Goal: Task Accomplishment & Management: Complete application form

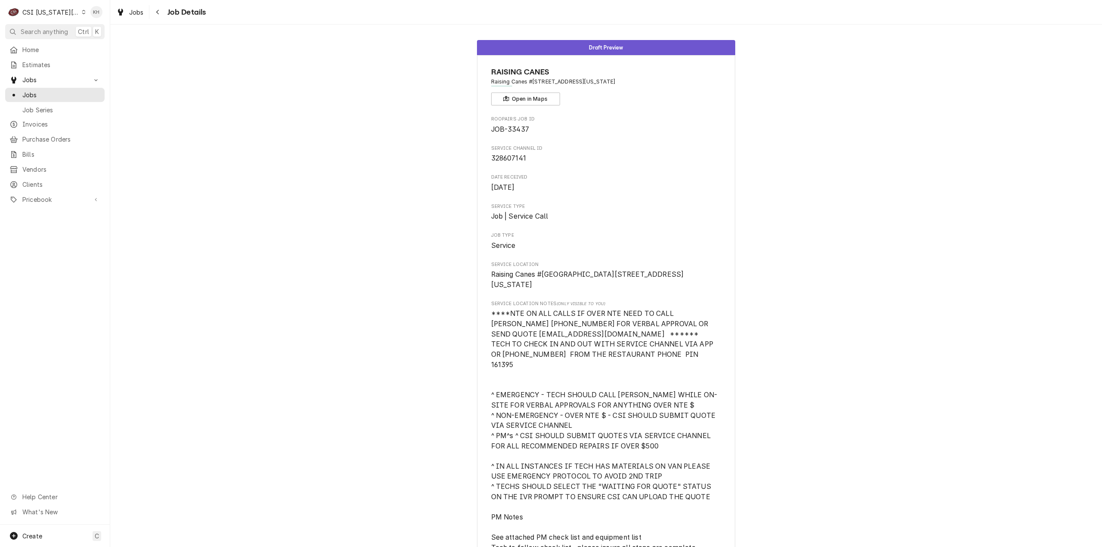
scroll to position [730, 0]
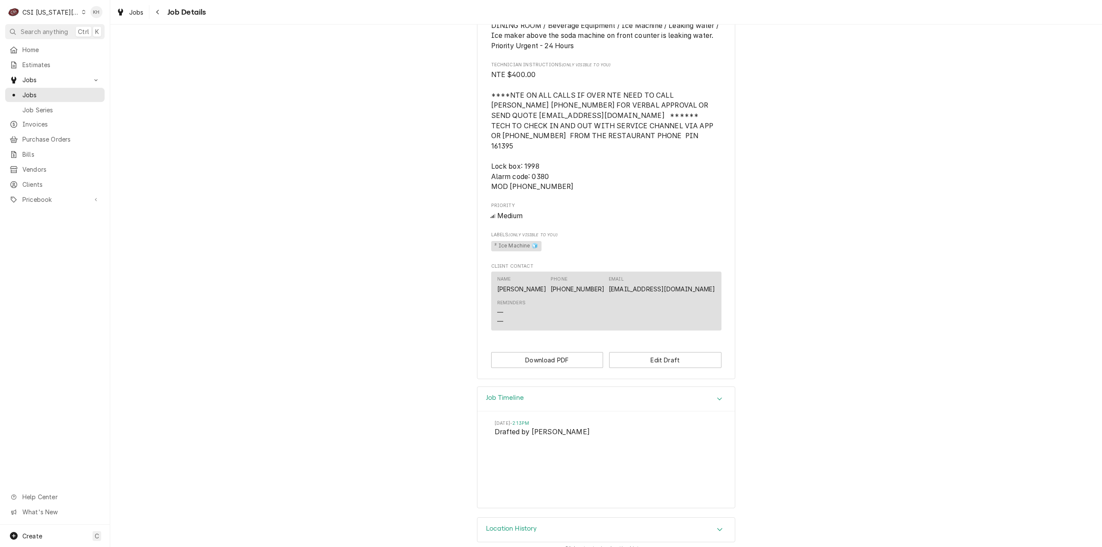
click at [64, 12] on div "CSI Kansas City" at bounding box center [50, 12] width 57 height 9
drag, startPoint x: 102, startPoint y: 46, endPoint x: 323, endPoint y: 288, distance: 328.1
click at [102, 46] on div "CSI St. [PERSON_NAME]" at bounding box center [148, 47] width 126 height 9
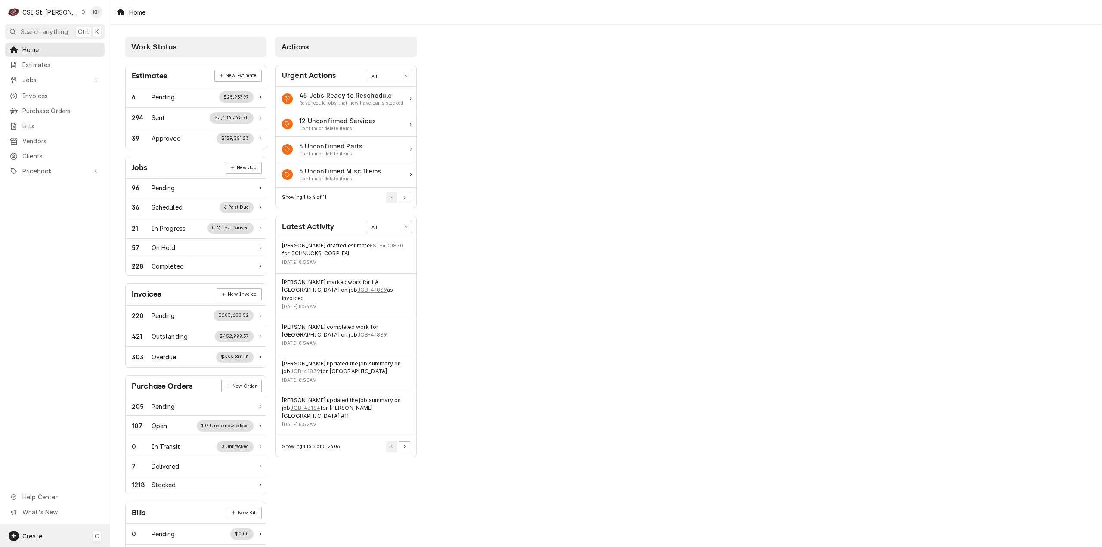
click at [63, 531] on div "Create C" at bounding box center [55, 536] width 110 height 22
click at [142, 461] on div "Job" at bounding box center [161, 461] width 58 height 9
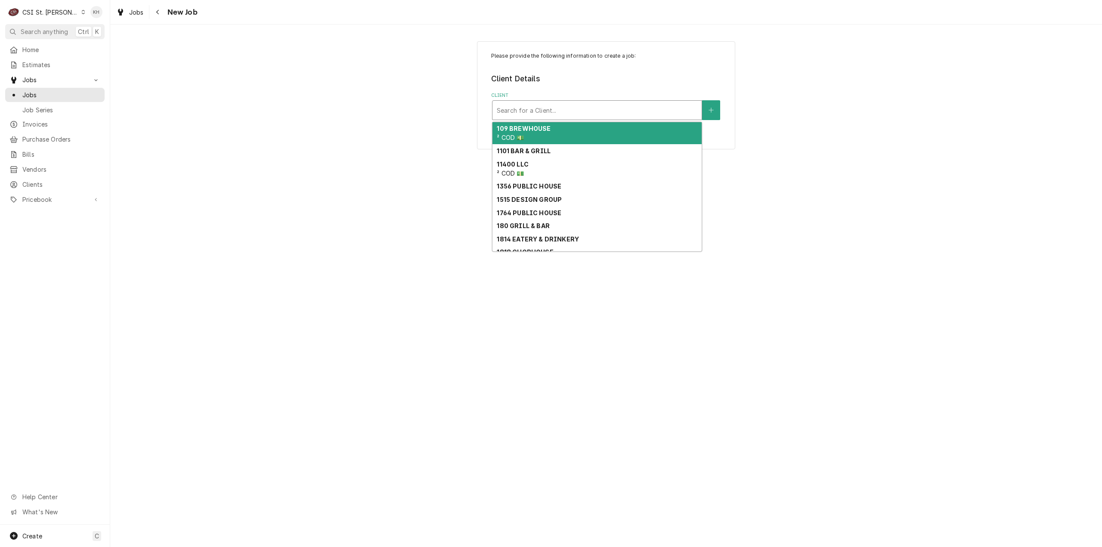
click at [588, 111] on div "Client" at bounding box center [597, 109] width 201 height 15
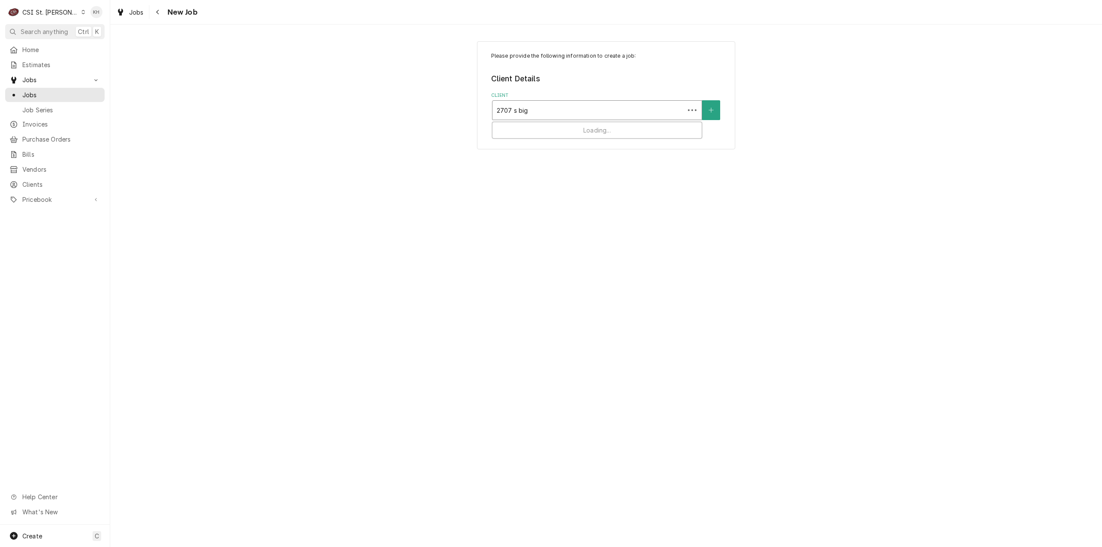
type input "2707 s big"
click at [550, 112] on div "Client" at bounding box center [597, 109] width 201 height 15
type input "2707"
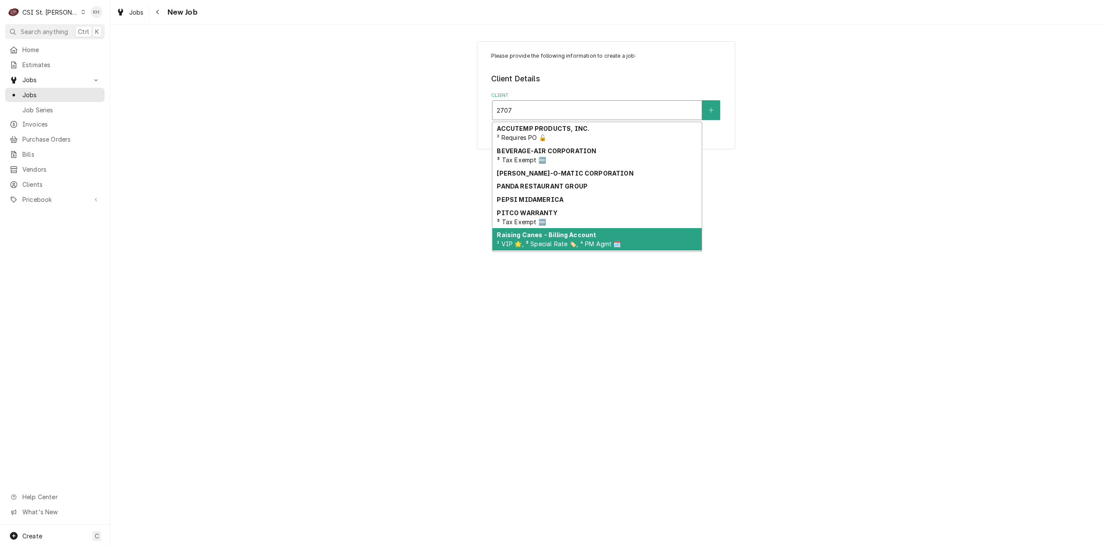
click at [559, 237] on strong "Raising Canes - Billing Account" at bounding box center [546, 234] width 99 height 7
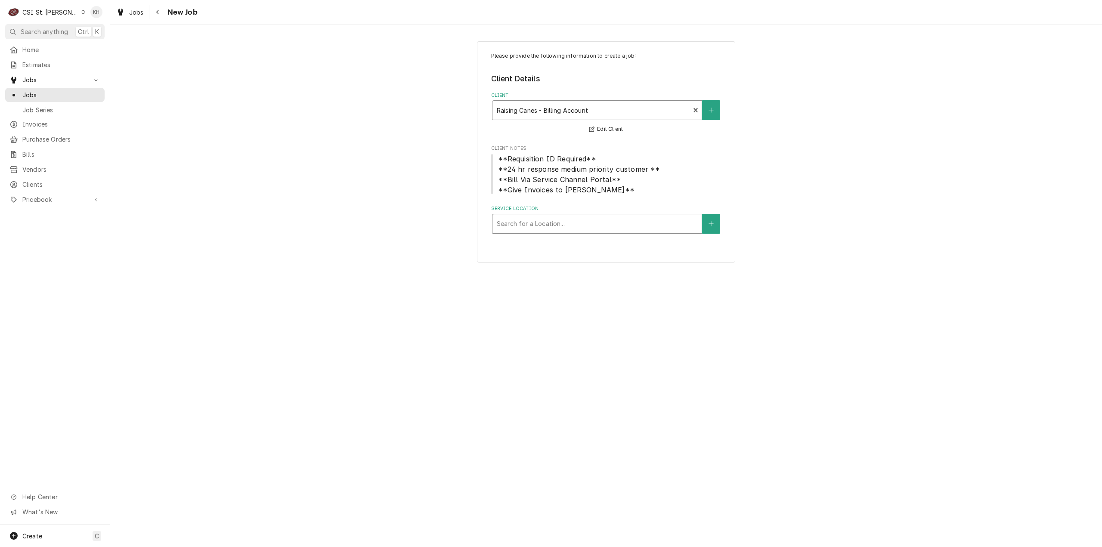
click at [566, 218] on div "Service Location" at bounding box center [597, 223] width 201 height 15
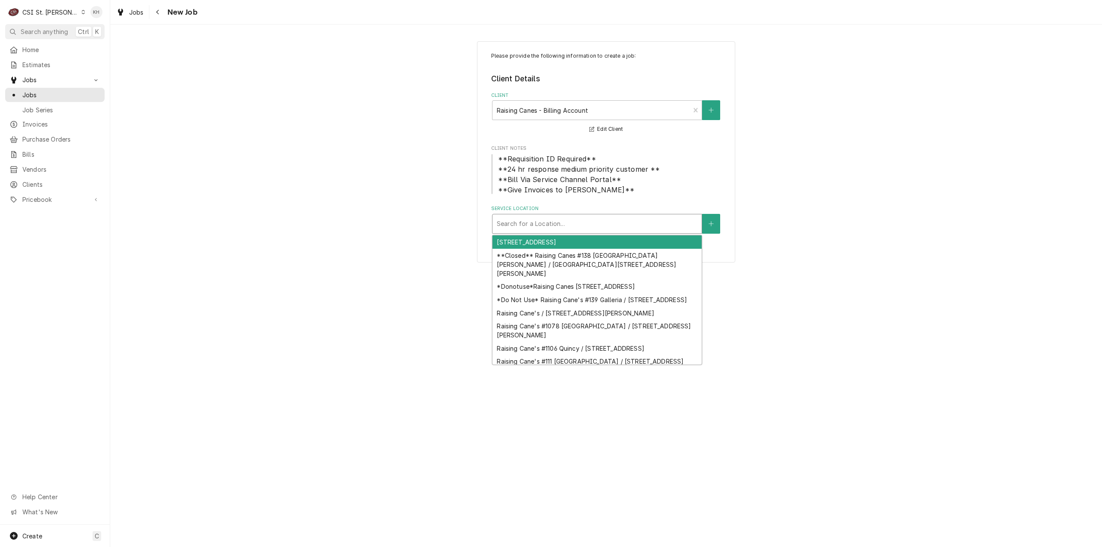
type input "7"
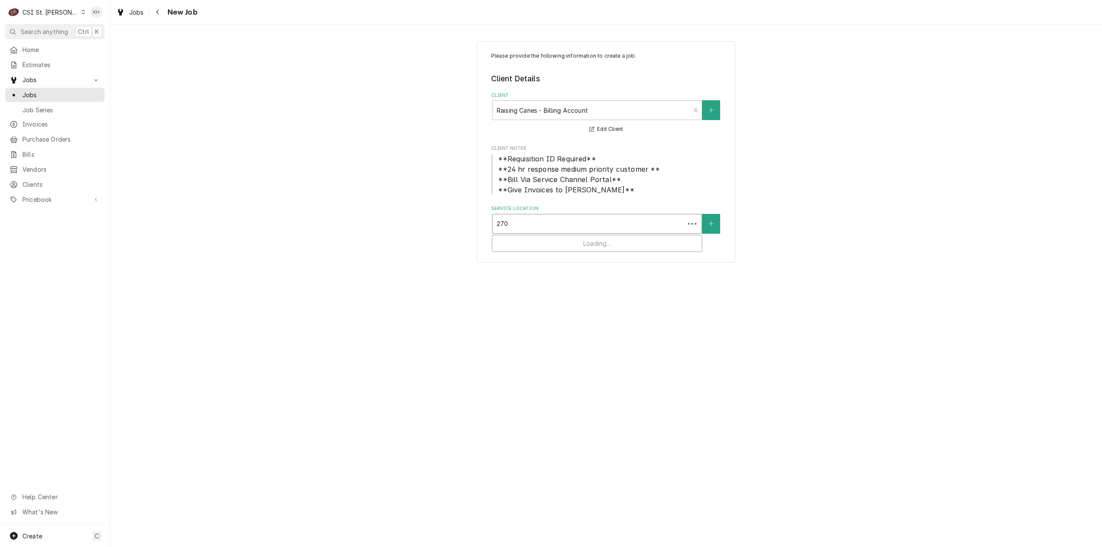
type input "2707"
click at [561, 246] on div "Raising Cane's #274 Maplewood / 2707 S Big Bend Blvd, Maplewood, MO 63143" at bounding box center [596, 241] width 209 height 13
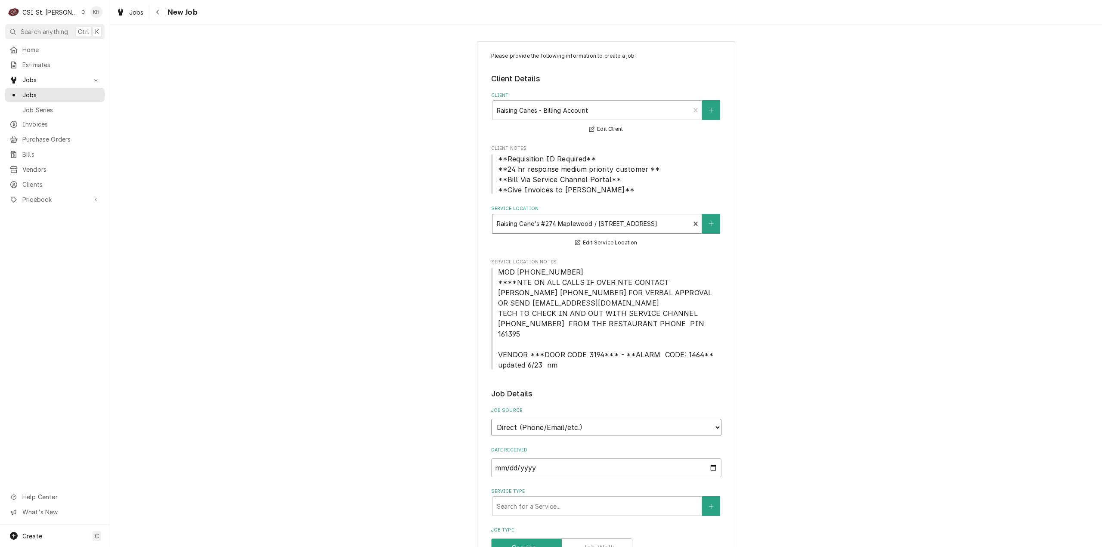
click at [594, 419] on select "Direct (Phone/Email/etc.) Service Channel Corrigo Ecotrak Other" at bounding box center [606, 427] width 230 height 17
select select "1"
click at [580, 458] on input "Service Channel ID" at bounding box center [606, 467] width 230 height 19
paste input "328708391"
type textarea "x"
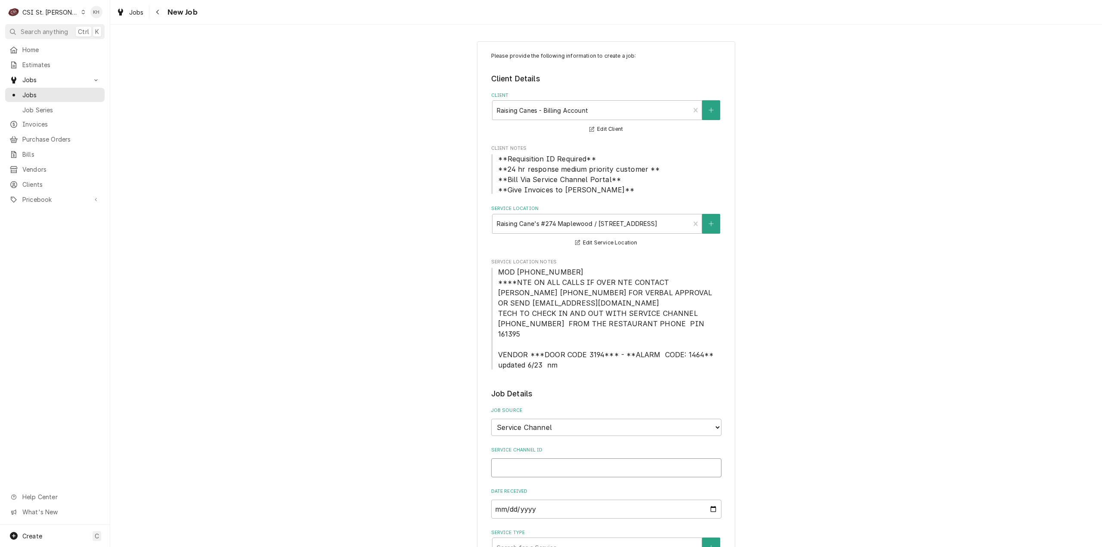
type input "328708391"
type textarea "x"
type input "328708391"
click at [561, 541] on div "Service Type" at bounding box center [597, 547] width 201 height 15
type textarea "x"
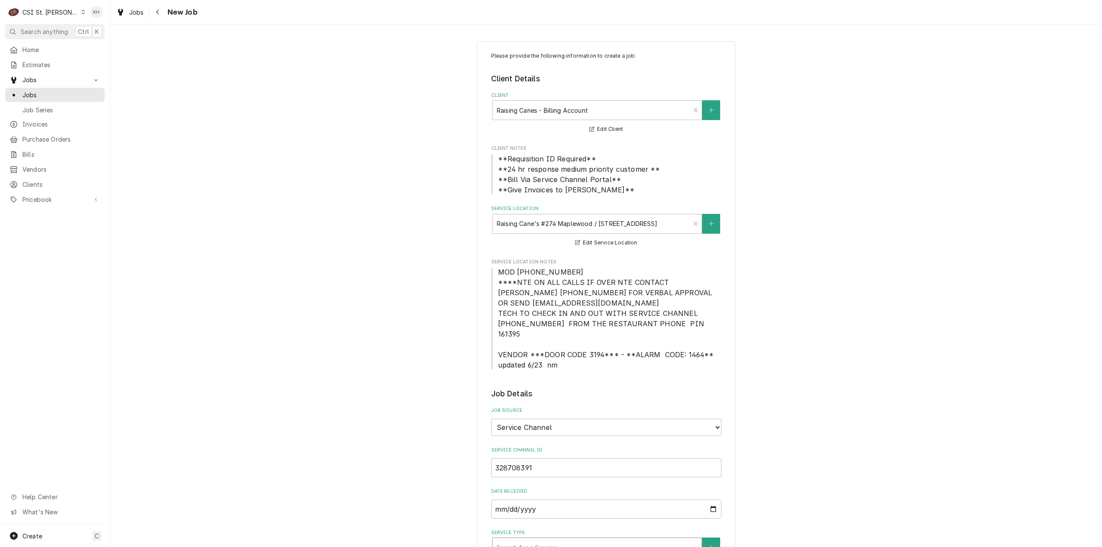
type input "s"
type textarea "x"
type input "se"
type textarea "x"
type input "ser"
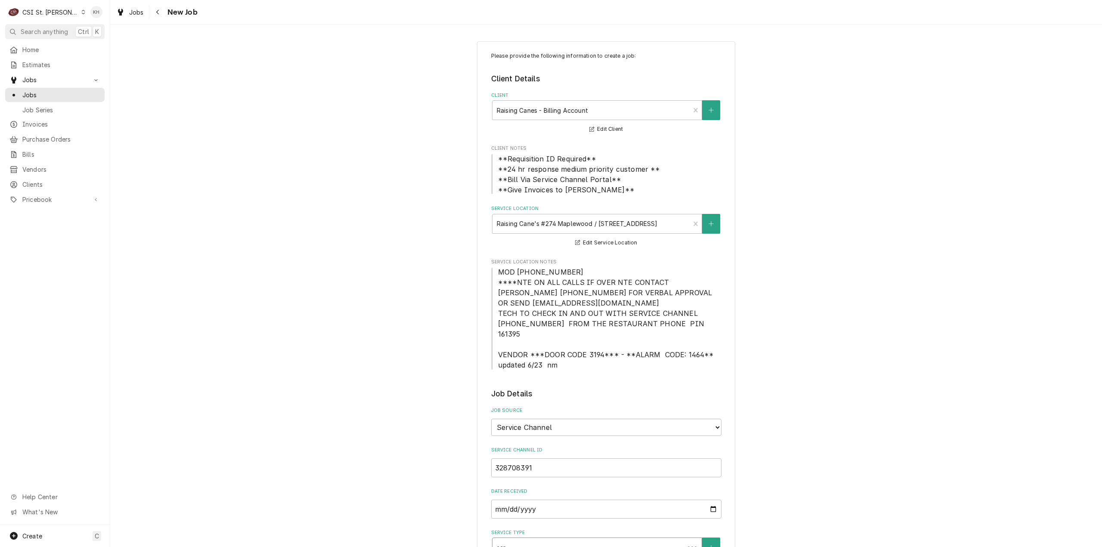
type textarea "x"
type input "serv"
type textarea "x"
type input "servc"
type textarea "x"
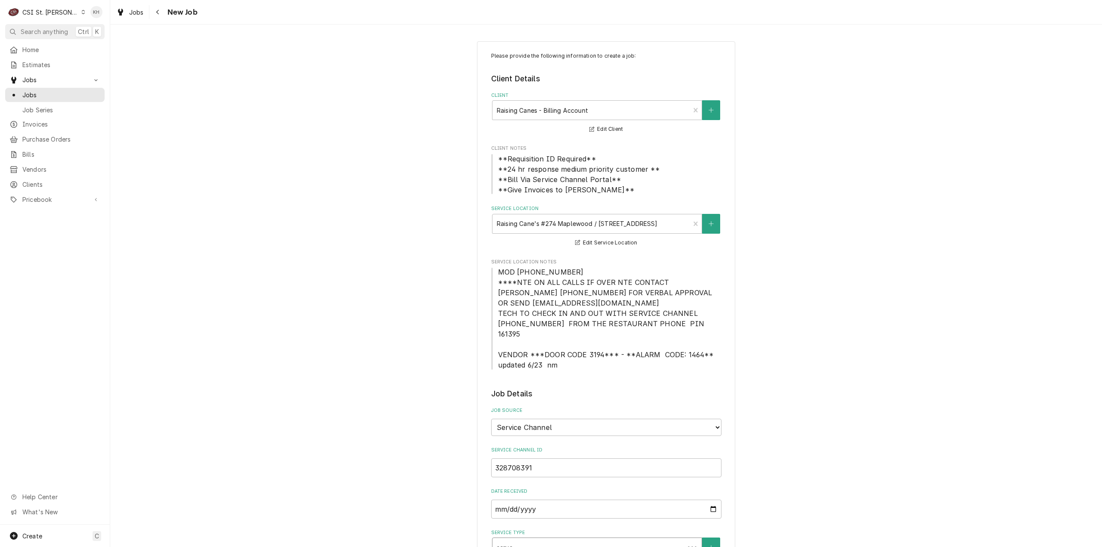
type input "serv"
type textarea "x"
type input "servi"
type textarea "x"
type input "servic"
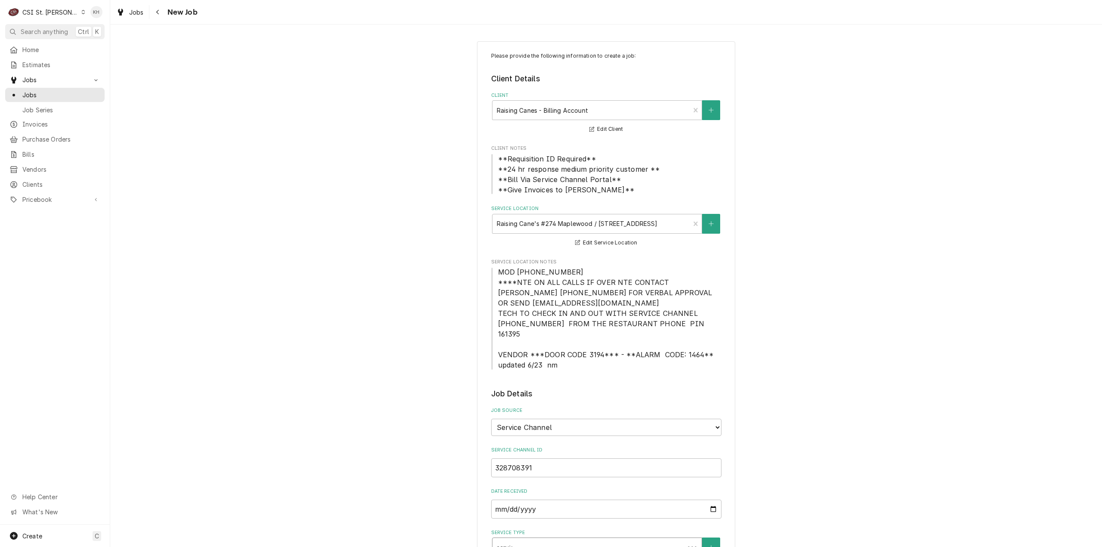
type textarea "x"
type input "service"
type textarea "x"
type input "service"
type textarea "x"
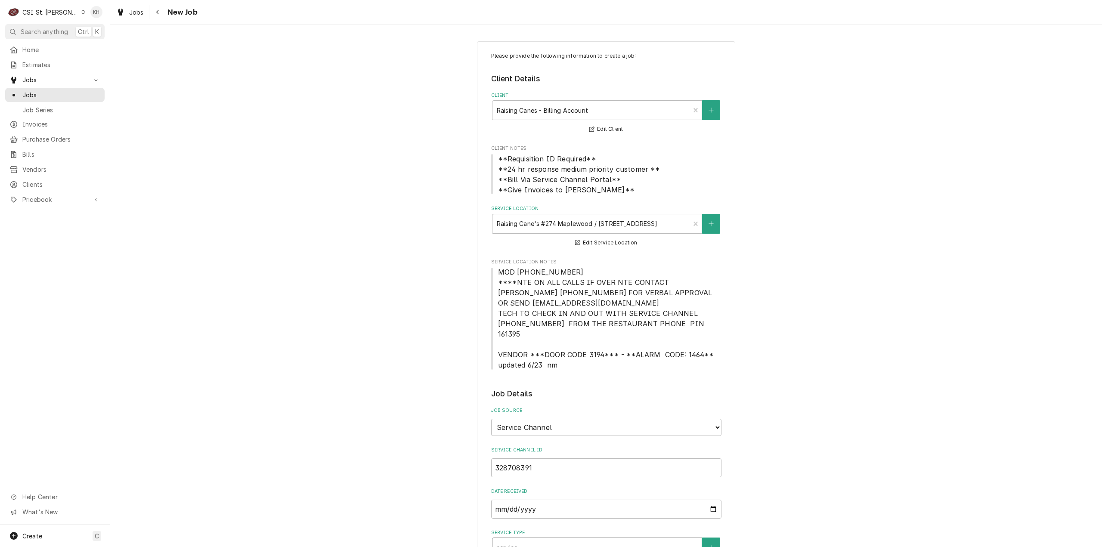
type input "service c"
type textarea "x"
type input "service ca"
type textarea "x"
type input "service cal"
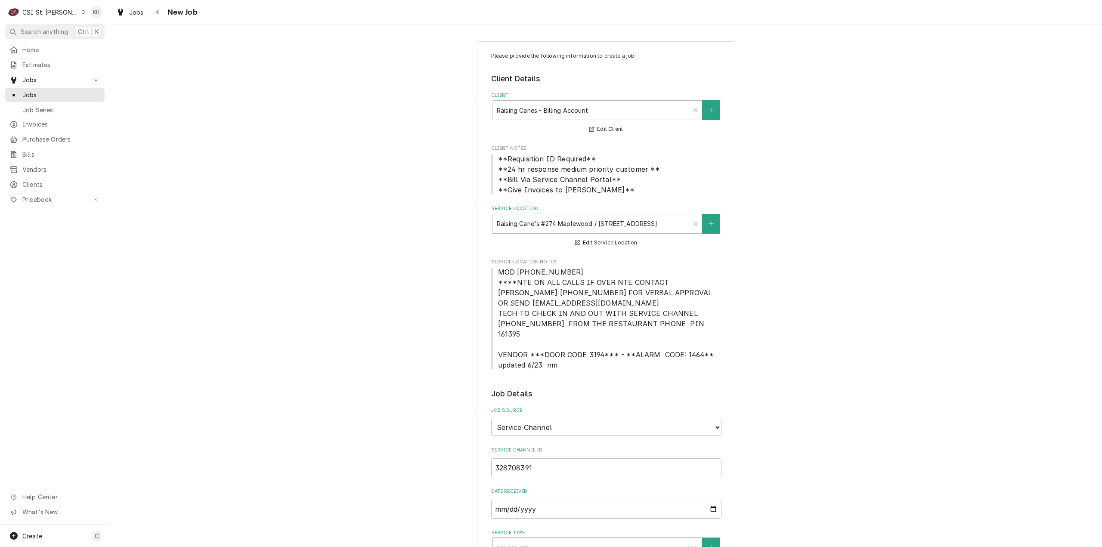
type textarea "x"
type input "service call"
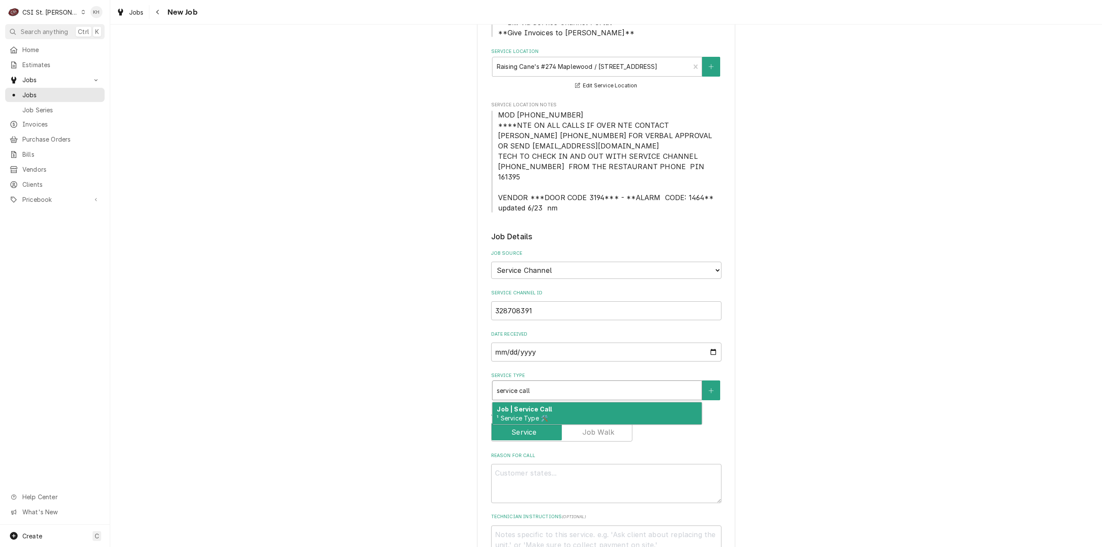
scroll to position [301, 0]
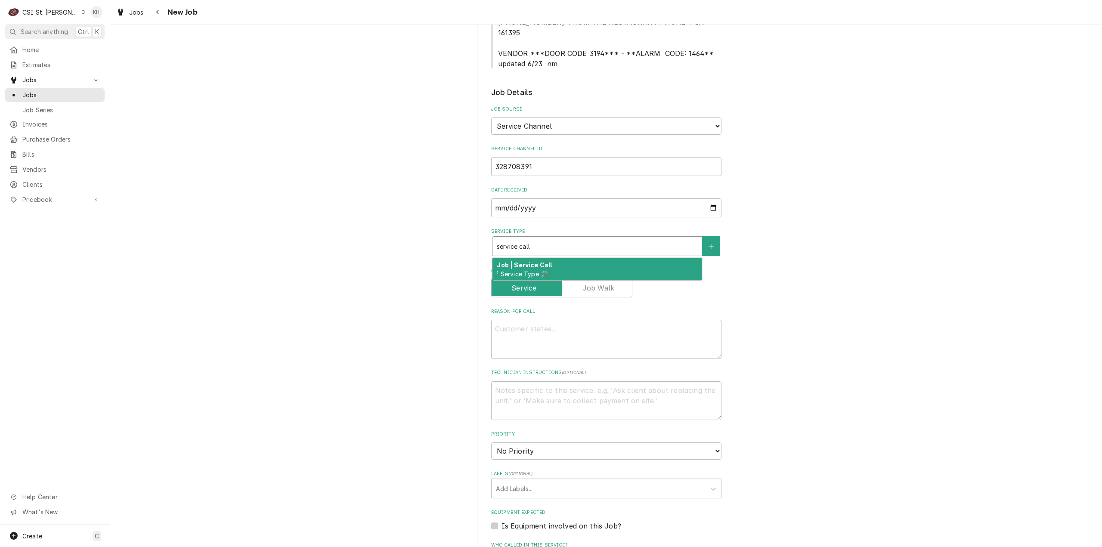
click at [532, 258] on div "Job | Service Call ¹ Service Type 🛠️" at bounding box center [596, 269] width 209 height 22
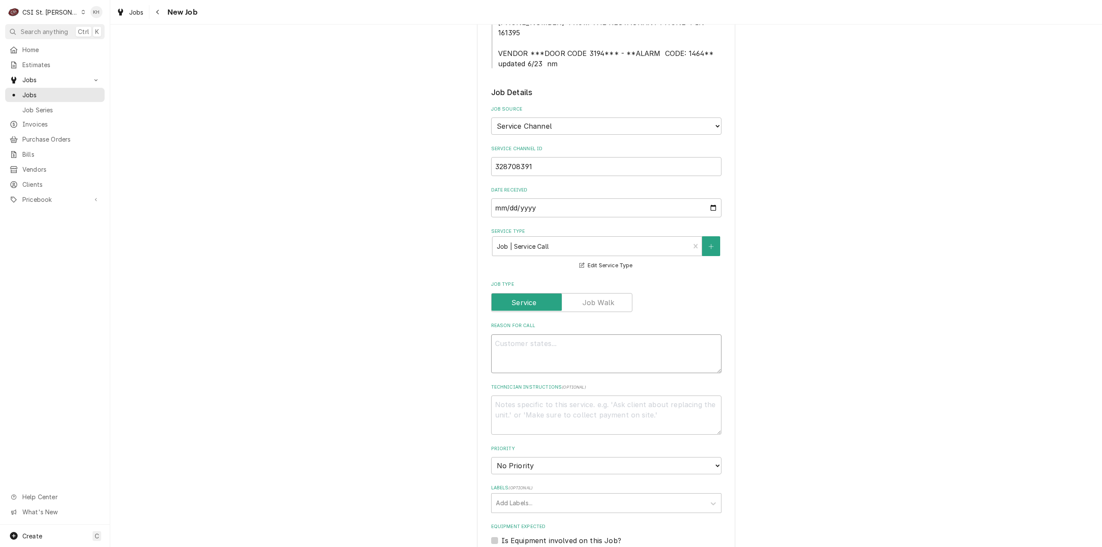
click at [597, 344] on textarea "Reason For Call" at bounding box center [606, 353] width 230 height 39
paste textarea "KITCHEN / Hot Side / Fryer #4 (Start from Left) "Equip:" Kitchen "Tag ID"138156…"
type textarea "x"
type textarea "KITCHEN / Hot Side / Fryer #4 (Start from Left) "Equip:" Kitchen "Tag ID"138156…"
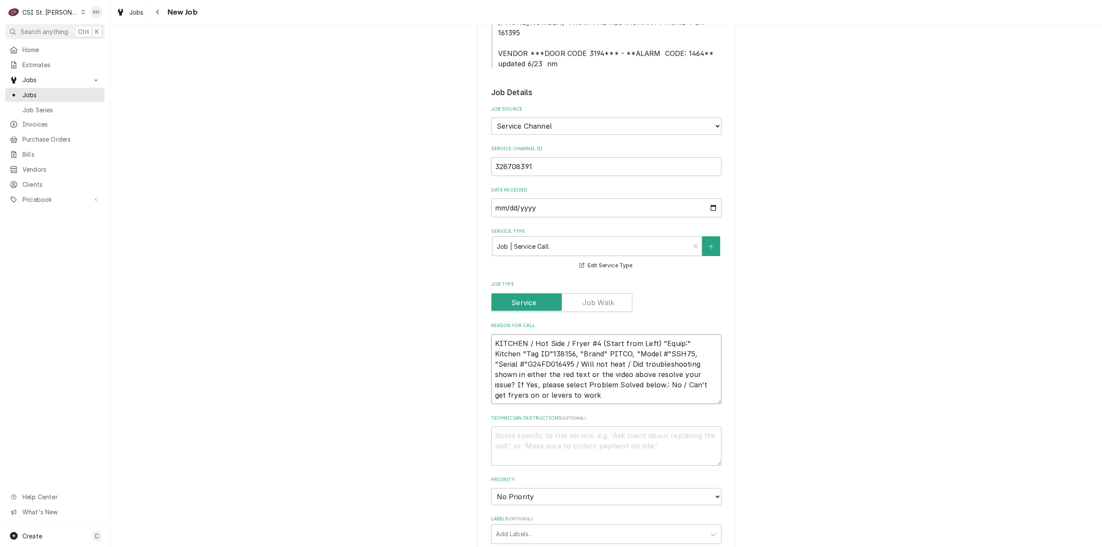
type textarea "x"
type textarea "KITCHEN / Hot Side / Fryer #4 (Start from Left) "Equip:" Kitchen "Tag ID"138156…"
type textarea "x"
type textarea "KITCHEN / Hot Side / Fryer #4 (Start from Left) "Equip:" Kitchen "Tag ID"138156…"
type textarea "x"
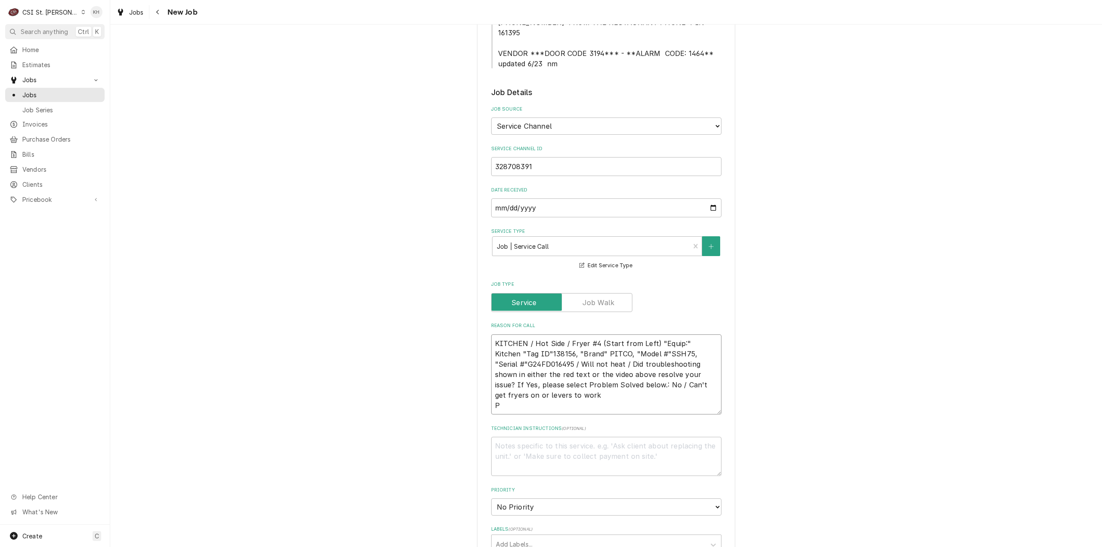
type textarea "KITCHEN / Hot Side / Fryer #4 (Start from Left) "Equip:" Kitchen "Tag ID"138156…"
type textarea "x"
type textarea "KITCHEN / Hot Side / Fryer #4 (Start from Left) "Equip:" Kitchen "Tag ID"138156…"
type textarea "x"
type textarea "KITCHEN / Hot Side / Fryer #4 (Start from Left) "Equip:" Kitchen "Tag ID"138156…"
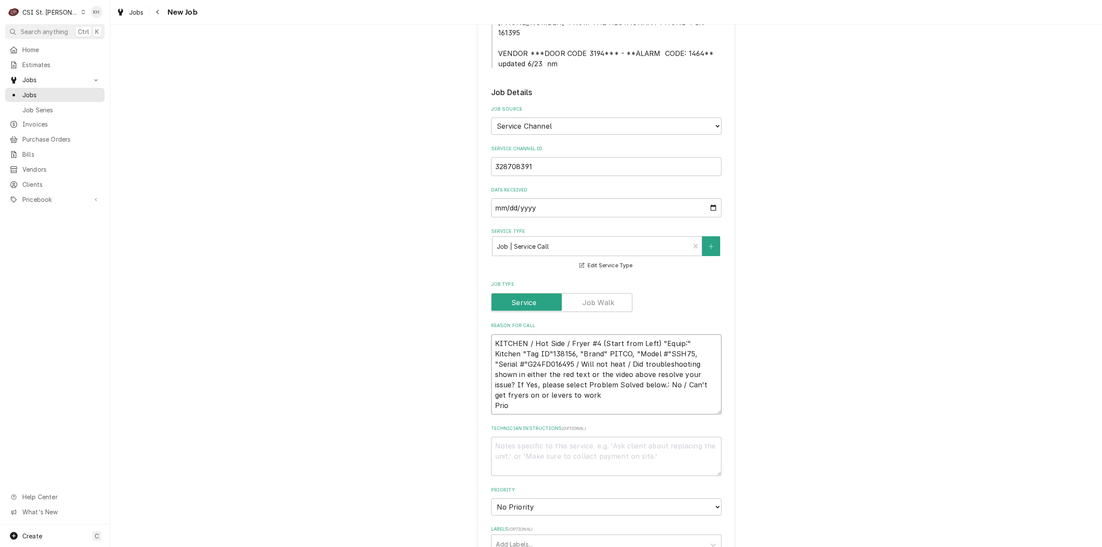
type textarea "x"
type textarea "KITCHEN / Hot Side / Fryer #4 (Start from Left) "Equip:" Kitchen "Tag ID"138156…"
type textarea "x"
type textarea "KITCHEN / Hot Side / Fryer #4 (Start from Left) "Equip:" Kitchen "Tag ID"138156…"
type textarea "x"
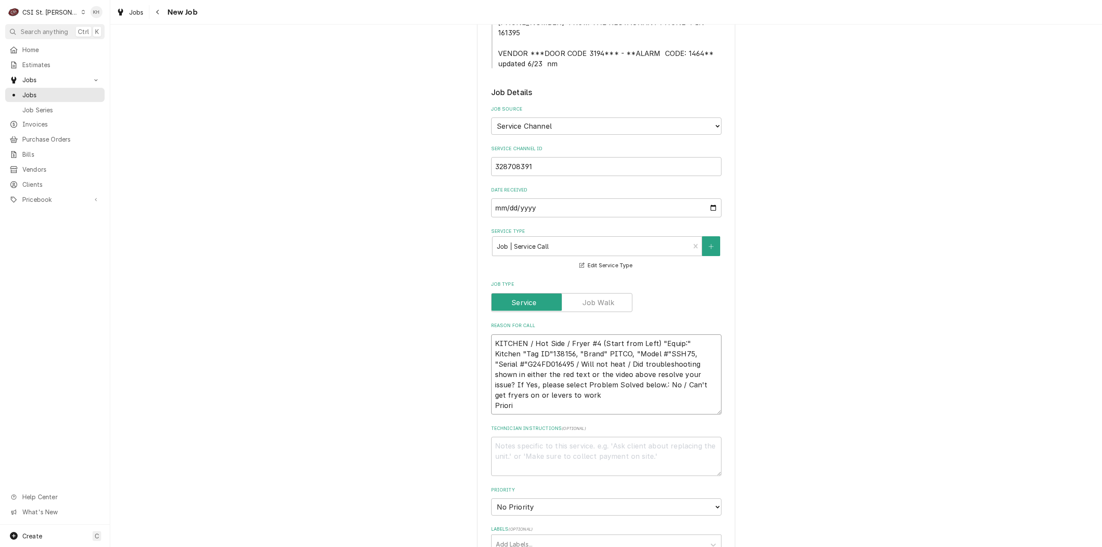
type textarea "KITCHEN / Hot Side / Fryer #4 (Start from Left) "Equip:" Kitchen "Tag ID"138156…"
type textarea "x"
type textarea "KITCHEN / Hot Side / Fryer #4 (Start from Left) "Equip:" Kitchen "Tag ID"138156…"
type textarea "x"
type textarea "KITCHEN / Hot Side / Fryer #4 (Start from Left) "Equip:" Kitchen "Tag ID"138156…"
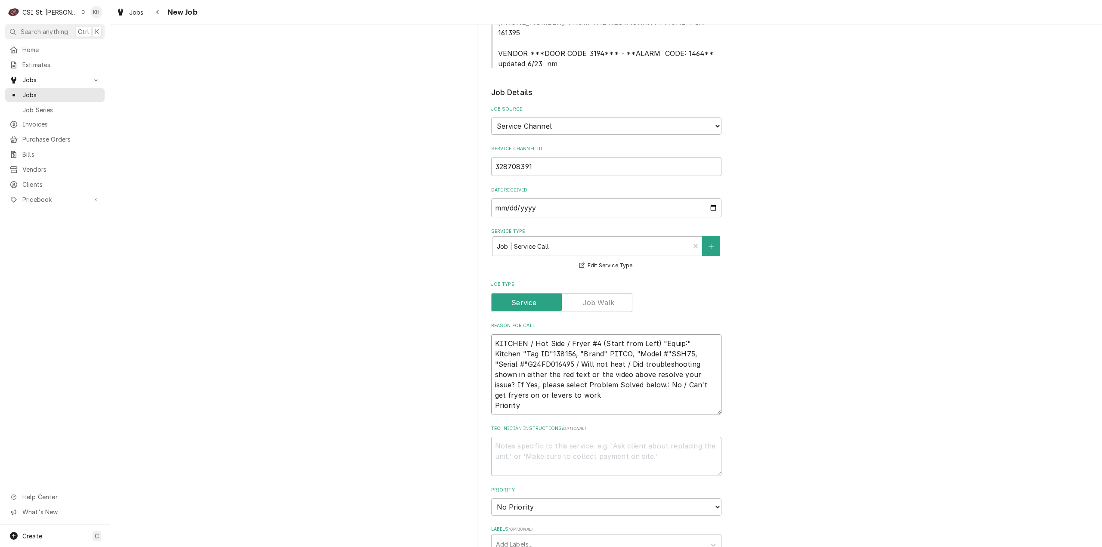
type textarea "x"
type textarea "KITCHEN / Hot Side / Fryer #4 (Start from Left) "Equip:" Kitchen "Tag ID"138156…"
drag, startPoint x: 574, startPoint y: 400, endPoint x: 569, endPoint y: 402, distance: 5.8
click at [574, 400] on textarea "KITCHEN / Hot Side / Fryer #4 (Start from Left) "Equip:" Kitchen "Tag ID"138156…" at bounding box center [606, 374] width 230 height 80
paste textarea "Urgent - 24 Hours"
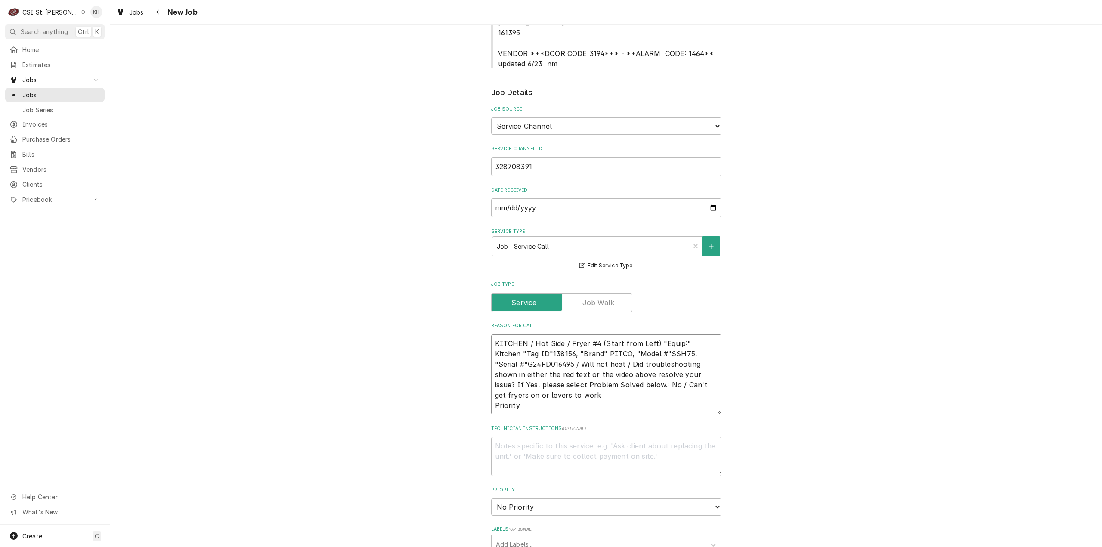
type textarea "x"
type textarea "KITCHEN / Hot Side / Fryer #4 (Start from Left) "Equip:" Kitchen "Tag ID"138156…"
drag, startPoint x: 546, startPoint y: 430, endPoint x: 548, endPoint y: 436, distance: 5.6
click at [548, 437] on textarea "Technician Instructions ( optional )" at bounding box center [606, 456] width 230 height 39
type textarea "x"
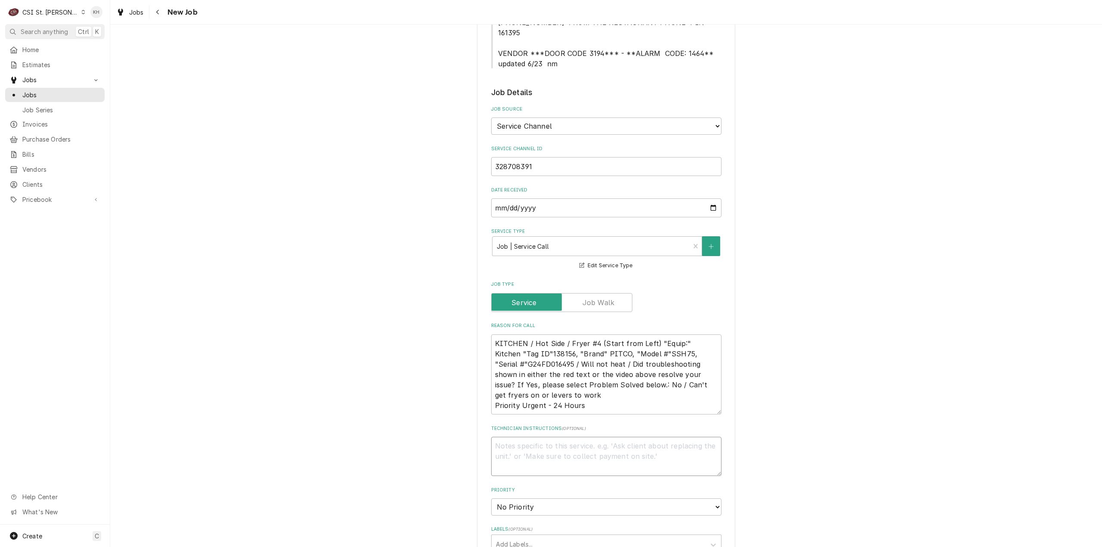
type textarea "N"
type textarea "x"
type textarea "NTE"
type textarea "x"
type textarea "NTE"
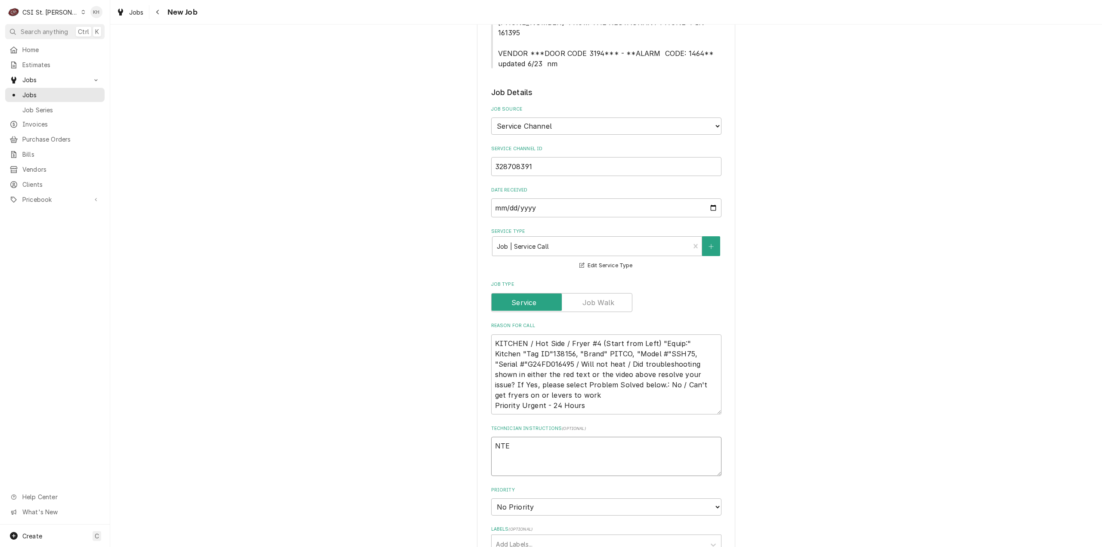
type textarea "x"
type textarea "NTE $"
type textarea "x"
type textarea "NTE $4"
type textarea "x"
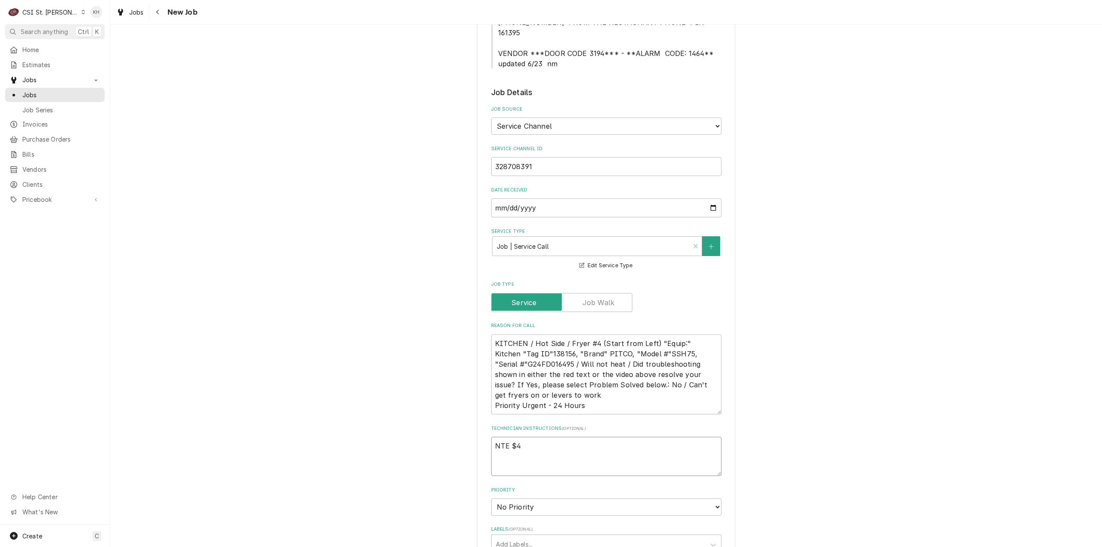
type textarea "NTE $45"
type textarea "x"
type textarea "NTE $450"
type textarea "x"
type textarea "NTE $450."
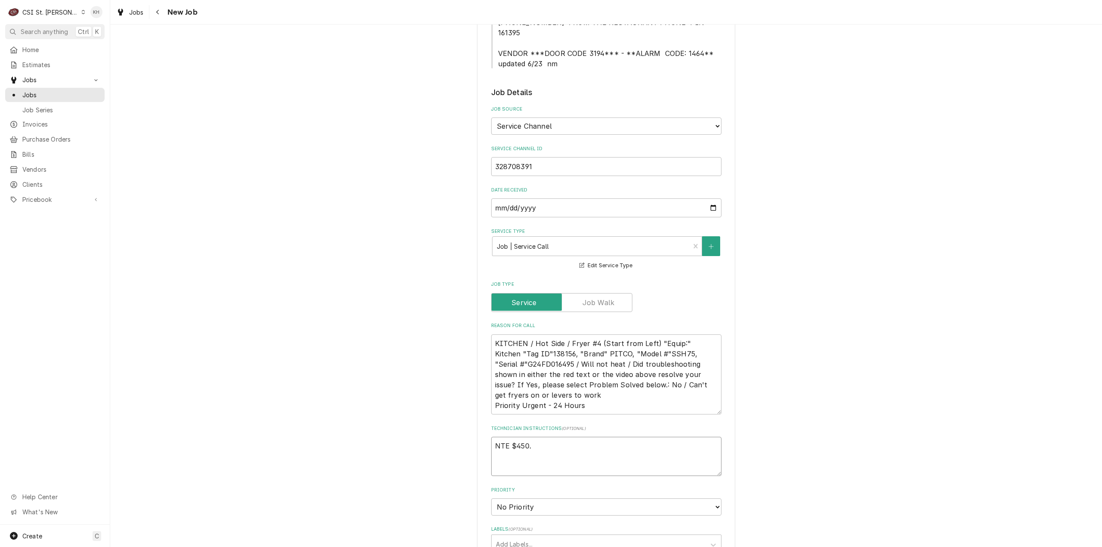
type textarea "x"
type textarea "NTE $450.0"
type textarea "x"
type textarea "NTE $450.00"
type textarea "x"
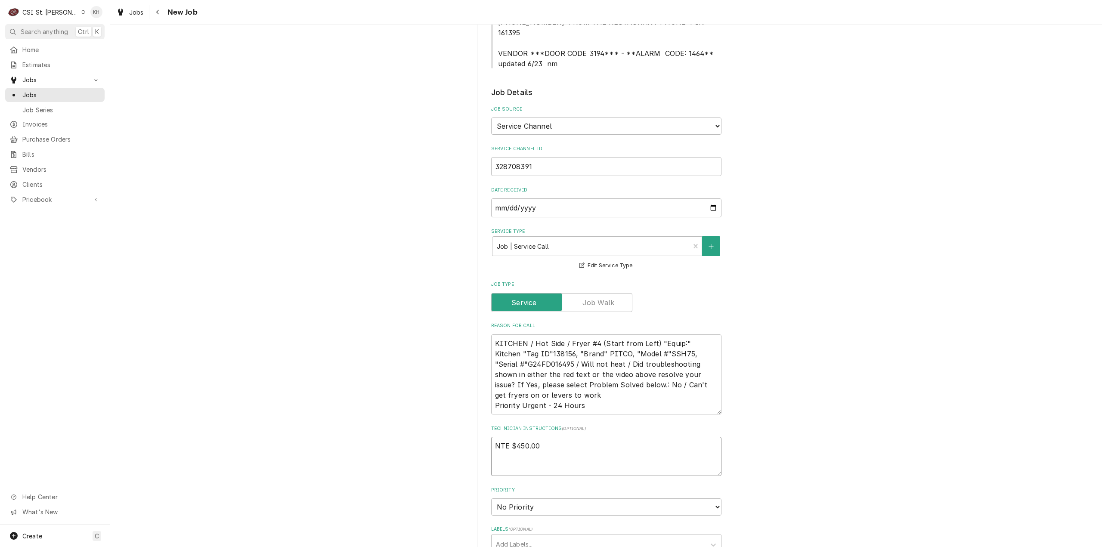
type textarea "NTE $450.00"
type textarea "x"
type textarea "NTE $450.00"
type textarea "x"
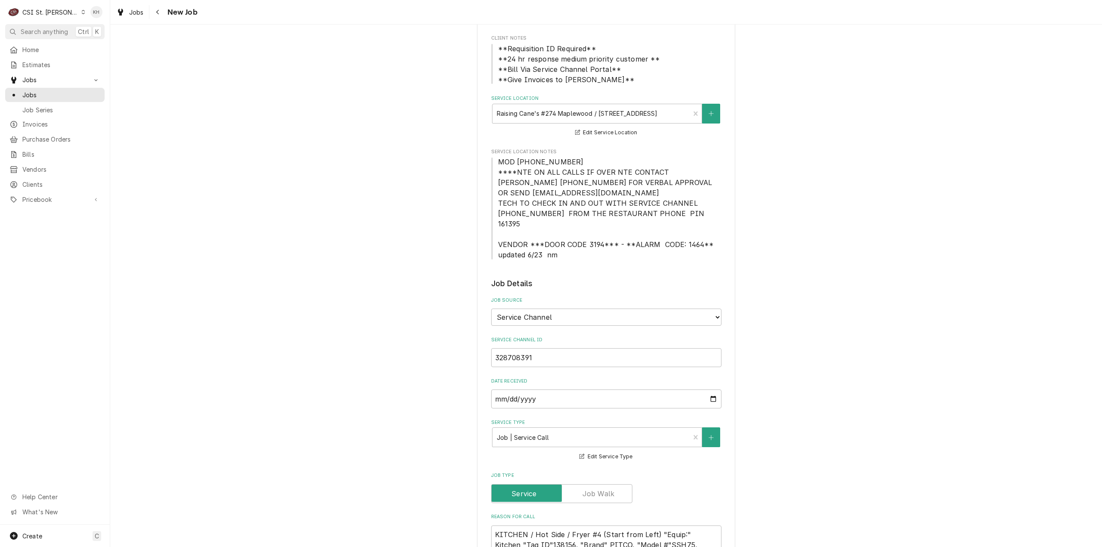
scroll to position [43, 0]
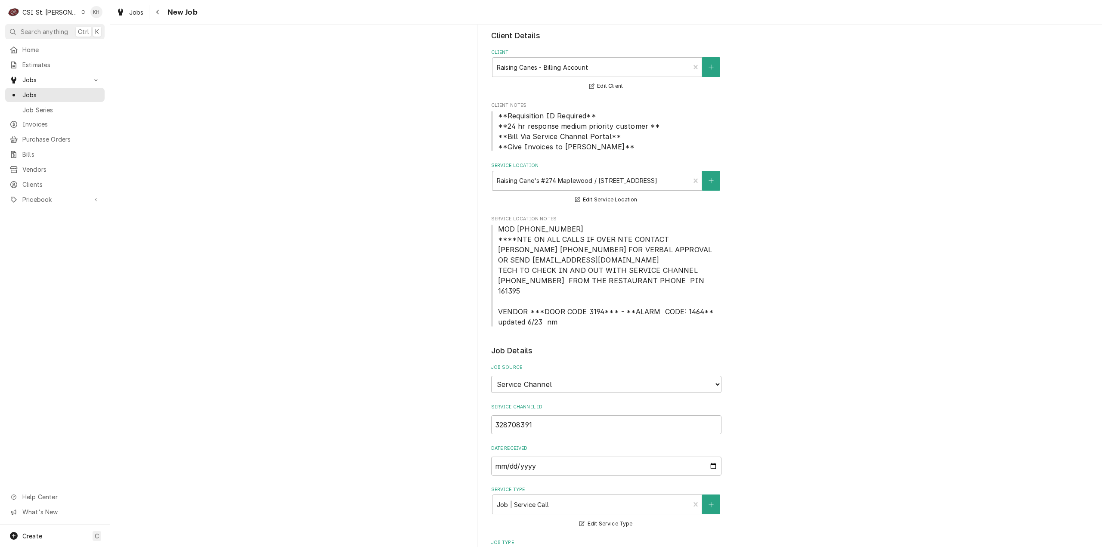
type textarea "NTE $450.00"
drag, startPoint x: 493, startPoint y: 229, endPoint x: 560, endPoint y: 320, distance: 113.0
click at [560, 320] on div "Please provide the following information to create a job: Client Details Client…" at bounding box center [606, 546] width 230 height 1074
copy span "MOD (314) 646-8017 ****NTE ON ALL CALLS IF OVER NTE CONTACT JEFF COSTA 636-399-…"
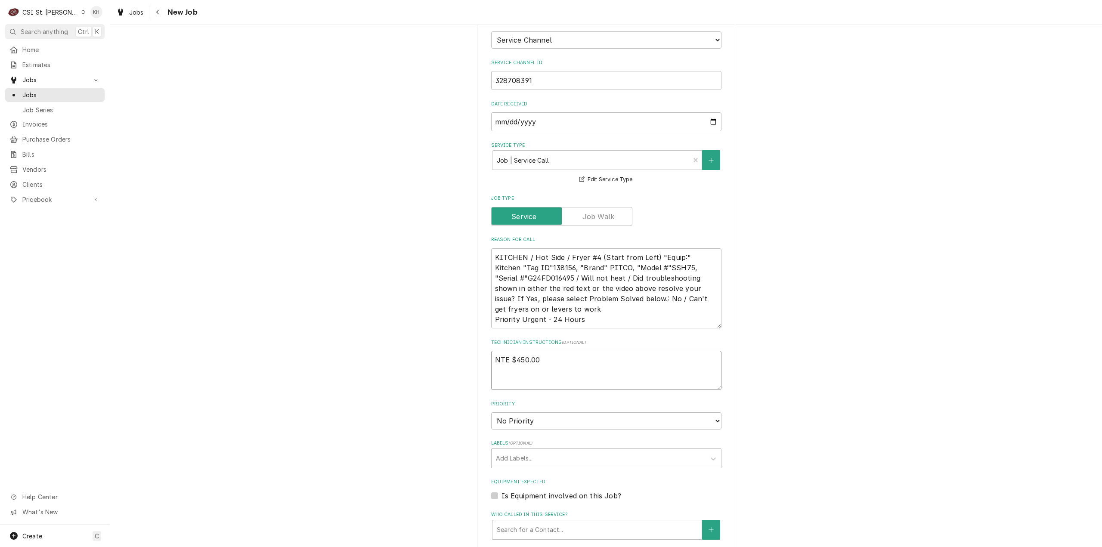
click at [507, 371] on textarea "NTE $450.00" at bounding box center [606, 370] width 230 height 39
paste textarea "MOD (314) 646-8017 ****NTE ON ALL CALLS IF OVER NTE CONTACT JEFF COSTA 636-399-…"
type textarea "x"
type textarea "NTE $450.00 MOD (314) 646-8017 ****NTE ON ALL CALLS IF OVER NTE CONTACT JEFF CO…"
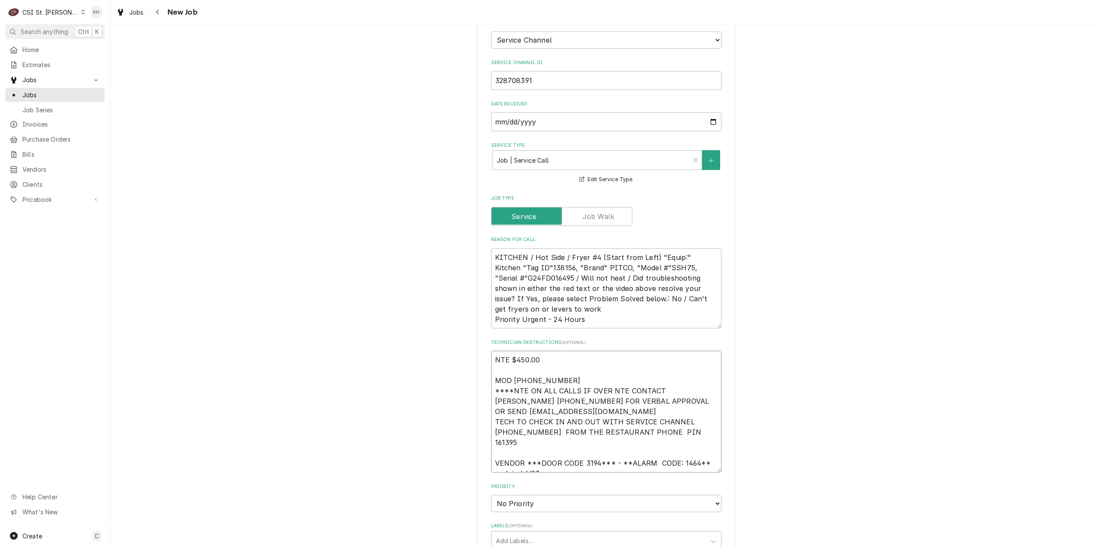
drag, startPoint x: 560, startPoint y: 371, endPoint x: 461, endPoint y: 368, distance: 98.6
click at [461, 368] on div "Please provide the following information to create a job: Client Details Client…" at bounding box center [606, 271] width 992 height 1250
drag, startPoint x: 565, startPoint y: 454, endPoint x: 467, endPoint y: 454, distance: 98.1
click at [467, 454] on div "Please provide the following information to create a job: Client Details Client…" at bounding box center [606, 271] width 992 height 1250
paste textarea "MOD (314) 646-8017"
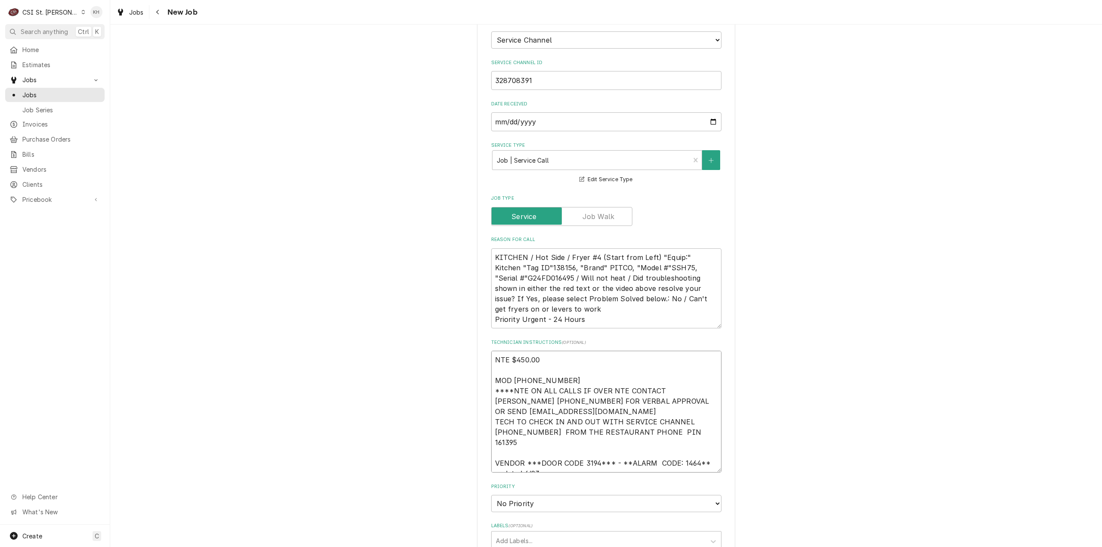
type textarea "x"
type textarea "NTE $450.00 MOD (314) 646-8017 ****NTE ON ALL CALLS IF OVER NTE CONTACT JEFF CO…"
drag, startPoint x: 523, startPoint y: 443, endPoint x: 482, endPoint y: 441, distance: 40.9
click at [482, 441] on div "Please provide the following information to create a job: Client Details Client…" at bounding box center [606, 271] width 258 height 1234
type textarea "x"
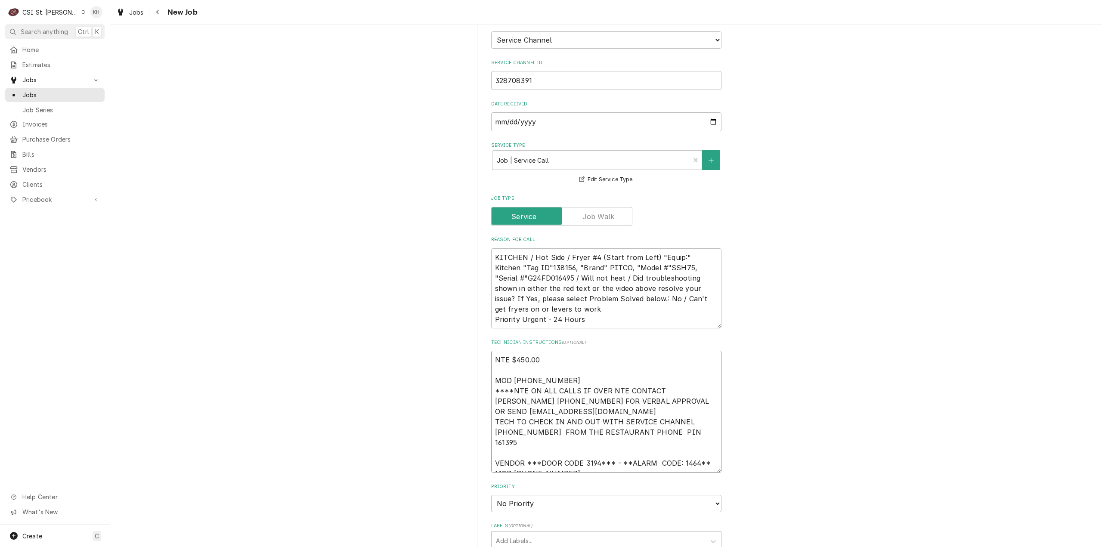
type textarea "NTE $450.00 MOD (314) 646-8017 ****NTE ON ALL CALLS IF OVER NTE CONTACT JEFF CO…"
drag, startPoint x: 535, startPoint y: 370, endPoint x: 440, endPoint y: 361, distance: 95.5
click at [440, 361] on div "Please provide the following information to create a job: Client Details Client…" at bounding box center [606, 271] width 992 height 1250
type textarea "x"
type textarea "NTE $450.00 ****NTE ON ALL CALLS IF OVER NTE CONTACT JEFF COSTA 636-399-1299 FO…"
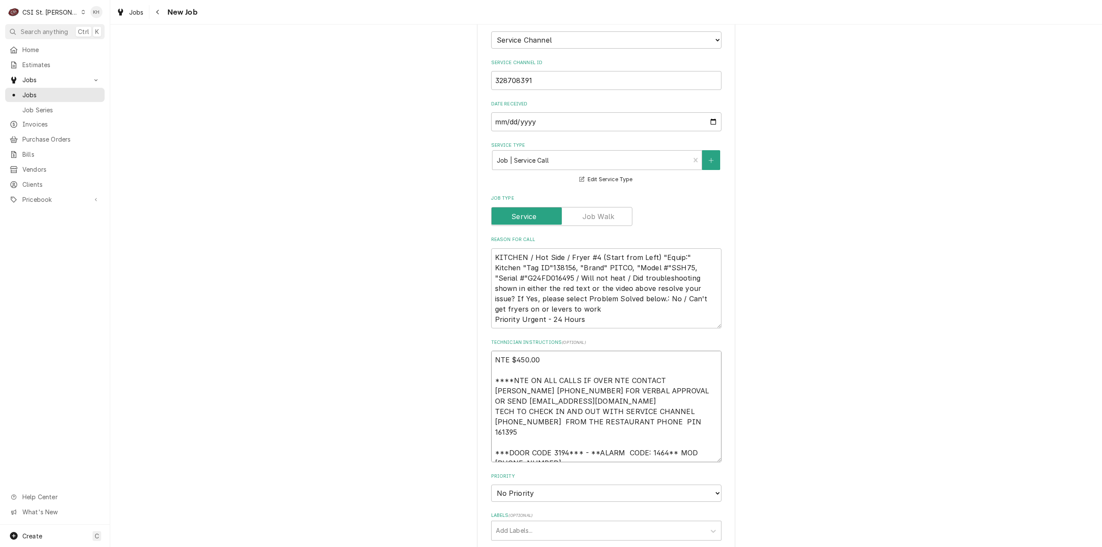
type textarea "x"
type textarea "NTE $450.00 ****NTE ON ALL CALLS IF OVER NTE CONTACT JEFF COSTA 636-399-1299 FO…"
drag, startPoint x: 557, startPoint y: 481, endPoint x: 552, endPoint y: 496, distance: 16.5
click at [557, 485] on select "No Priority Urgent High Medium Low" at bounding box center [606, 493] width 230 height 17
select select "3"
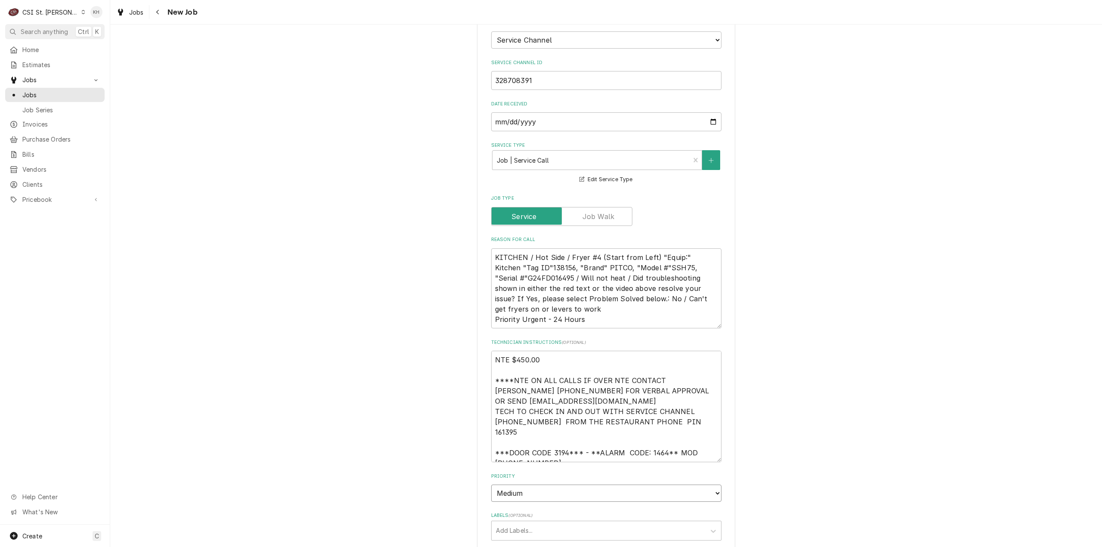
click at [491, 485] on select "No Priority Urgent High Medium Low" at bounding box center [606, 493] width 230 height 17
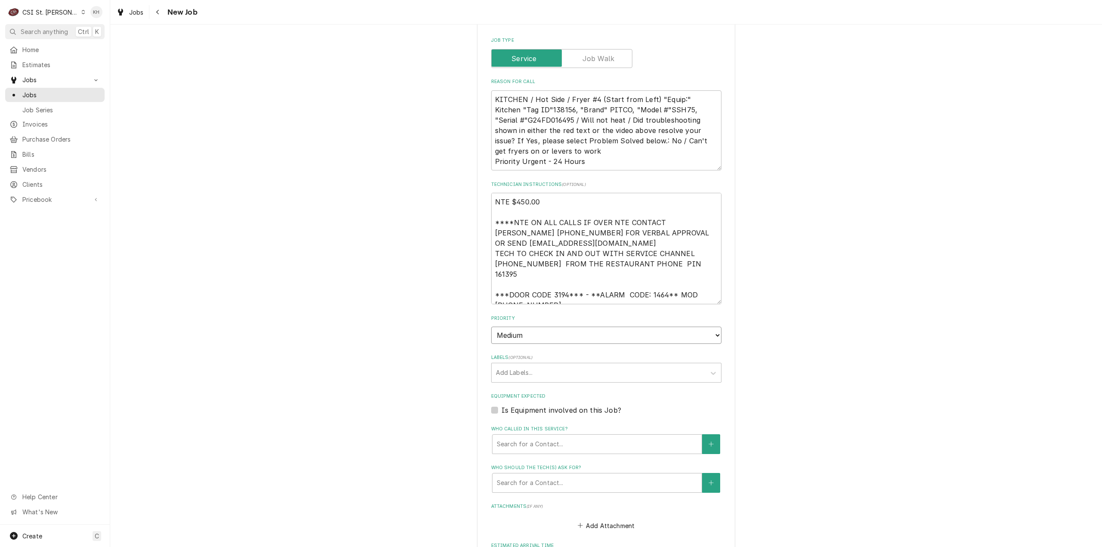
type textarea "x"
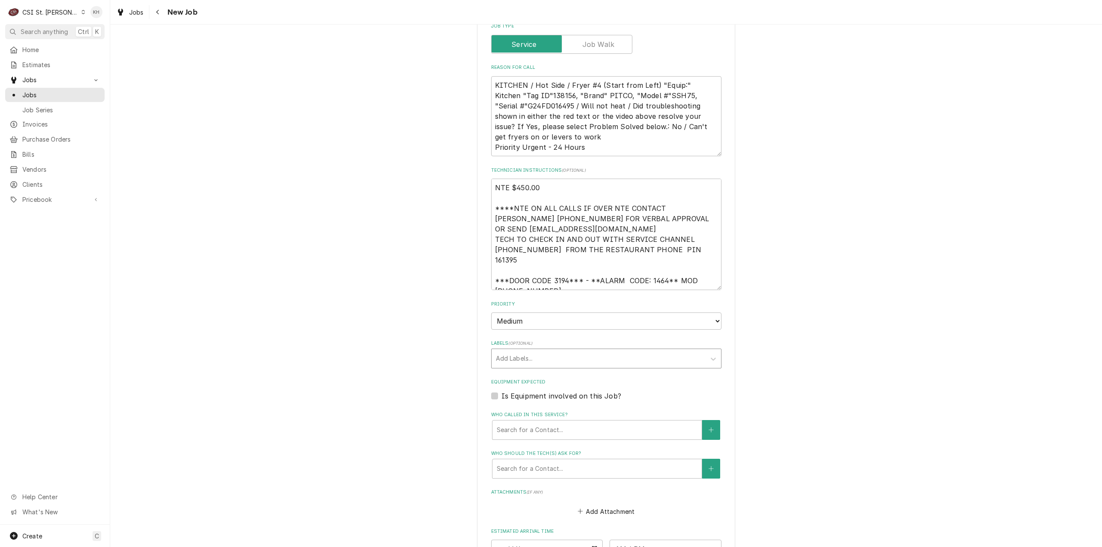
click at [533, 355] on div "Labels" at bounding box center [598, 358] width 205 height 15
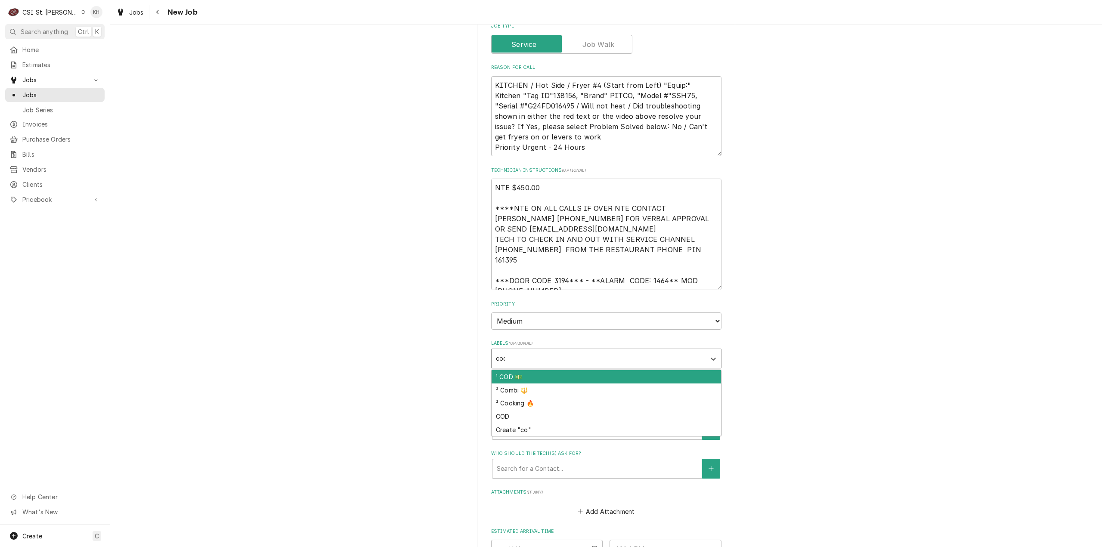
type input "cook"
type textarea "x"
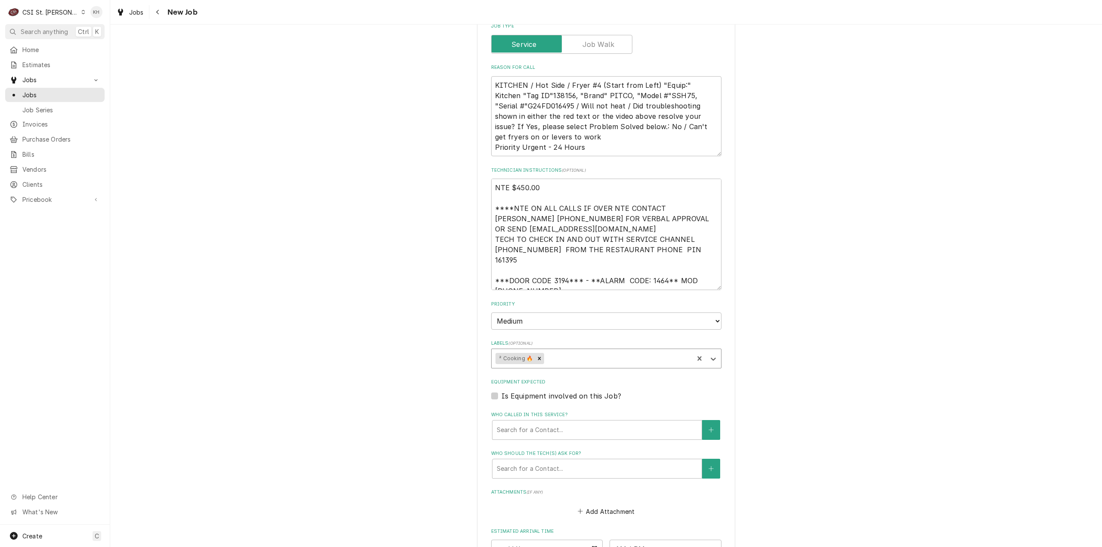
type textarea "x"
click at [501, 391] on label "Is Equipment involved on this Job?" at bounding box center [561, 396] width 120 height 10
click at [501, 391] on input "Equipment Expected" at bounding box center [616, 400] width 230 height 19
checkbox input "true"
click at [528, 99] on textarea "KITCHEN / Hot Side / Fryer #4 (Start from Left) "Equip:" Kitchen "Tag ID"138156…" at bounding box center [606, 116] width 230 height 80
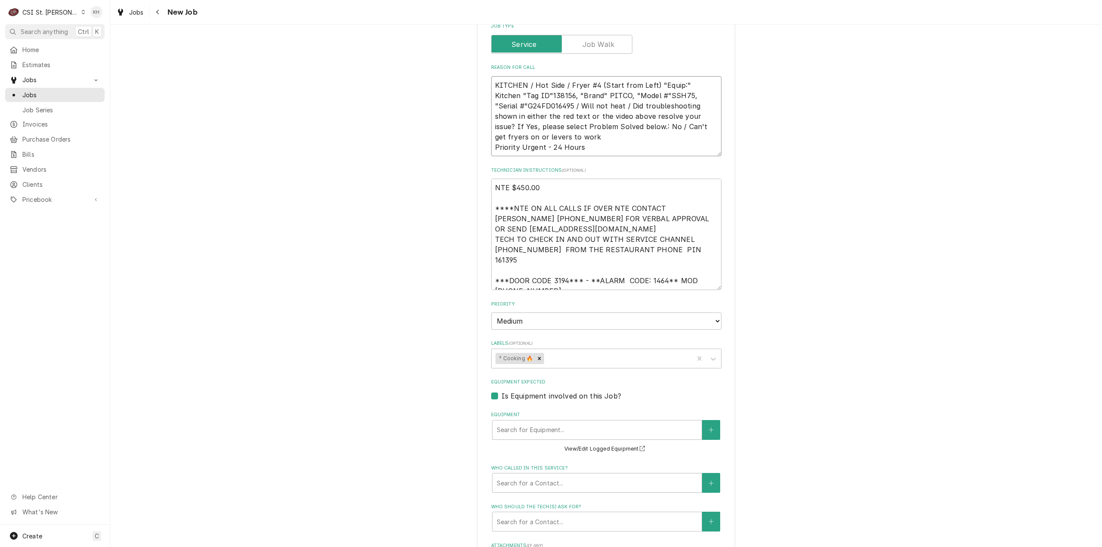
click at [528, 99] on textarea "KITCHEN / Hot Side / Fryer #4 (Start from Left) "Equip:" Kitchen "Tag ID"138156…" at bounding box center [606, 116] width 230 height 80
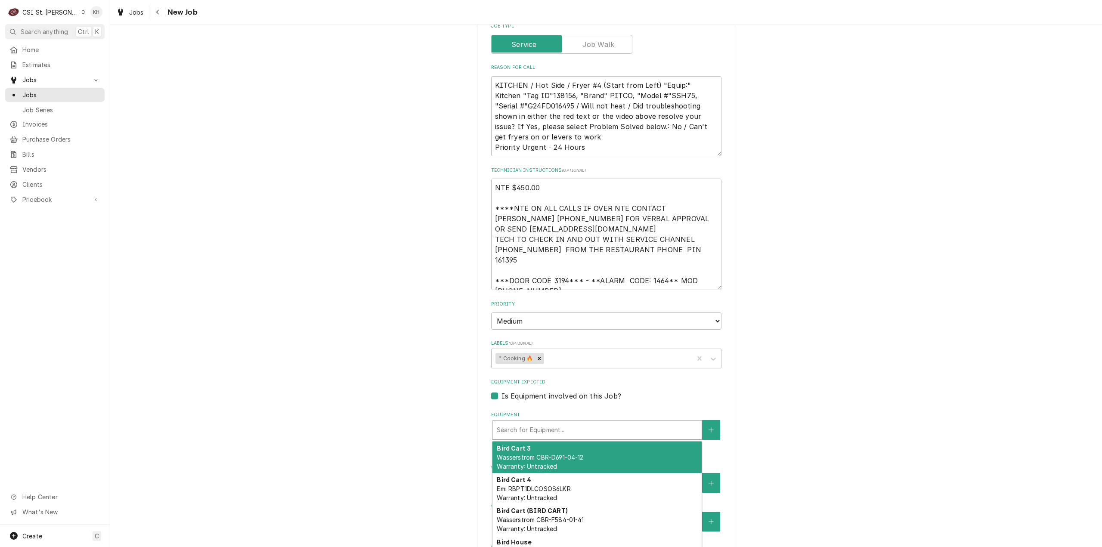
click at [541, 422] on div "Equipment" at bounding box center [597, 429] width 201 height 15
paste input "G24FD016495"
type textarea "x"
type input "G24FD016495"
click at [545, 452] on div "Fryer #4 2 (138156) Pitco SSH75 Warranty: Untracked" at bounding box center [596, 457] width 209 height 31
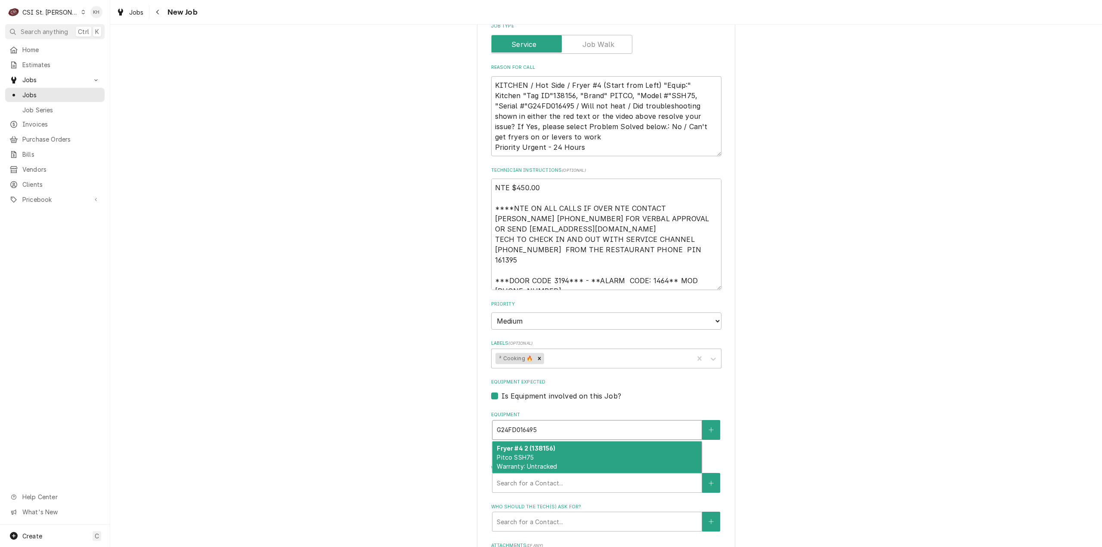
type textarea "x"
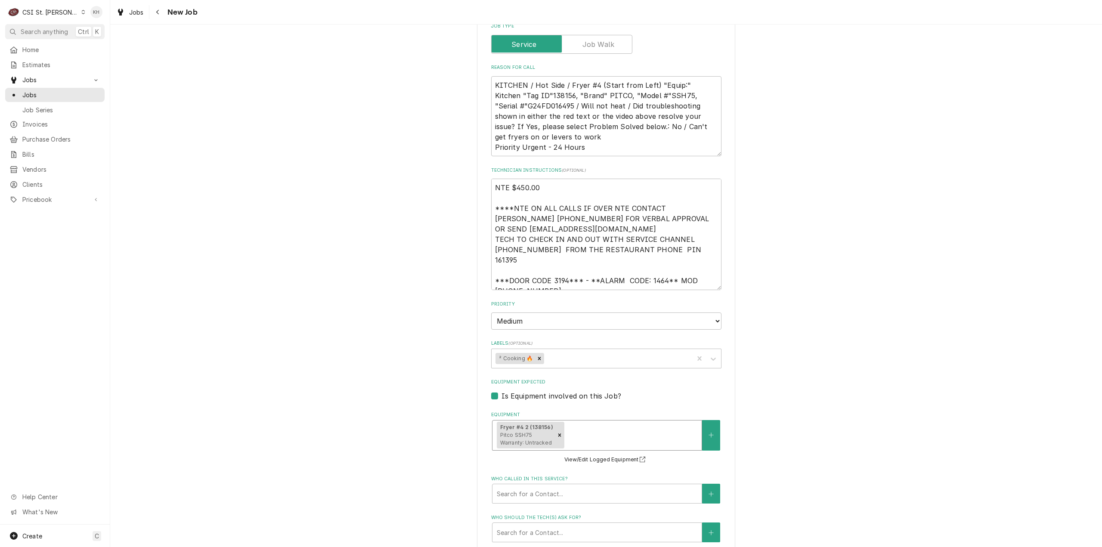
scroll to position [781, 0]
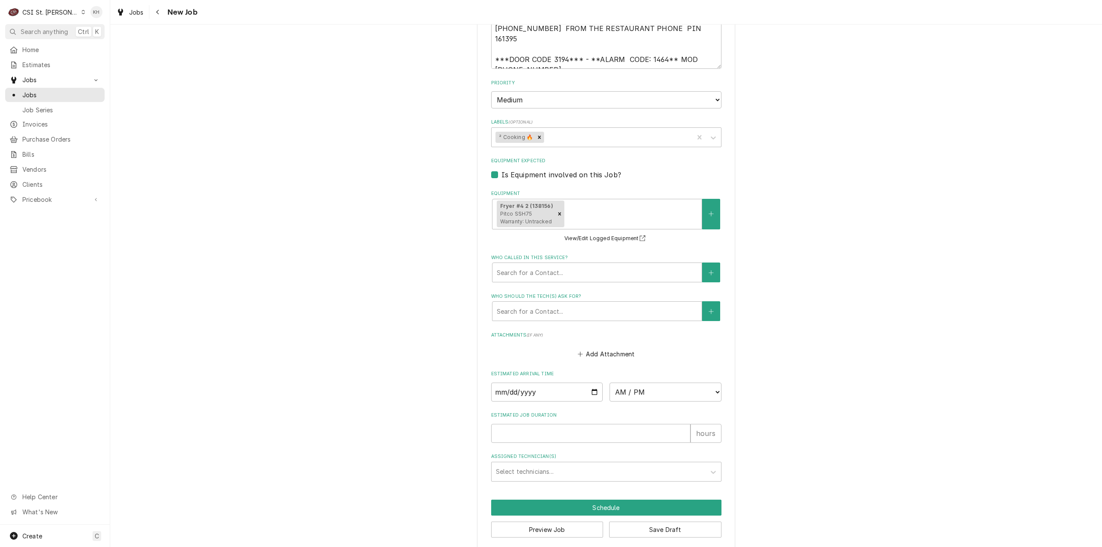
drag, startPoint x: 534, startPoint y: 434, endPoint x: 534, endPoint y: 425, distance: 9.5
click at [534, 434] on fieldset "Job Details Job Source Direct (Phone/Email/etc.) Service Channel Corrigo Ecotra…" at bounding box center [606, 44] width 230 height 874
drag, startPoint x: 535, startPoint y: 417, endPoint x: 529, endPoint y: 413, distance: 6.7
click at [533, 424] on input "Estimated Job Duration" at bounding box center [590, 433] width 199 height 19
type textarea "x"
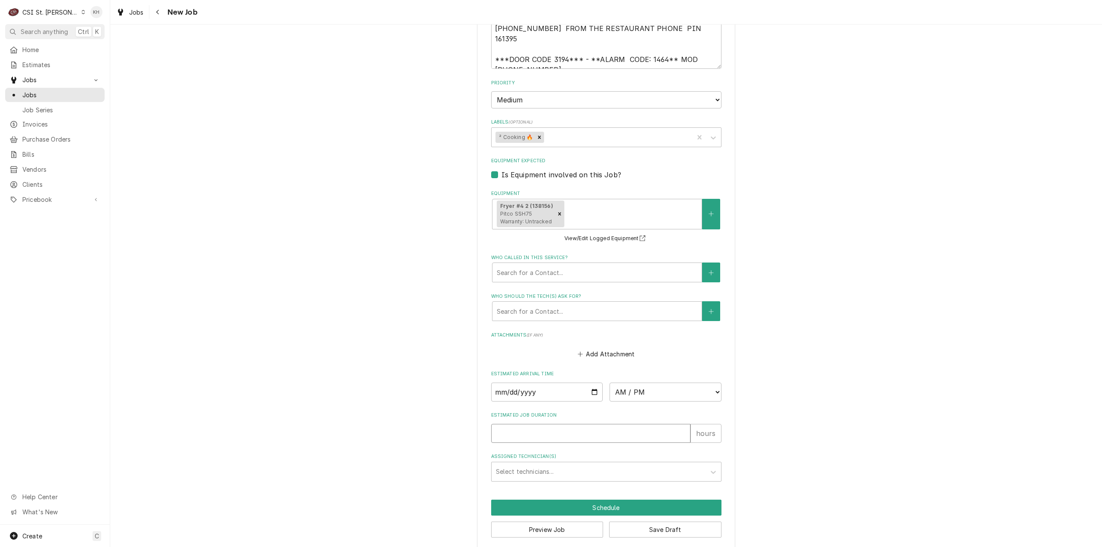
type input "2"
type textarea "x"
type input "2"
click at [556, 525] on button "Preview Job" at bounding box center [547, 530] width 112 height 16
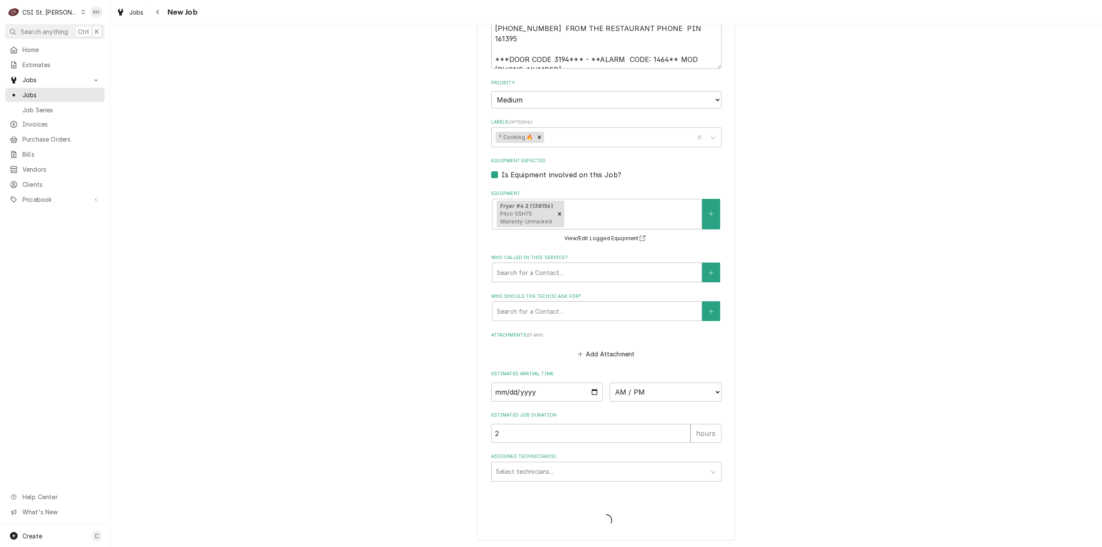
scroll to position [773, 0]
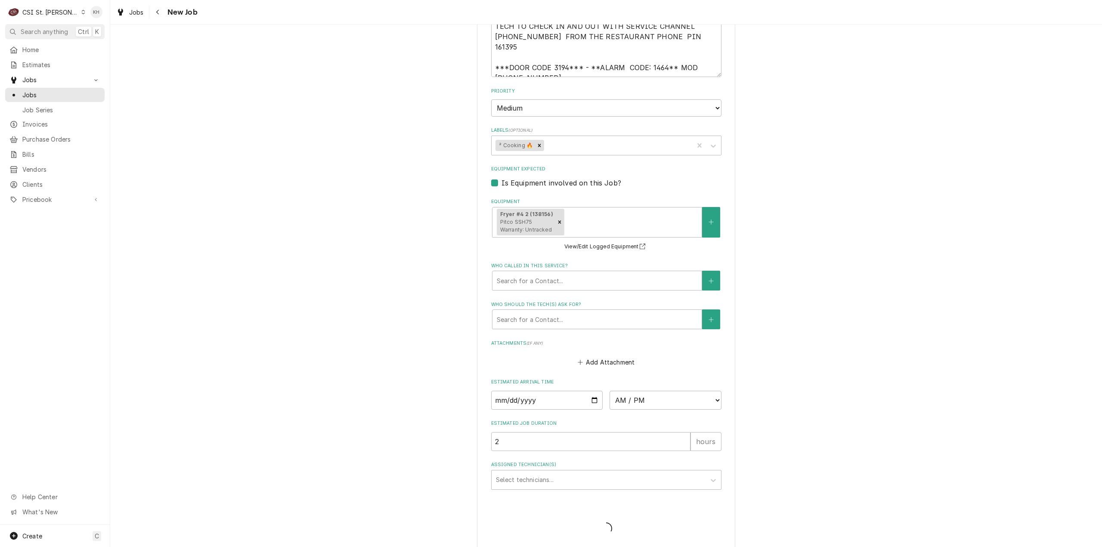
type textarea "x"
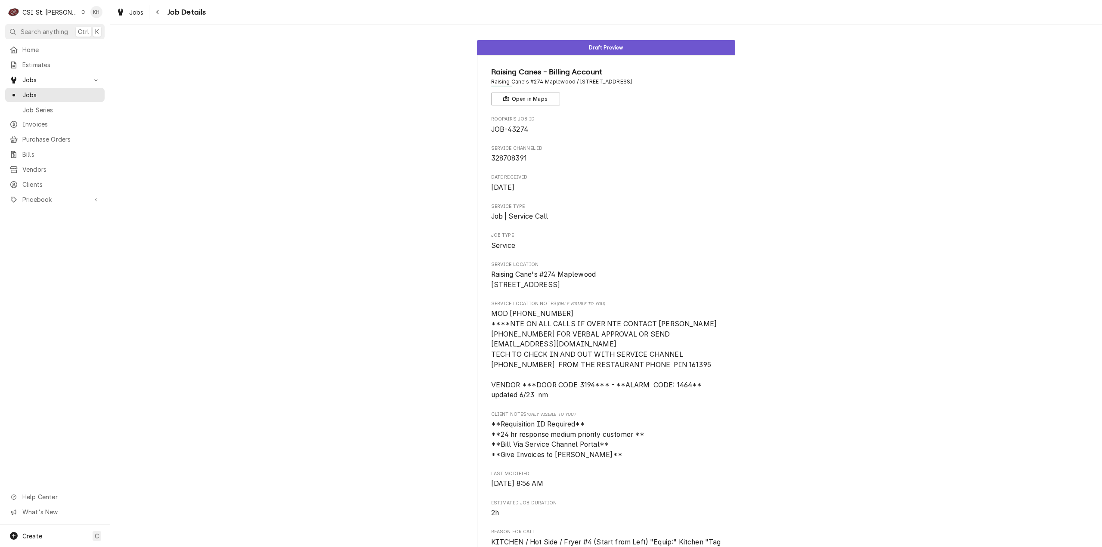
drag, startPoint x: 40, startPoint y: 5, endPoint x: 40, endPoint y: 11, distance: 6.1
click at [40, 5] on div "C CSI St. Louis" at bounding box center [46, 11] width 83 height 17
drag, startPoint x: 89, startPoint y: 20, endPoint x: 114, endPoint y: 3, distance: 30.8
click at [89, 20] on div "CSI [US_STATE][GEOGRAPHIC_DATA]" at bounding box center [132, 16] width 114 height 9
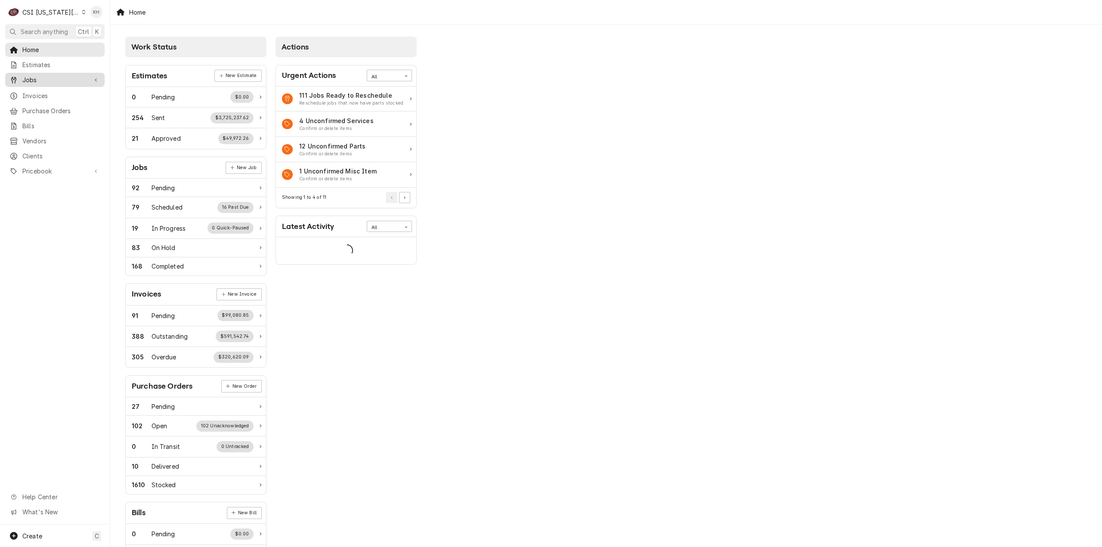
click at [57, 75] on span "Jobs" at bounding box center [54, 79] width 65 height 9
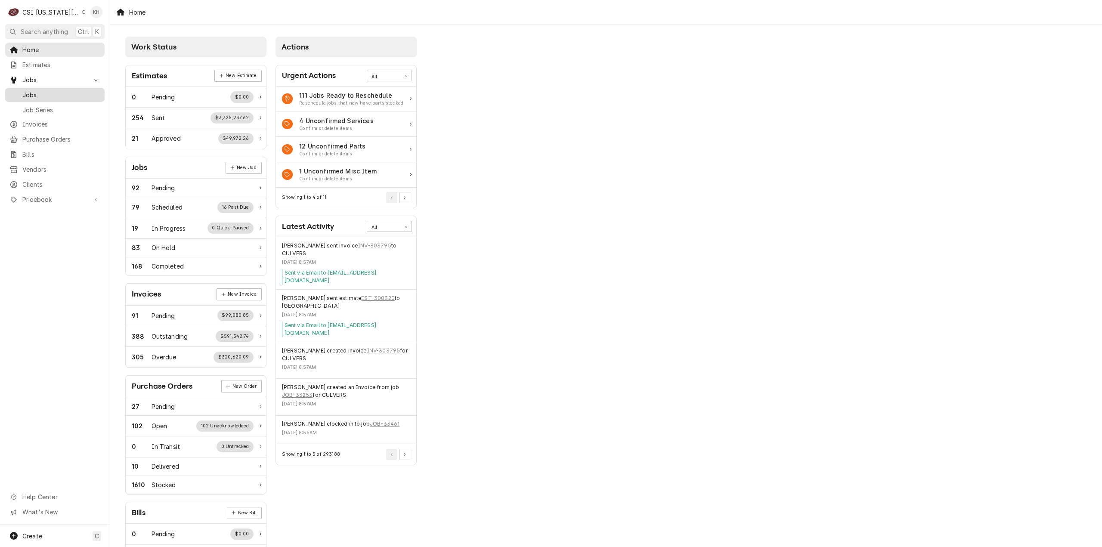
click at [49, 90] on span "Jobs" at bounding box center [61, 94] width 78 height 9
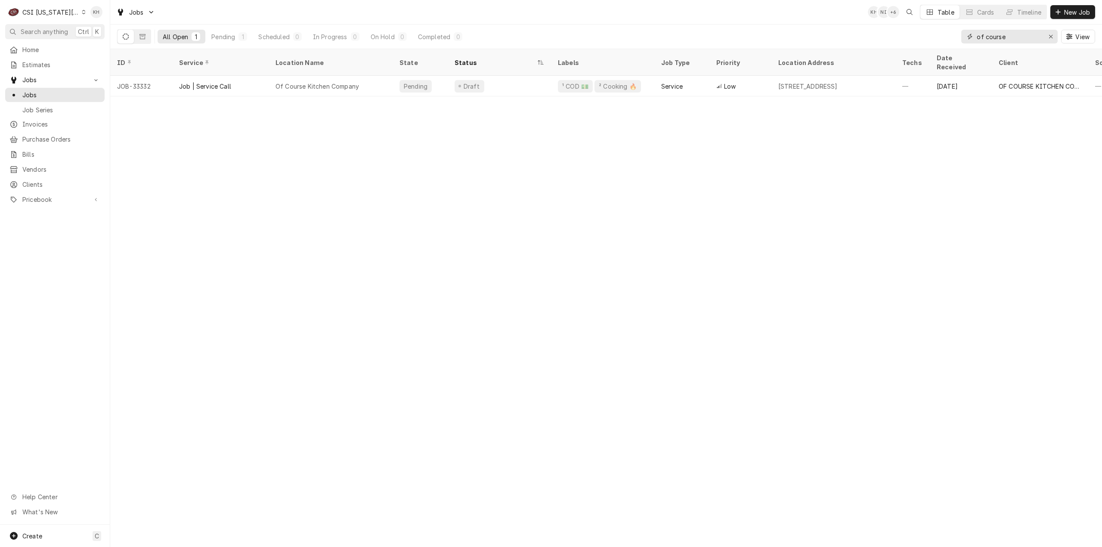
drag, startPoint x: 1020, startPoint y: 30, endPoint x: 936, endPoint y: 41, distance: 85.2
click at [936, 41] on div "All Open 1 Pending 1 Scheduled 0 In Progress 0 On Hold 0 Completed 0 of course …" at bounding box center [606, 37] width 978 height 24
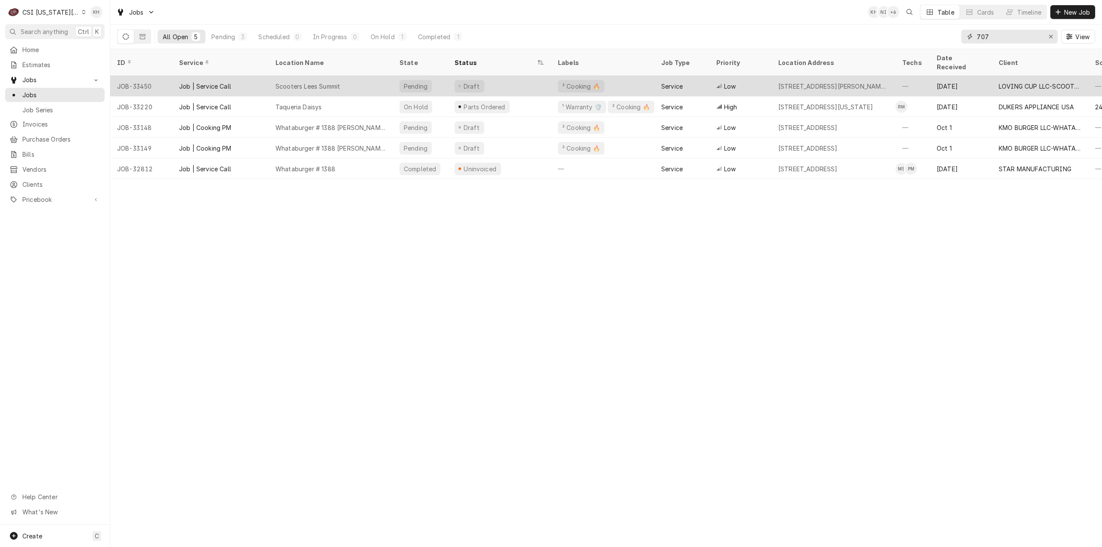
type input "707"
click at [505, 76] on div "Draft" at bounding box center [499, 86] width 103 height 21
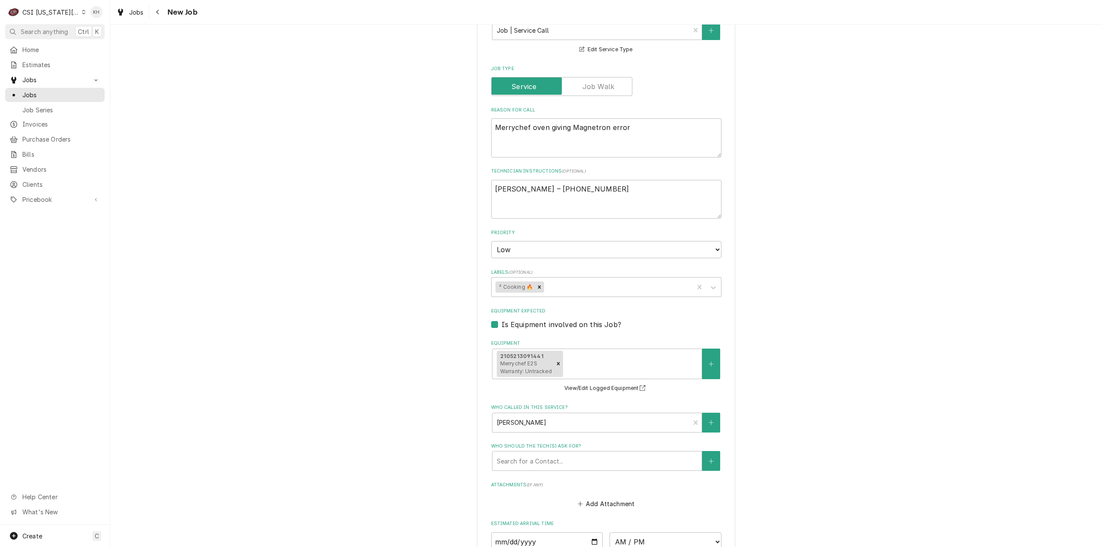
scroll to position [354, 0]
drag, startPoint x: 681, startPoint y: 128, endPoint x: 433, endPoint y: 129, distance: 248.4
click at [433, 129] on div "Use the fields below to edit this job: Client Details Client LOVING CUP LLC-SCO…" at bounding box center [606, 204] width 992 height 1048
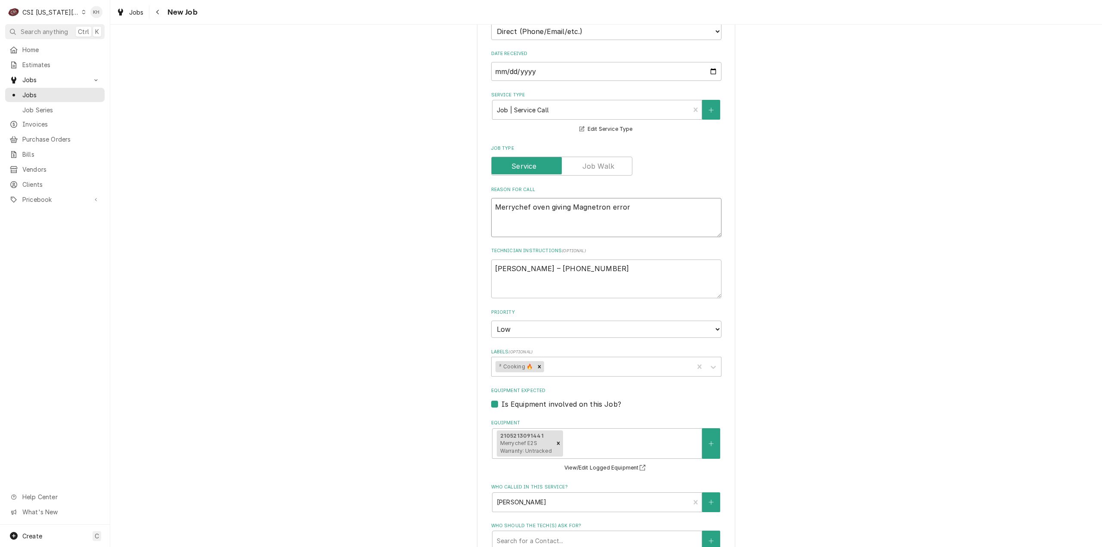
scroll to position [96, 0]
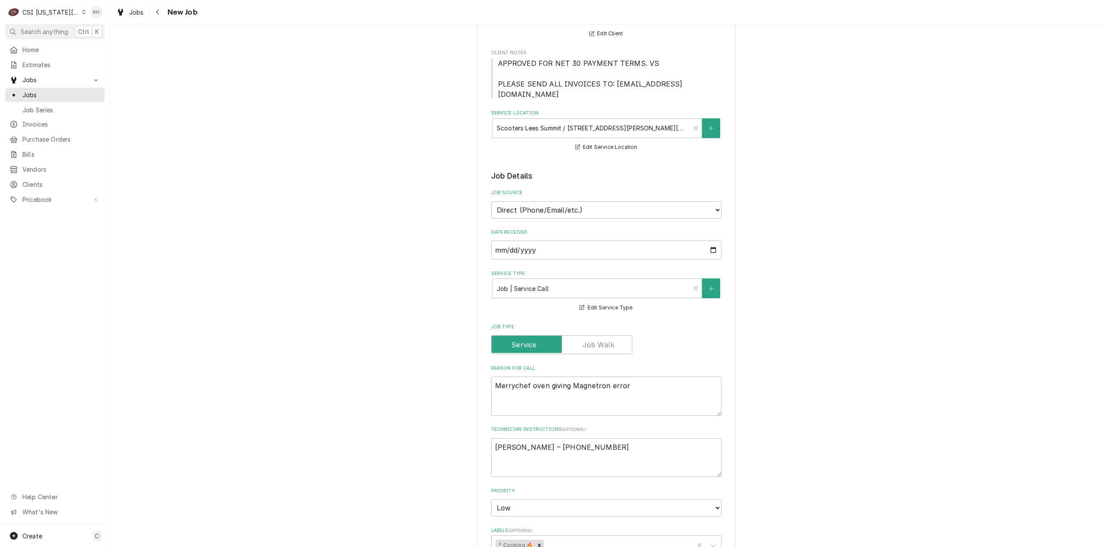
drag, startPoint x: 443, startPoint y: 221, endPoint x: 435, endPoint y: 221, distance: 8.2
click at [443, 221] on div "Use the fields below to edit this job: Client Details Client LOVING CUP LLC-SCO…" at bounding box center [606, 462] width 992 height 1048
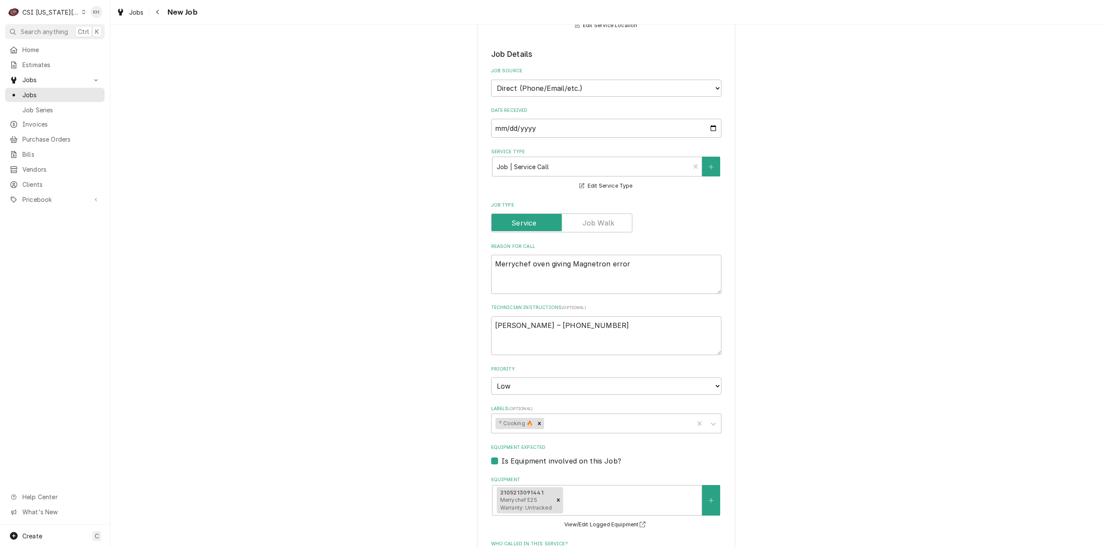
scroll to position [258, 0]
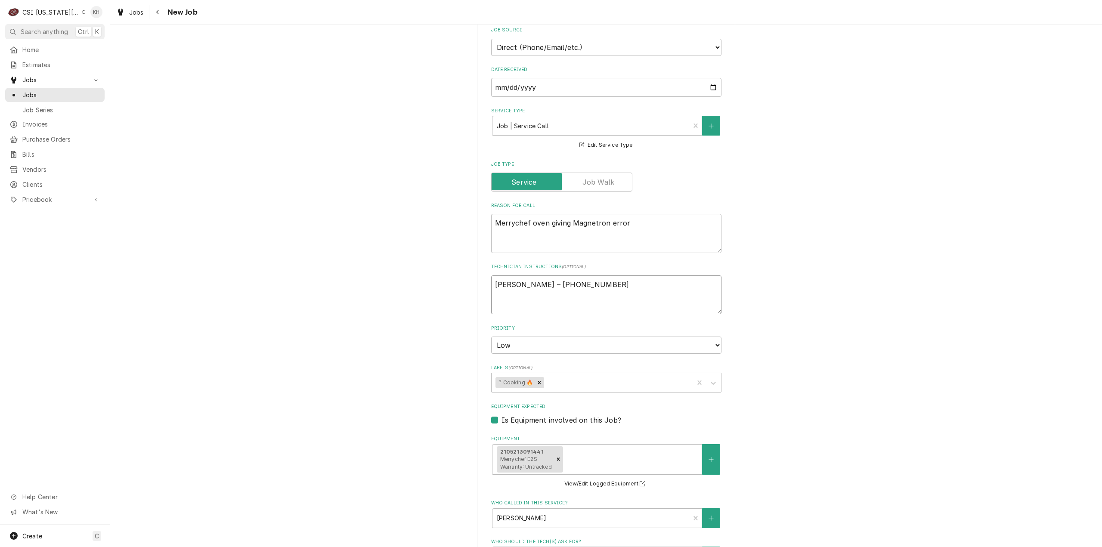
click at [491, 275] on textarea "Jason Anderson – 816-506-0242" at bounding box center [606, 294] width 230 height 39
type textarea "x"
type textarea "Jason Anderson – 816-506-0242"
type textarea "x"
type textarea "Jason Anderson – 816-506-0242"
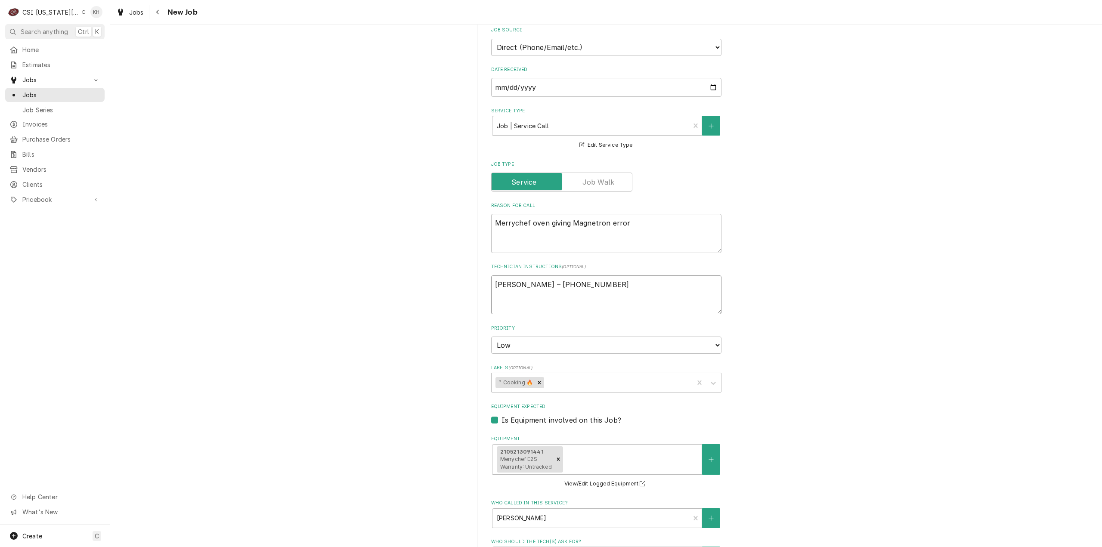
type textarea "x"
type textarea "1 Jason Anderson – 816-506-0242"
type textarea "x"
type textarea "10 Jason Anderson – 816-506-0242"
type textarea "x"
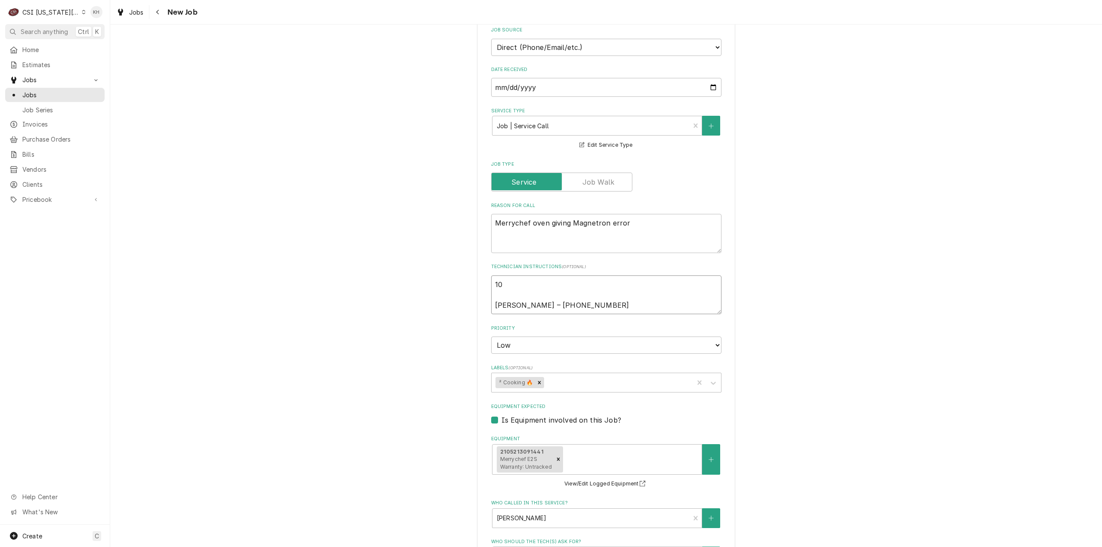
type textarea "10/ Jason Anderson – 816-506-0242"
type textarea "x"
type textarea "10/15 Jason Anderson – 816-506-0242"
type textarea "x"
type textarea "10/15 Jason Anderson – 816-506-0242"
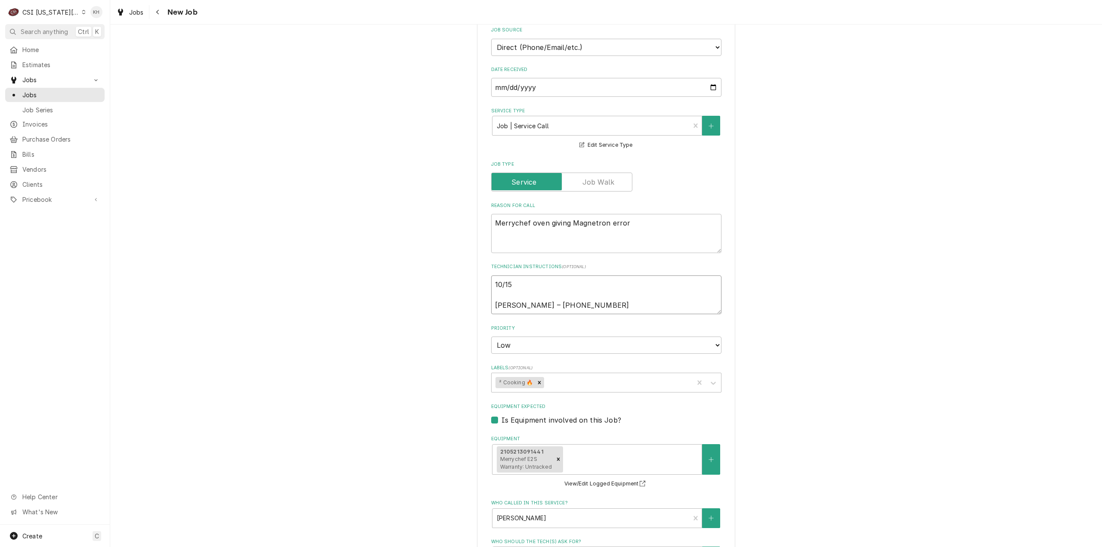
type textarea "x"
type textarea "10/15 K Jason Anderson – 816-506-0242"
type textarea "x"
type textarea "10/15 KH Jason Anderson – 816-506-0242"
type textarea "x"
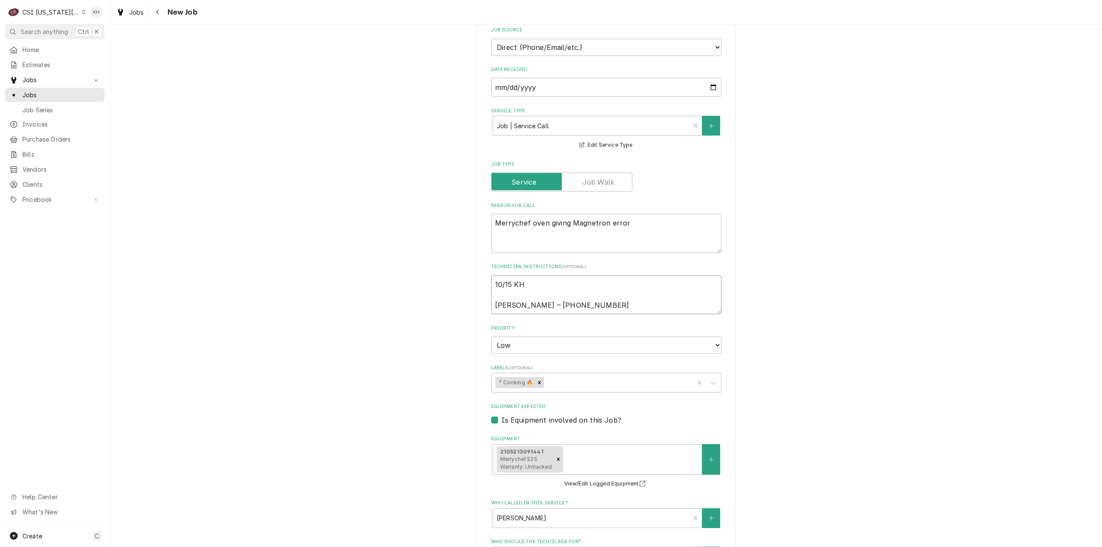
type textarea "10/15 KH Jason Anderson – 816-506-0242"
type textarea "x"
type textarea "10/15 KH - Jason Anderson – 816-506-0242"
type textarea "x"
type textarea "10/15 KH - C Jason Anderson – 816-506-0242"
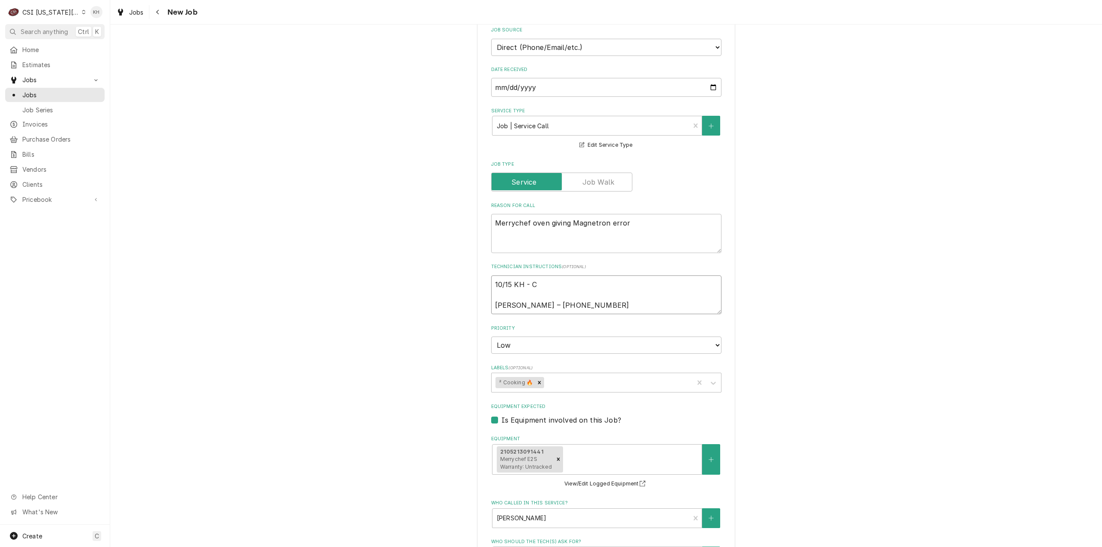
type textarea "x"
type textarea "10/15 KH - Ca Jason Anderson – 816-506-0242"
type textarea "x"
type textarea "10/15 KH - Can Jason Anderson – 816-506-0242"
type textarea "x"
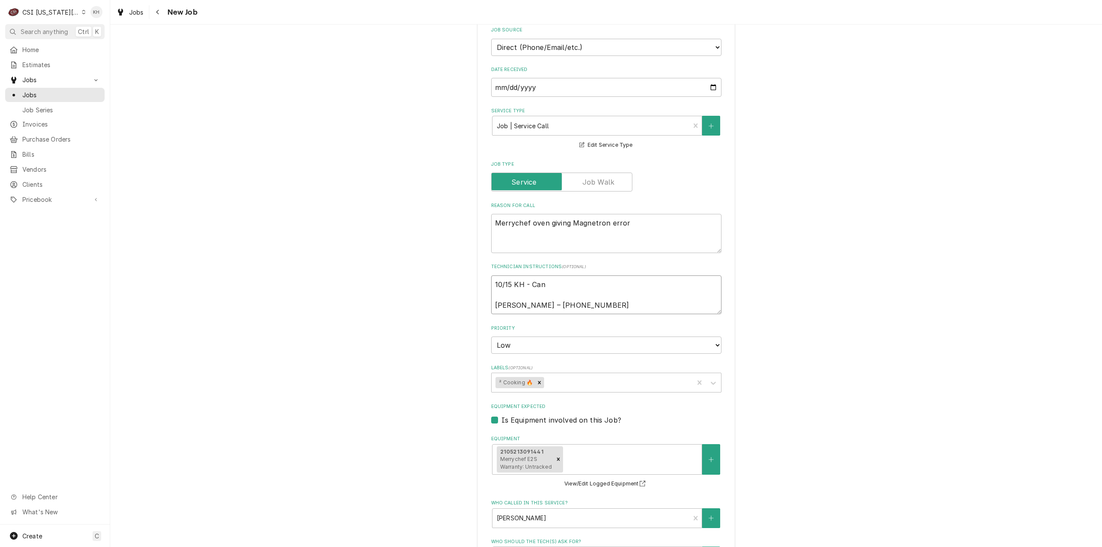
type textarea "10/15 KH - Canc Jason Anderson – 816-506-0242"
type textarea "x"
type textarea "10/15 KH - Cance Jason Anderson – 816-506-0242"
type textarea "x"
type textarea "10/15 KH - Cancel Jason Anderson – 816-506-0242"
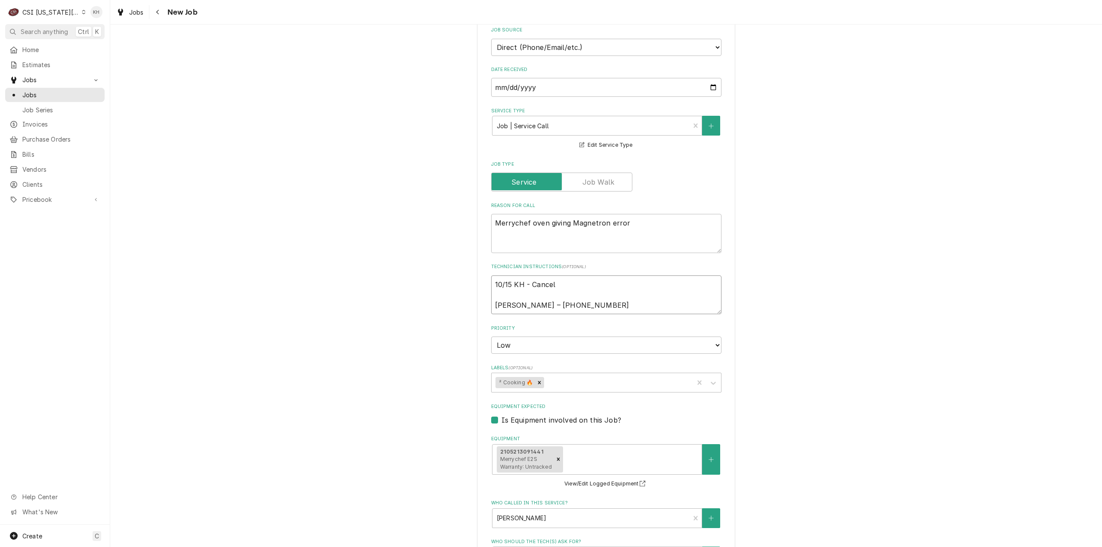
type textarea "x"
type textarea "10/15 KH - Cancel o Jason Anderson – 816-506-0242"
type textarea "x"
type textarea "10/15 KH - Cancel ov Jason Anderson – 816-506-0242"
type textarea "x"
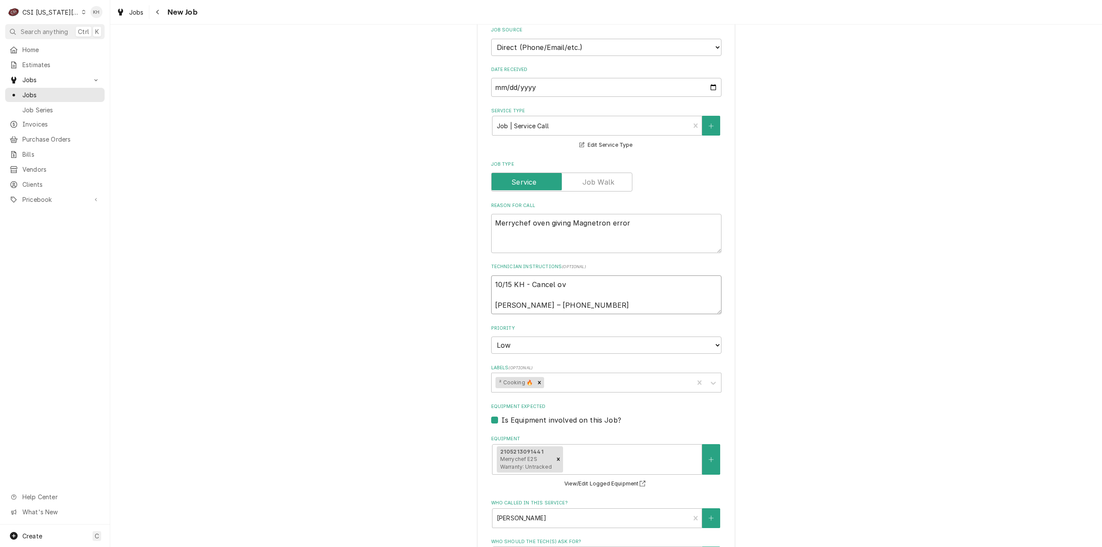
type textarea "10/15 KH - Cancel ove Jason Anderson – 816-506-0242"
type textarea "x"
type textarea "10/15 KH - Cancel oven Jason Anderson – 816-506-0242"
type textarea "x"
type textarea "10/15 KH - Cancel ove Jason Anderson – 816-506-0242"
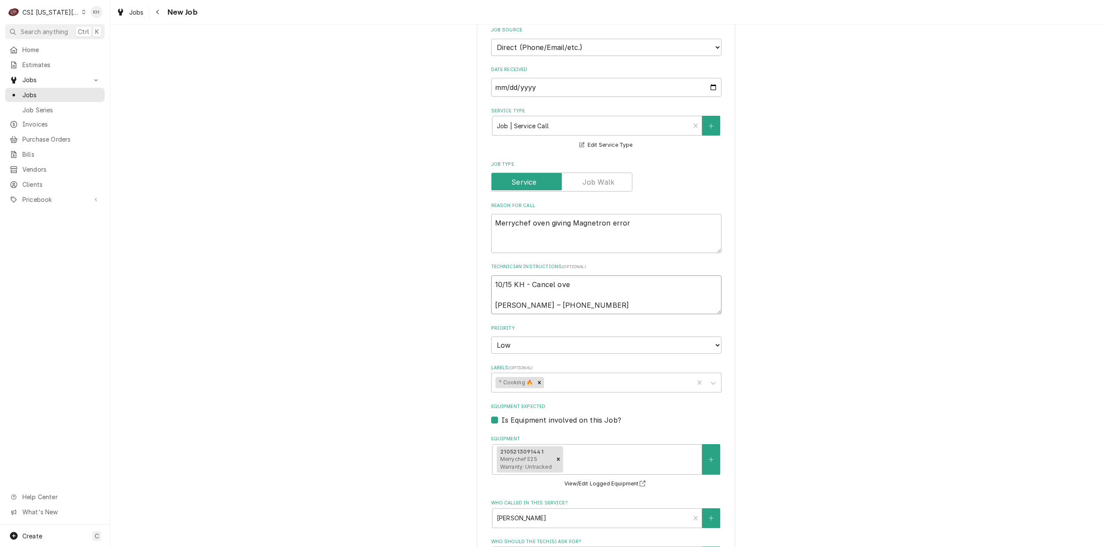
type textarea "x"
type textarea "10/15 KH - Cancel ov Jason Anderson – 816-506-0242"
type textarea "x"
type textarea "10/15 KH - Cancel o Jason Anderson – 816-506-0242"
type textarea "x"
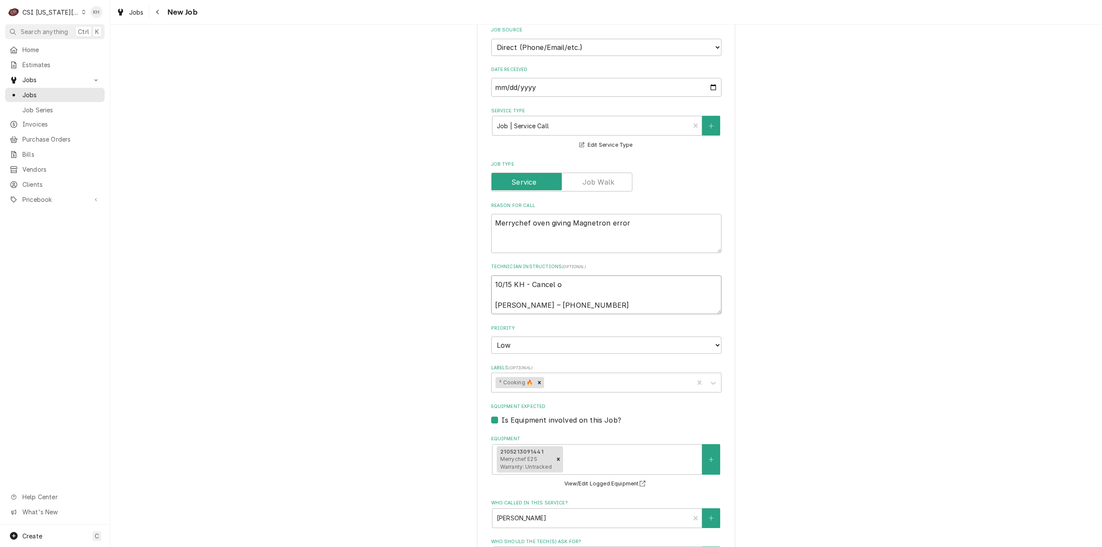
type textarea "10/15 KH - Cancel Jason Anderson – 816-506-0242"
type textarea "x"
type textarea "10/15 KH - Cancel s Jason Anderson – 816-506-0242"
type textarea "x"
type textarea "10/15 KH - Cancel se Jason Anderson – 816-506-0242"
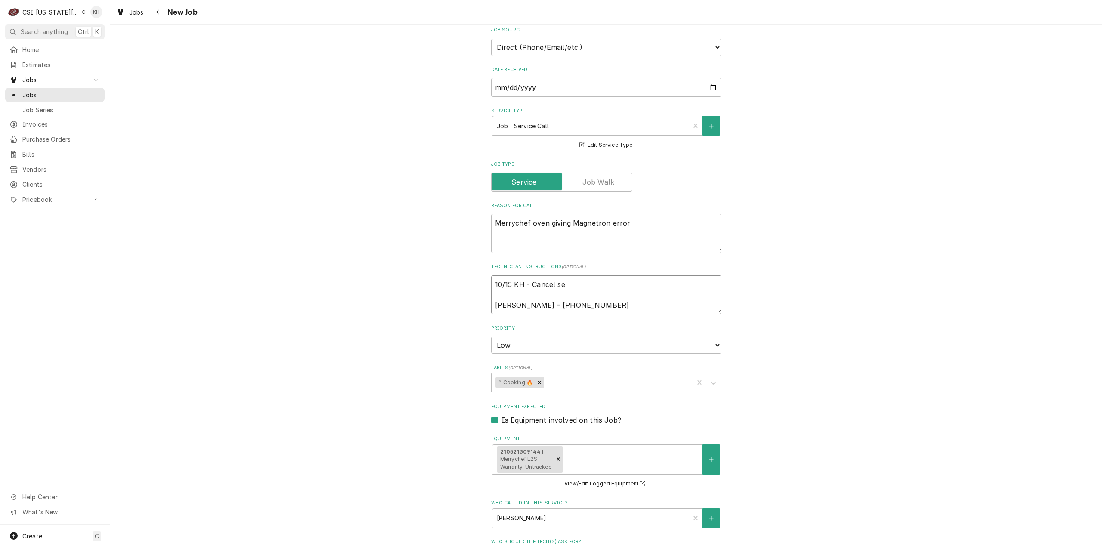
type textarea "x"
type textarea "10/15 KH - Cancel ser Jason Anderson – 816-506-0242"
type textarea "x"
type textarea "10/15 KH - Cancel serv Jason Anderson – 816-506-0242"
type textarea "x"
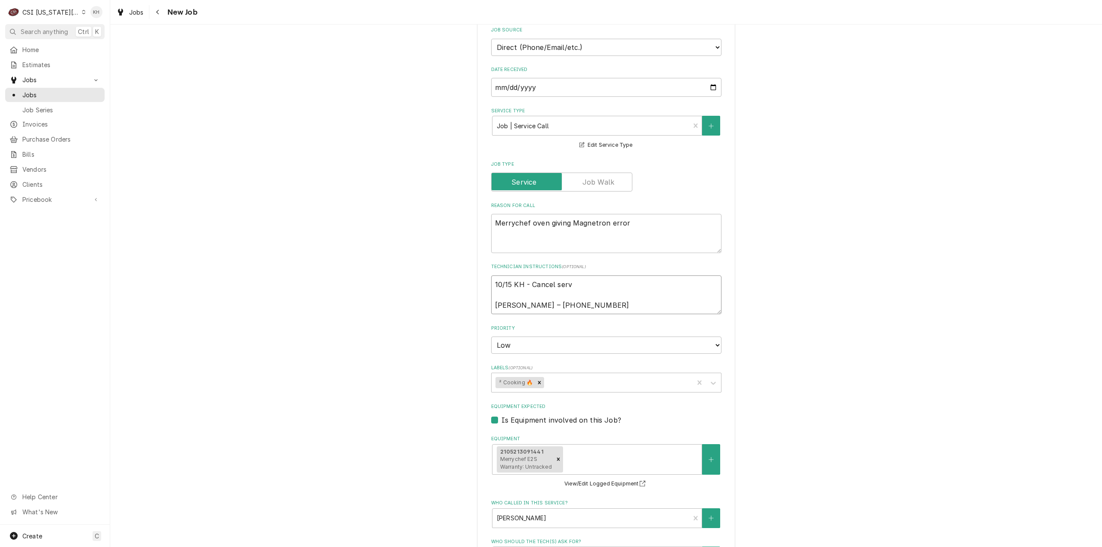
type textarea "10/15 KH - Cancel servc Jason Anderson – 816-506-0242"
type textarea "x"
type textarea "10/15 KH - Cancel servci Jason Anderson – 816-506-0242"
type textarea "x"
type textarea "10/15 KH - Cancel servcie Jason Anderson – 816-506-0242"
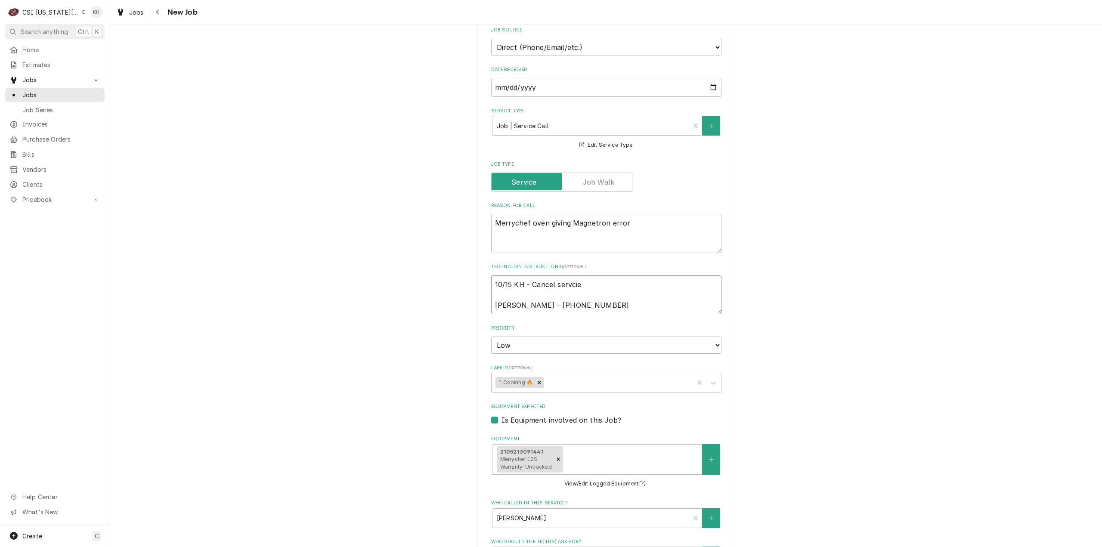
type textarea "x"
type textarea "10/15 KH - Cancel servcie Jason Anderson – 816-506-0242"
type textarea "x"
type textarea "10/15 KH - Cancel servcie Jason Anderson – 816-506-0242"
type textarea "x"
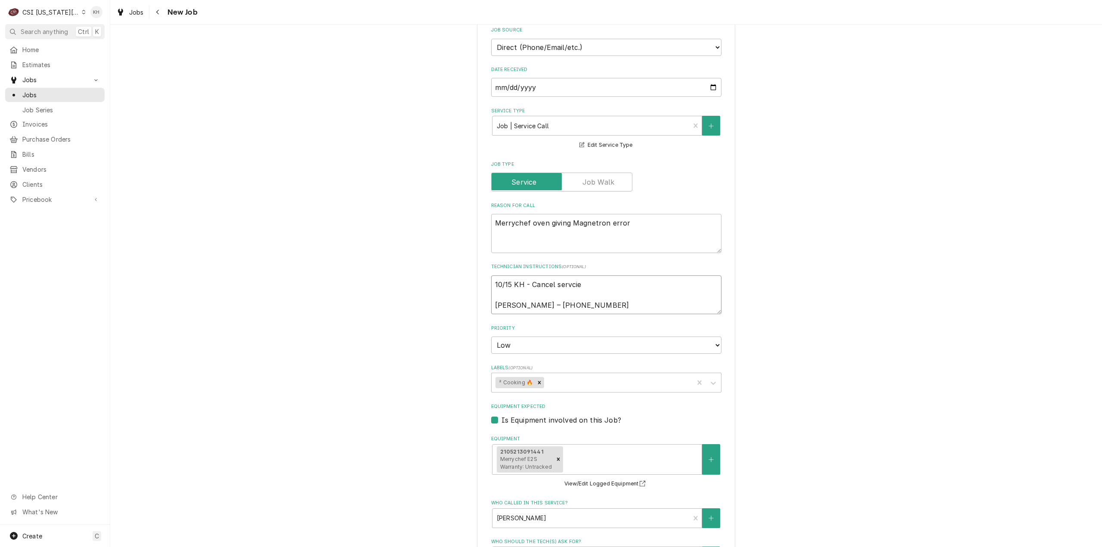
type textarea "10/15 KH - Cancel servci Jason Anderson – 816-506-0242"
type textarea "x"
type textarea "10/15 KH - Cancel servc Jason Anderson – 816-506-0242"
type textarea "x"
type textarea "10/15 KH - Cancel serv Jason Anderson – 816-506-0242"
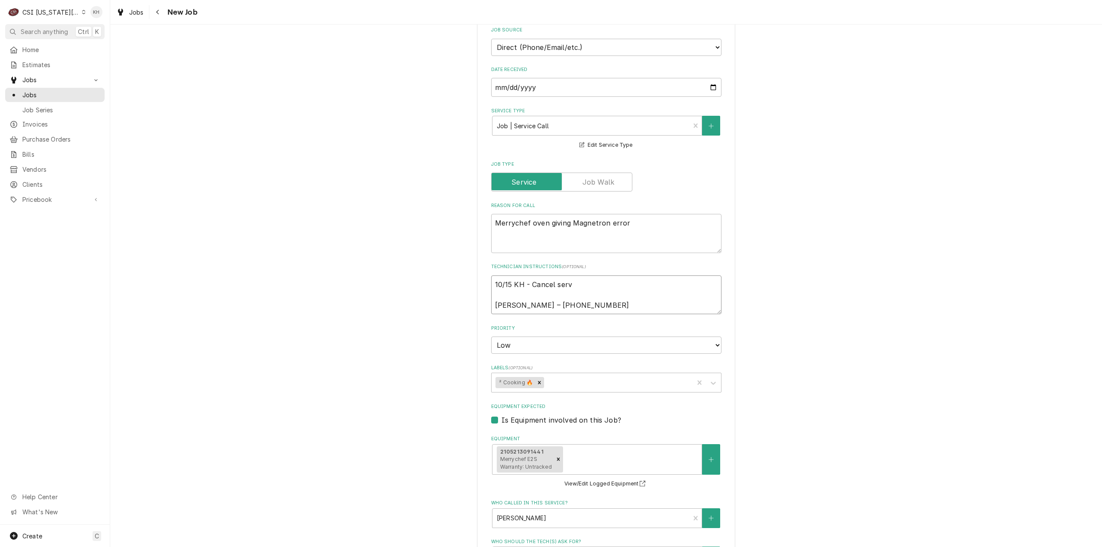
type textarea "x"
type textarea "10/15 KH - Cancel servi Jason Anderson – 816-506-0242"
type textarea "x"
type textarea "10/15 KH - Cancel servic Jason Anderson – 816-506-0242"
type textarea "x"
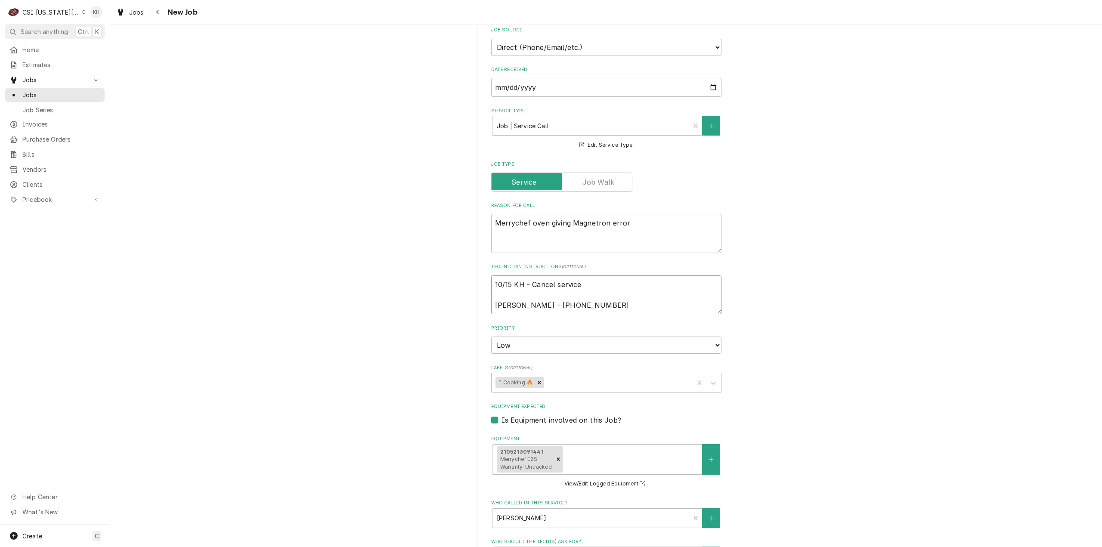
type textarea "10/15 KH - Cancel service Jason Anderson – 816-506-0242"
type textarea "x"
type textarea "10/15 KH - Cancel service - Jason Anderson – 816-506-0242"
type textarea "x"
type textarea "10/15 KH - Cancel service - Jason Anderson – 816-506-0242"
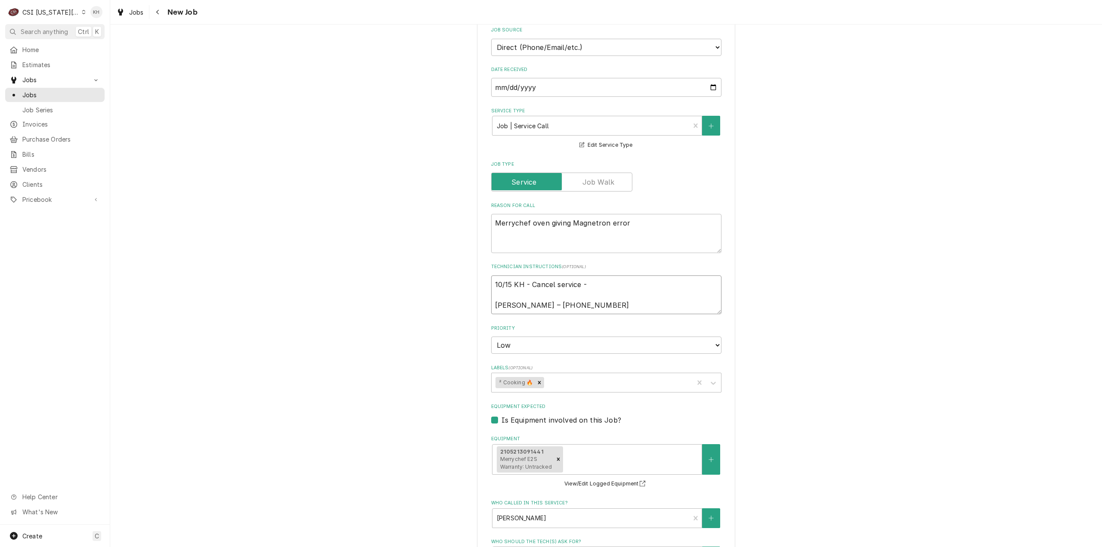
type textarea "x"
type textarea "10/15 KH - Cancel service - o Jason Anderson – 816-506-0242"
type textarea "x"
type textarea "10/15 KH - Cancel service - ov Jason Anderson – 816-506-0242"
type textarea "x"
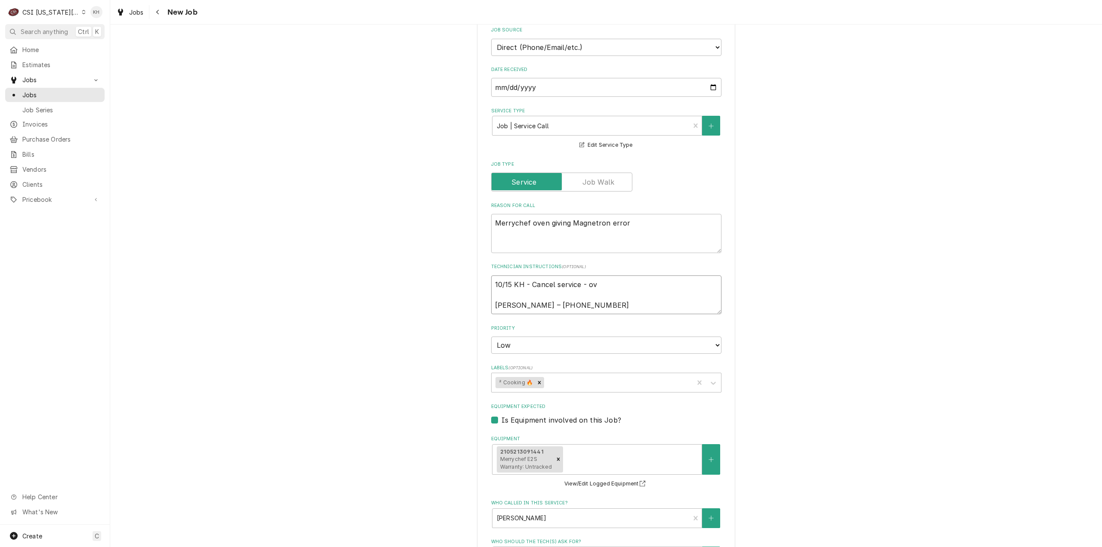
type textarea "10/15 KH - Cancel service - ove Jason Anderson – 816-506-0242"
type textarea "x"
type textarea "10/15 KH - Cancel service - oven Jason Anderson – 816-506-0242"
click at [579, 275] on textarea "10/15 KH - Cancel service - oven Jason Anderson – 816-506-0242" at bounding box center [606, 294] width 230 height 39
type textarea "x"
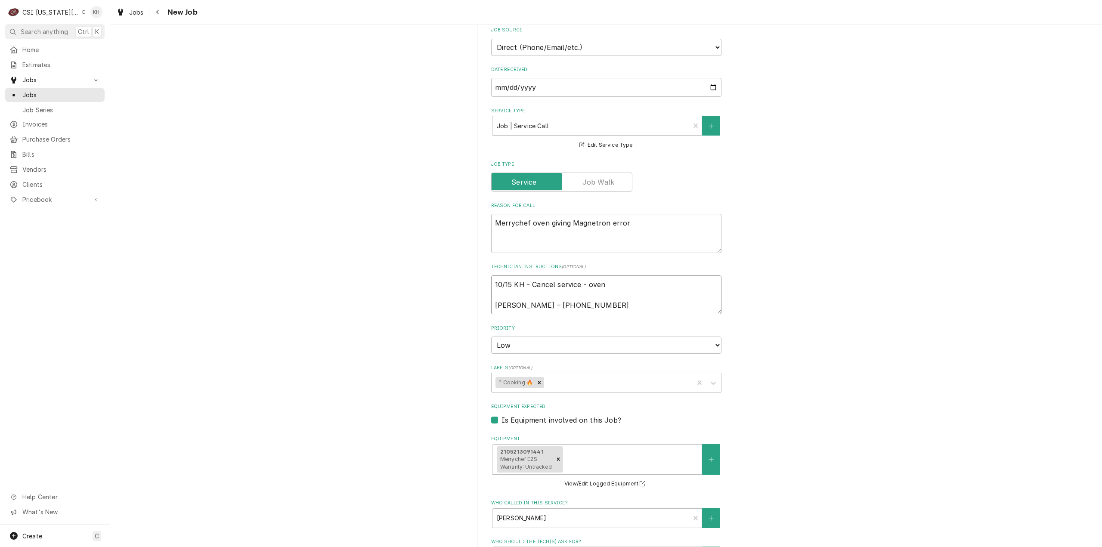
type textarea "10/15 KH - Cancel service p- oven Jason Anderson – 816-506-0242"
type textarea "x"
type textarea "10/15 KH - Cancel service pe- oven Jason Anderson – 816-506-0242"
type textarea "x"
type textarea "10/15 KH - Cancel service per- oven Jason Anderson – 816-506-0242"
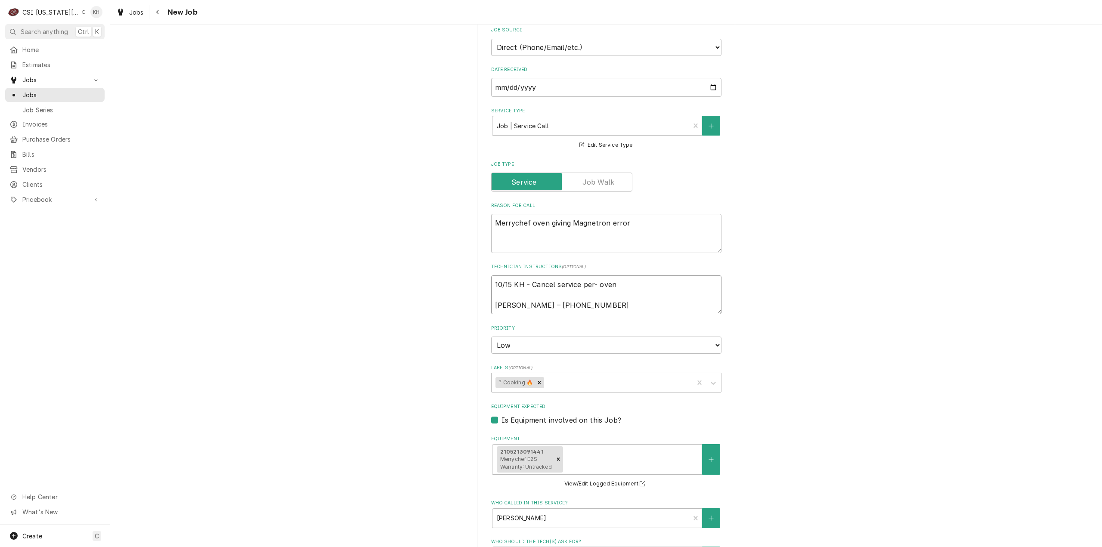
type textarea "x"
type textarea "10/15 KH - Cancel service per - oven Jason Anderson – 816-506-0242"
type textarea "x"
type textarea "10/15 KH - Cancel service per J- oven Jason Anderson – 816-506-0242"
type textarea "x"
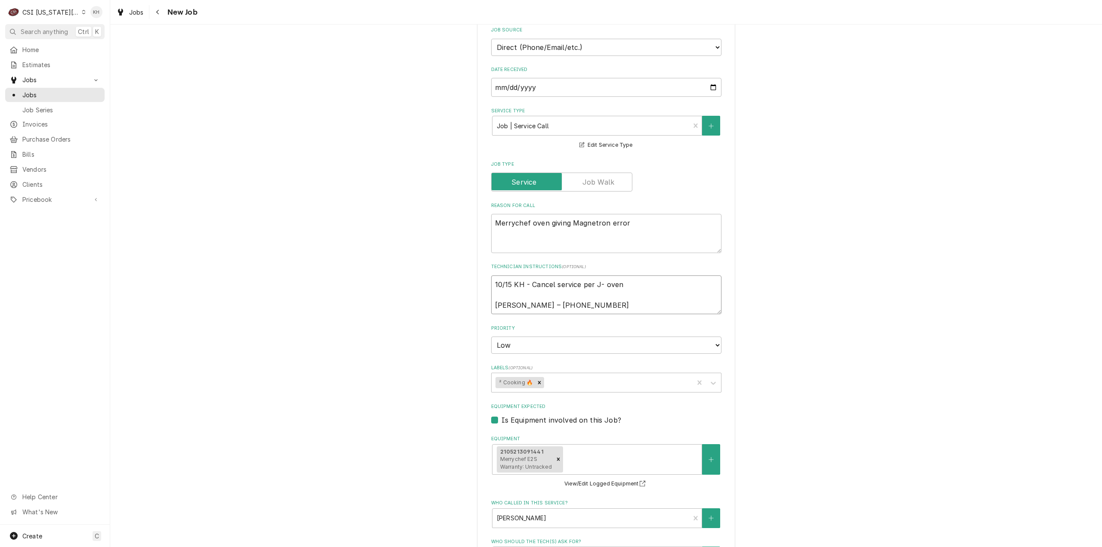
type textarea "10/15 KH - Cancel service per Ja- oven Jason Anderson – 816-506-0242"
type textarea "x"
type textarea "10/15 KH - Cancel service per Jas- oven Jason Anderson – 816-506-0242"
type textarea "x"
type textarea "10/15 KH - Cancel service per Jaso- oven Jason Anderson – 816-506-0242"
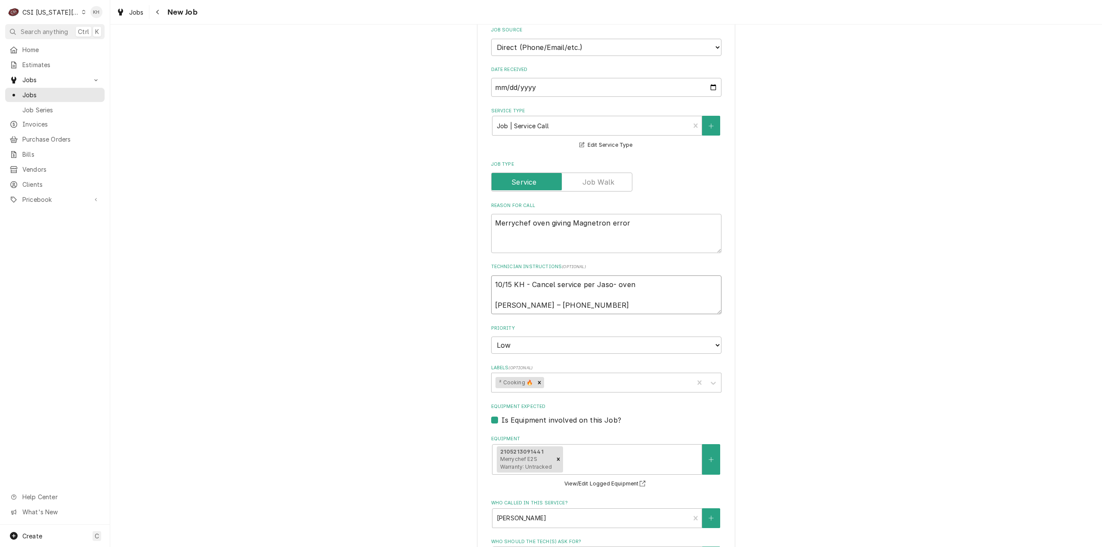
type textarea "x"
type textarea "10/15 KH - Cancel service per Jason- oven Jason Anderson – 816-506-0242"
type textarea "x"
type textarea "10/15 KH - Cancel service per Jason - oven Jason Anderson – 816-506-0242"
click at [658, 275] on textarea "10/15 KH - Cancel service per Jason - oven Jason Anderson – 816-506-0242" at bounding box center [606, 294] width 230 height 39
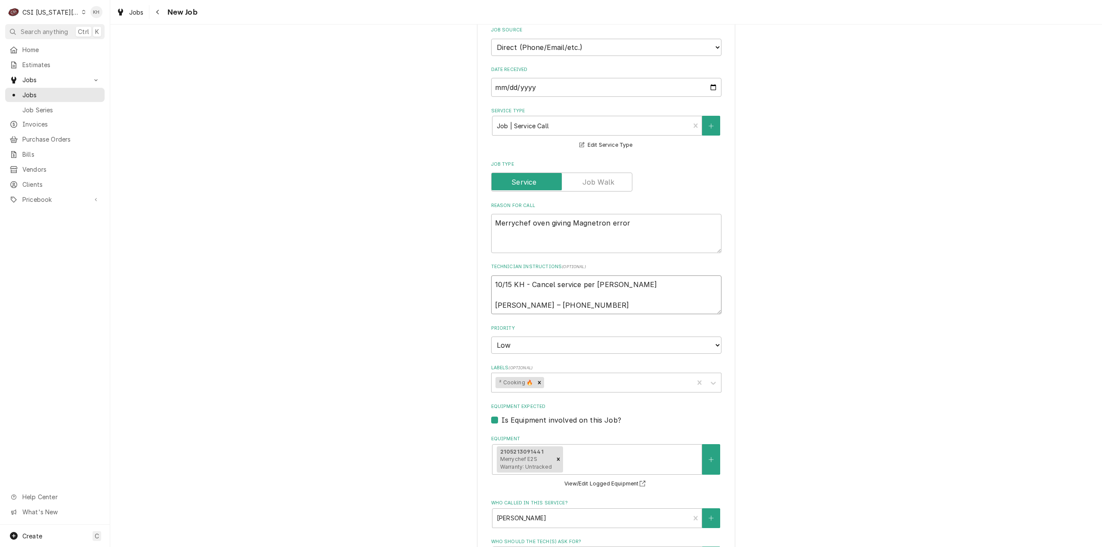
type textarea "x"
type textarea "10/15 KH - Cancel service per Jason - oven h Jason Anderson – 816-506-0242"
type textarea "x"
type textarea "10/15 KH - Cancel service per Jason - oven ha Jason Anderson – 816-506-0242"
type textarea "x"
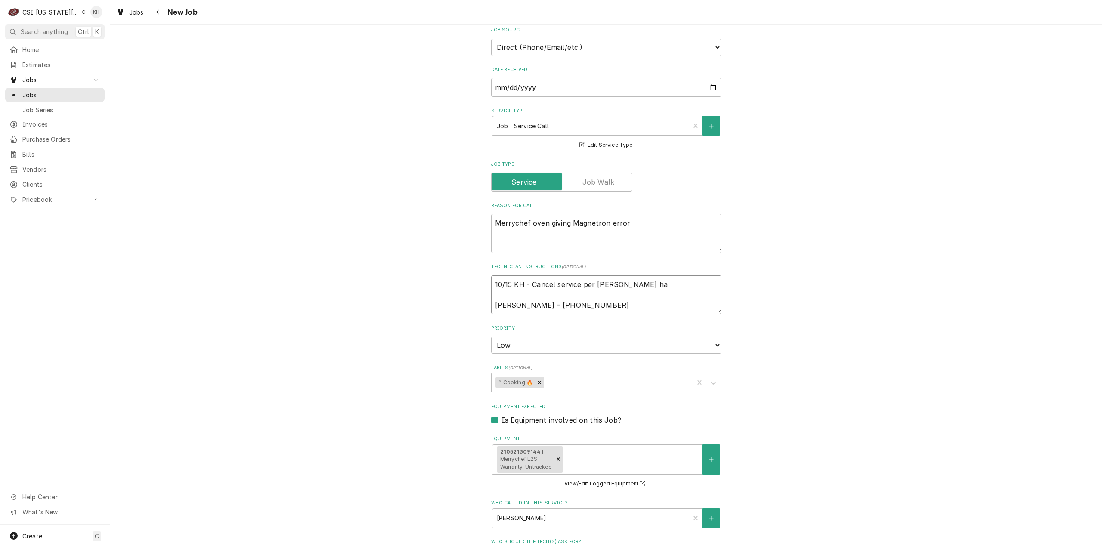
type textarea "10/15 KH - Cancel service per Jason - oven has Jason Anderson – 816-506-0242"
type textarea "x"
type textarea "10/15 KH - Cancel service per Jason - oven has Jason Anderson – 816-506-0242"
type textarea "x"
type textarea "10/15 KH - Cancel service per Jason - oven has be Jason Anderson – 816-506-0242"
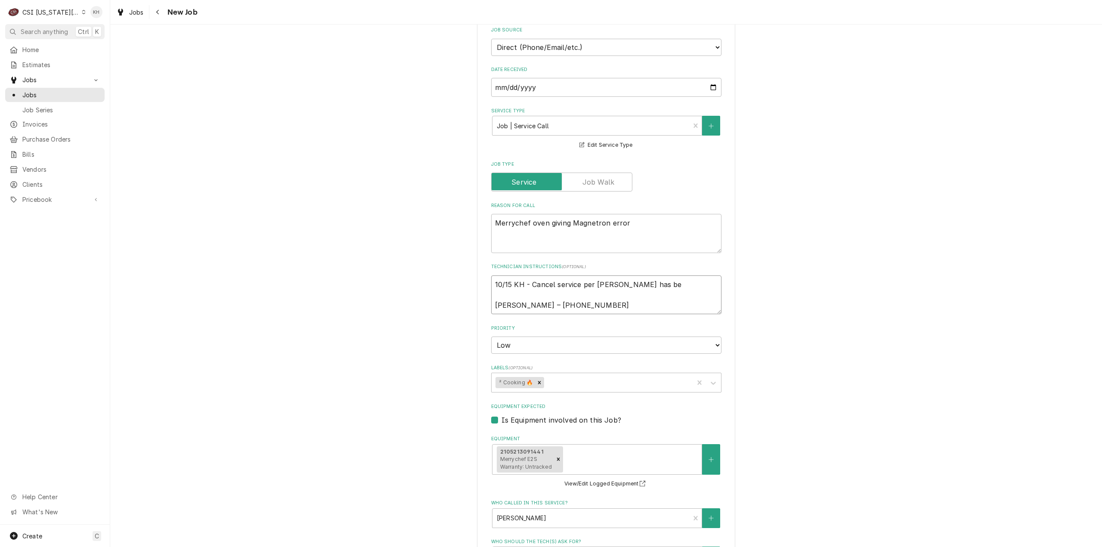
type textarea "x"
type textarea "10/15 KH - Cancel service per Jason - oven has been Jason Anderson – 816-506-02…"
type textarea "x"
type textarea "10/15 KH - Cancel service per Jason - oven has been Jason Anderson – 816-506-02…"
type textarea "x"
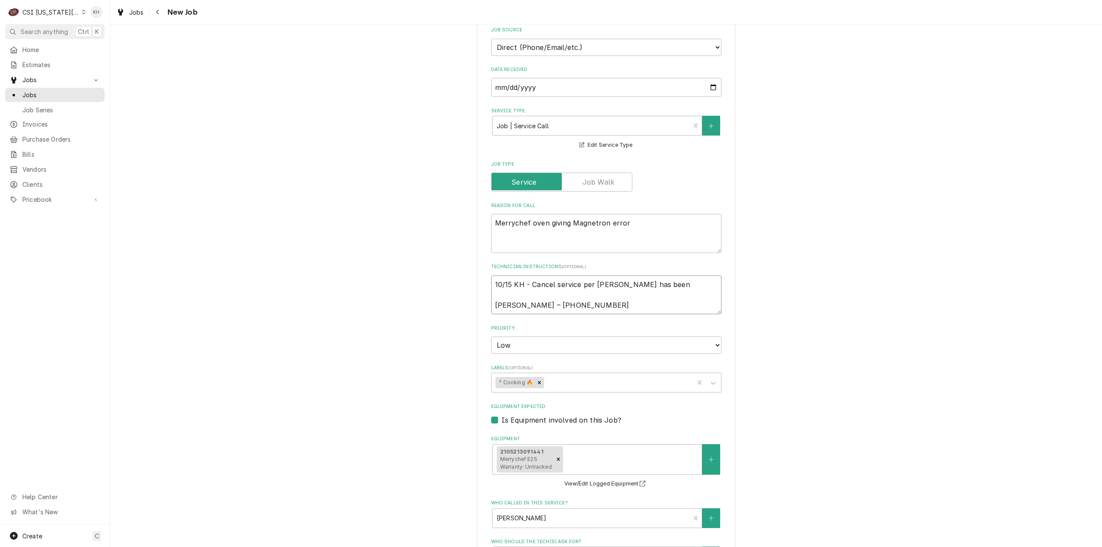
type textarea "10/15 KH - Cancel service per Jason - oven has been w Jason Anderson – 816-506-…"
type textarea "x"
type textarea "10/15 KH - Cancel service per Jason - oven has been wo Jason Anderson – 816-506…"
type textarea "x"
type textarea "10/15 KH - Cancel service per Jason - oven has been wor Jason Anderson – 816-50…"
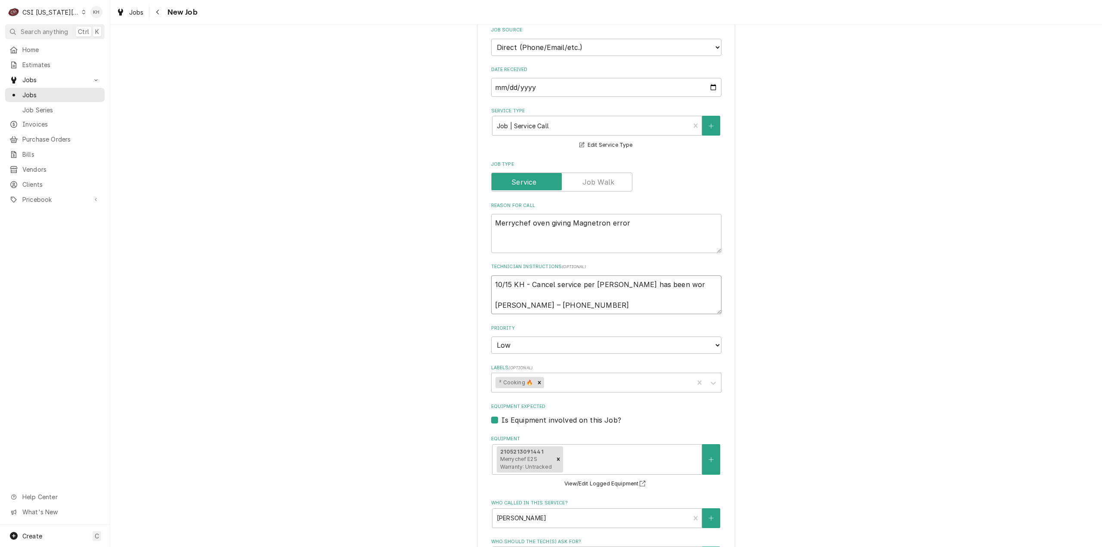
type textarea "x"
type textarea "10/15 KH - Cancel service per Jason - oven has been work Jason Anderson – 816-5…"
type textarea "x"
type textarea "10/15 KH - Cancel service per Jason - oven has been worki Jason Anderson – 816-…"
type textarea "x"
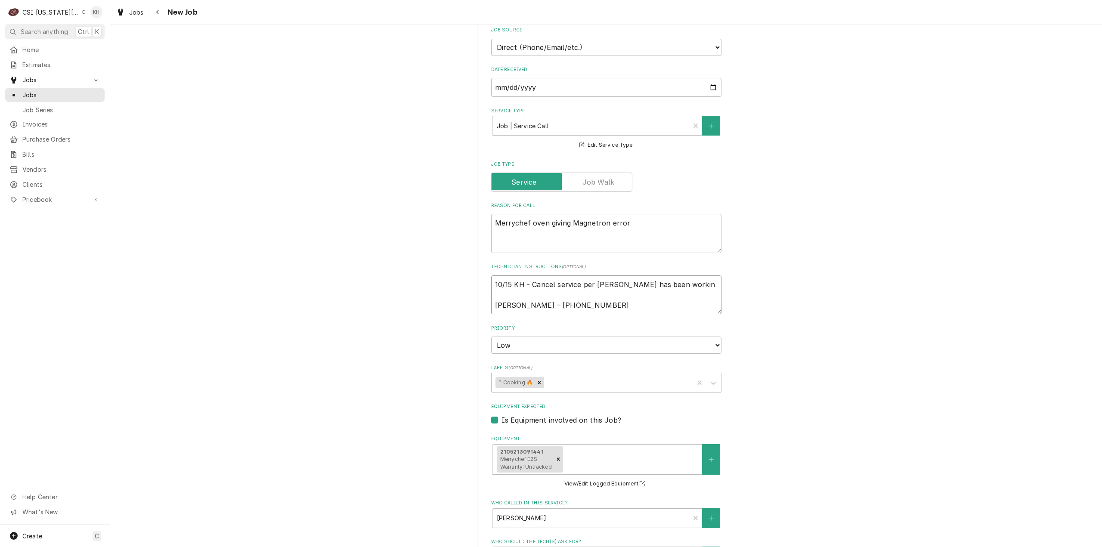
type textarea "10/15 KH - Cancel service per Jason - oven has been working Jason Anderson – 81…"
type textarea "x"
type textarea "10/15 KH - Cancel service per Jason - oven has been working f Jason Anderson – …"
type textarea "x"
type textarea "10/15 KH - Cancel service per Jason - oven has been working fi Jason Anderson –…"
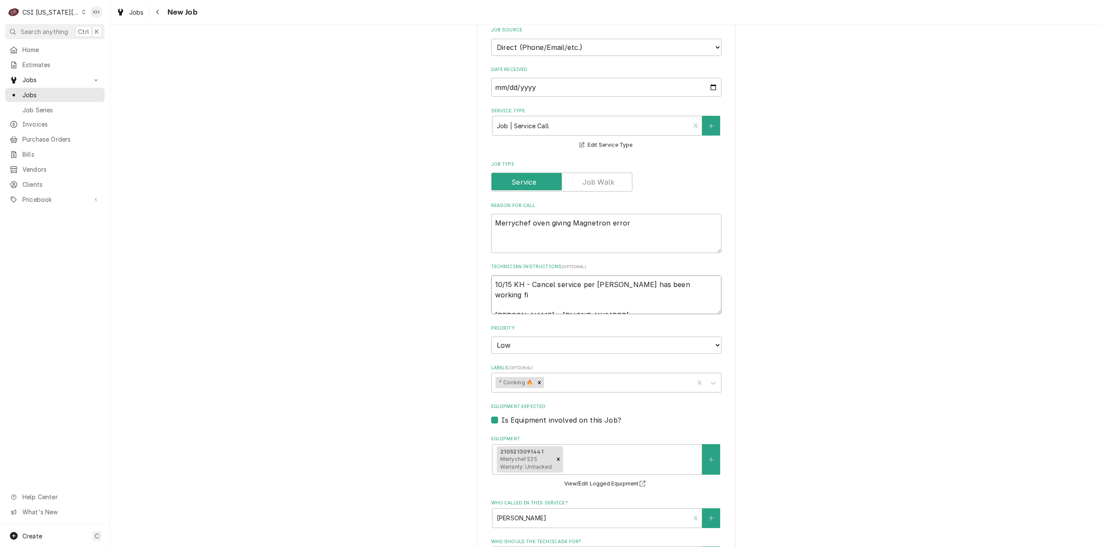
type textarea "x"
type textarea "10/15 KH - Cancel service per Jason - oven has been working fin Jason Anderson …"
type textarea "x"
type textarea "10/15 KH - Cancel service per Jason - oven has been working fine Jason Anderson…"
type textarea "x"
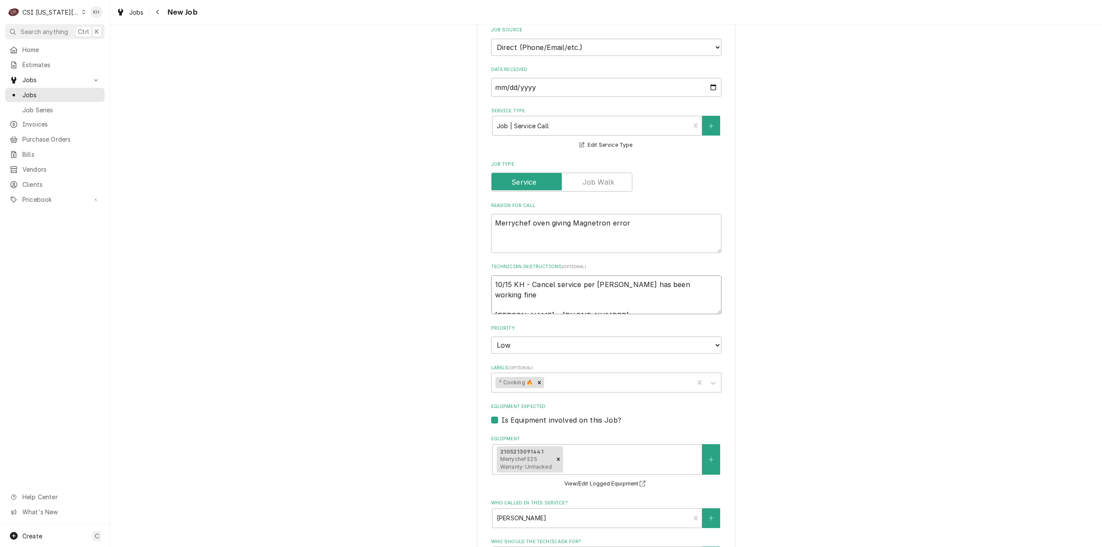
scroll to position [344, 0]
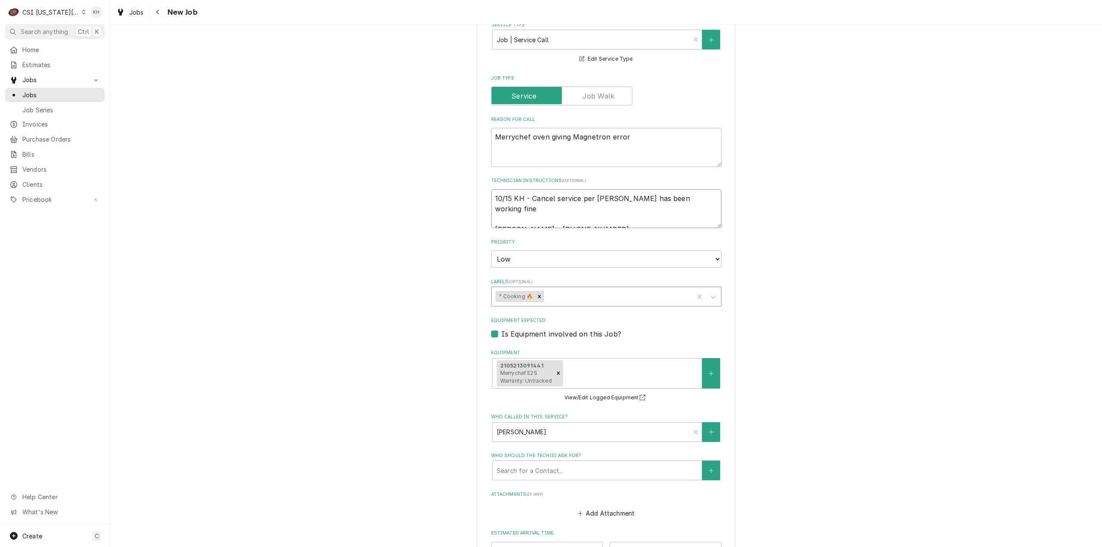
type textarea "10/15 KH - Cancel service per Jason - oven has been working fine Jason Anderson…"
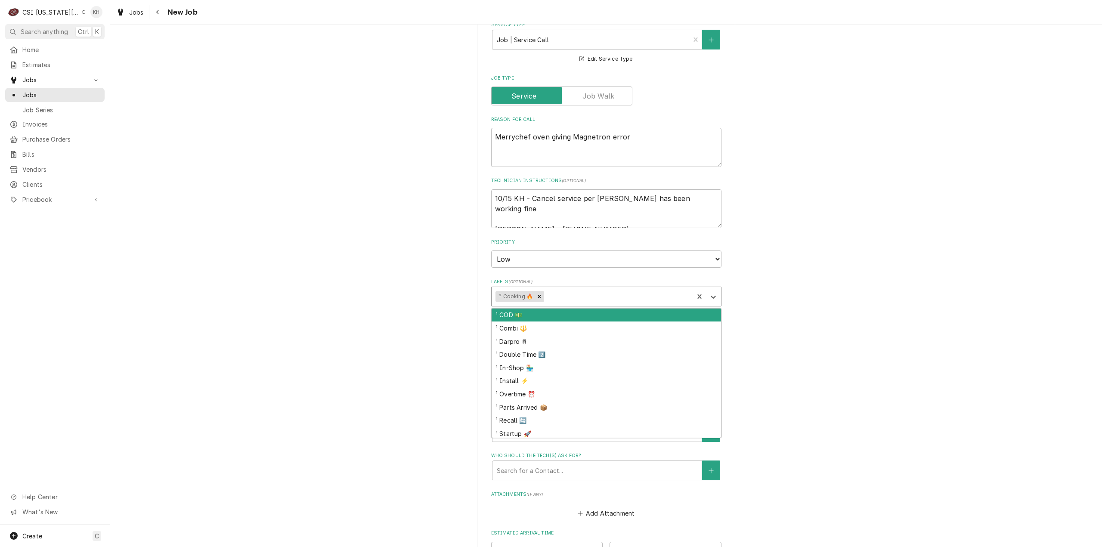
click at [574, 289] on div "Labels" at bounding box center [618, 296] width 144 height 15
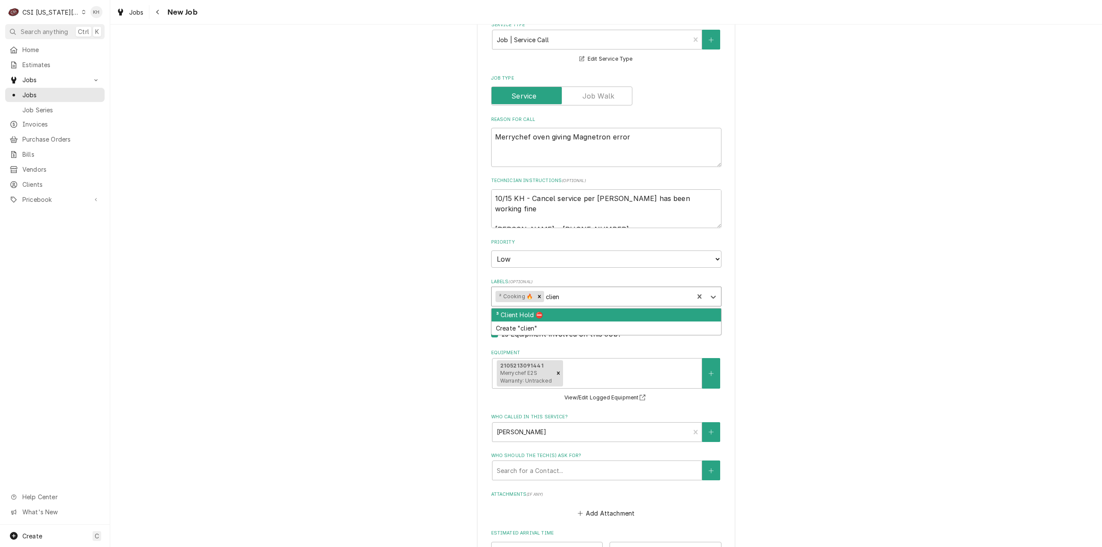
type input "client"
click at [569, 309] on div "³ Client Hold ⛔️" at bounding box center [606, 315] width 229 height 13
type textarea "x"
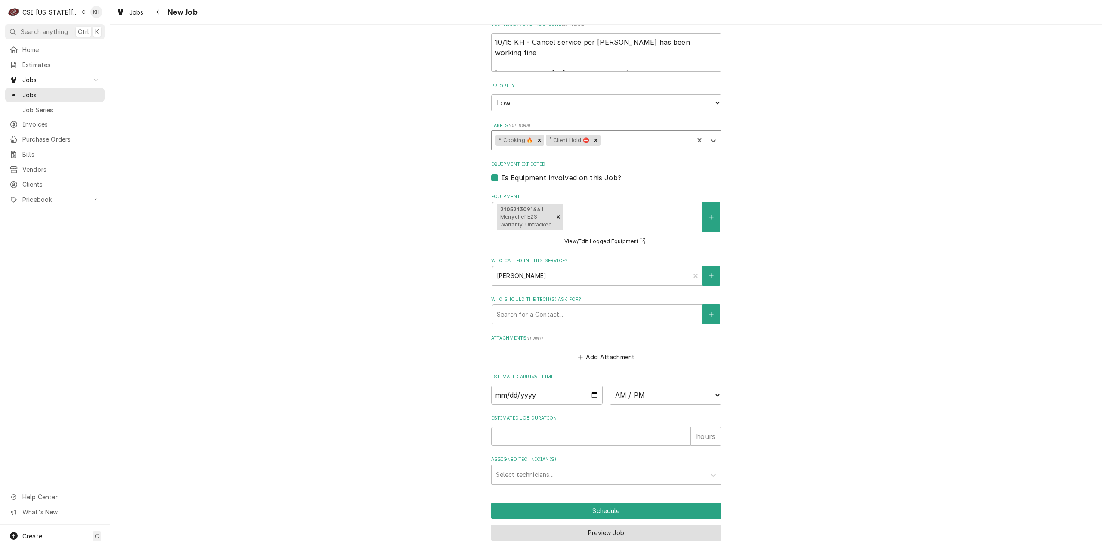
scroll to position [526, 0]
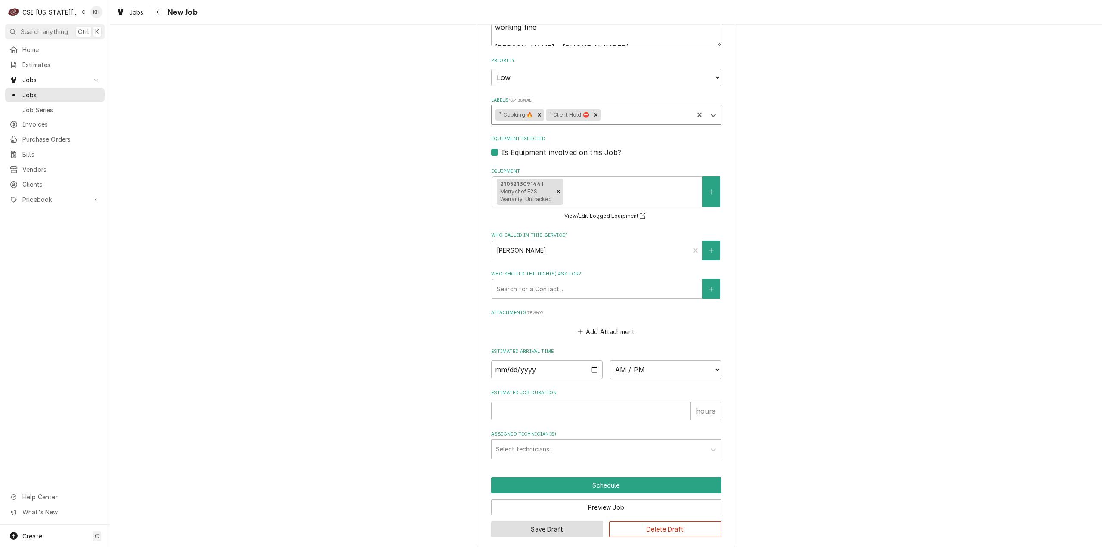
click at [547, 521] on button "Save Draft" at bounding box center [547, 529] width 112 height 16
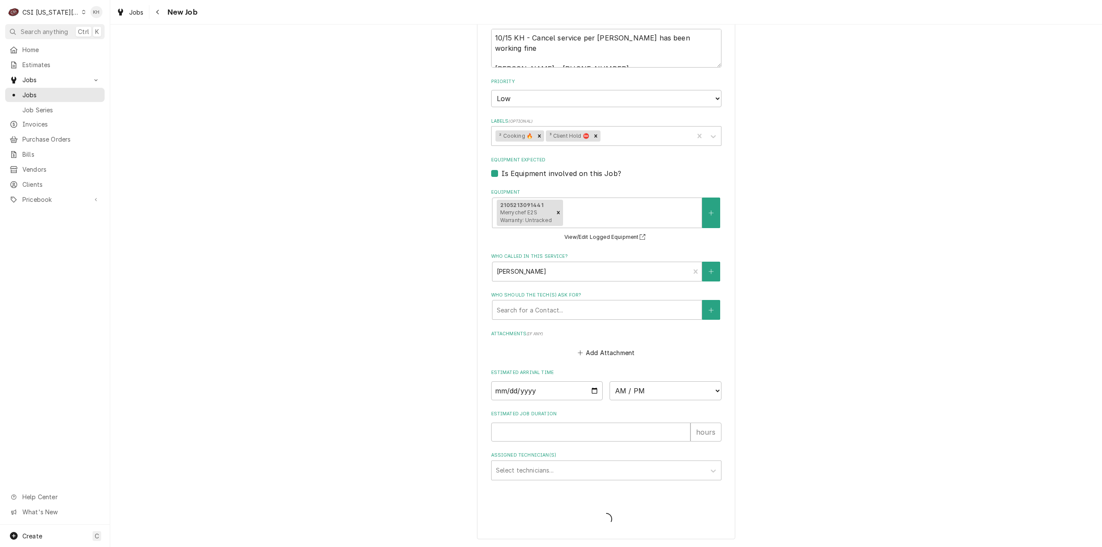
scroll to position [495, 0]
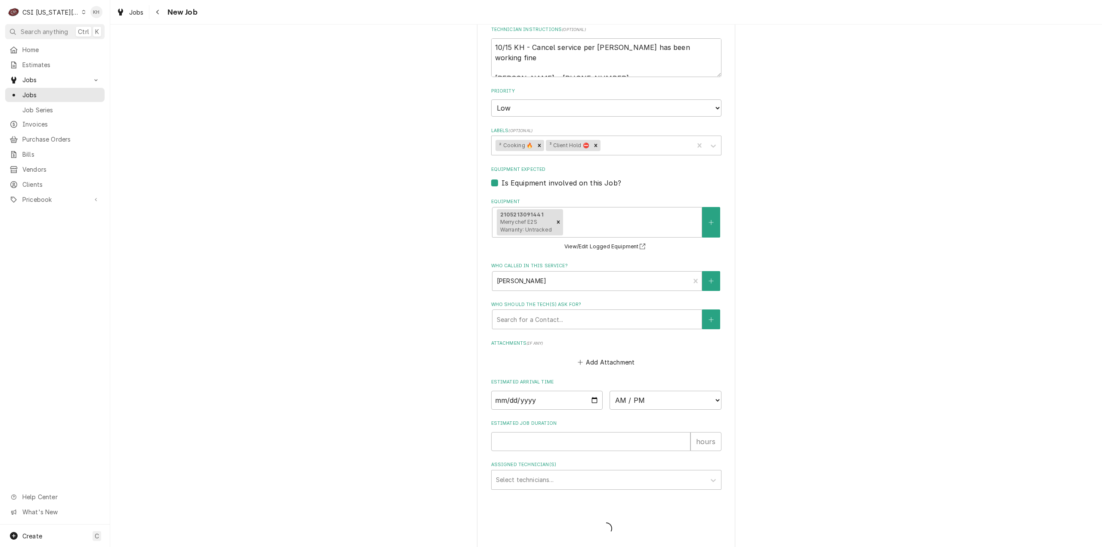
type textarea "x"
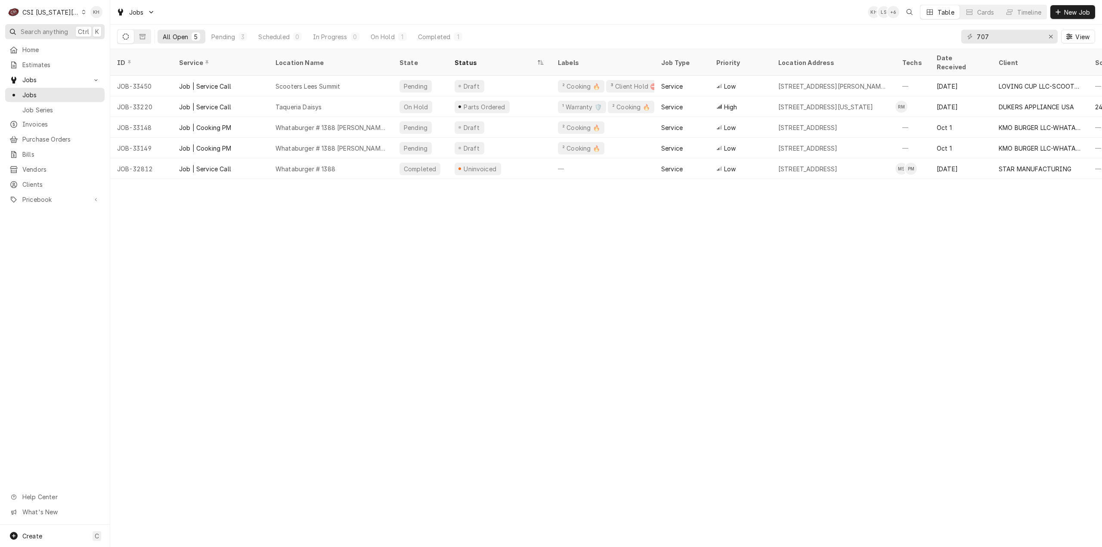
click at [49, 30] on span "Search anything" at bounding box center [44, 31] width 47 height 9
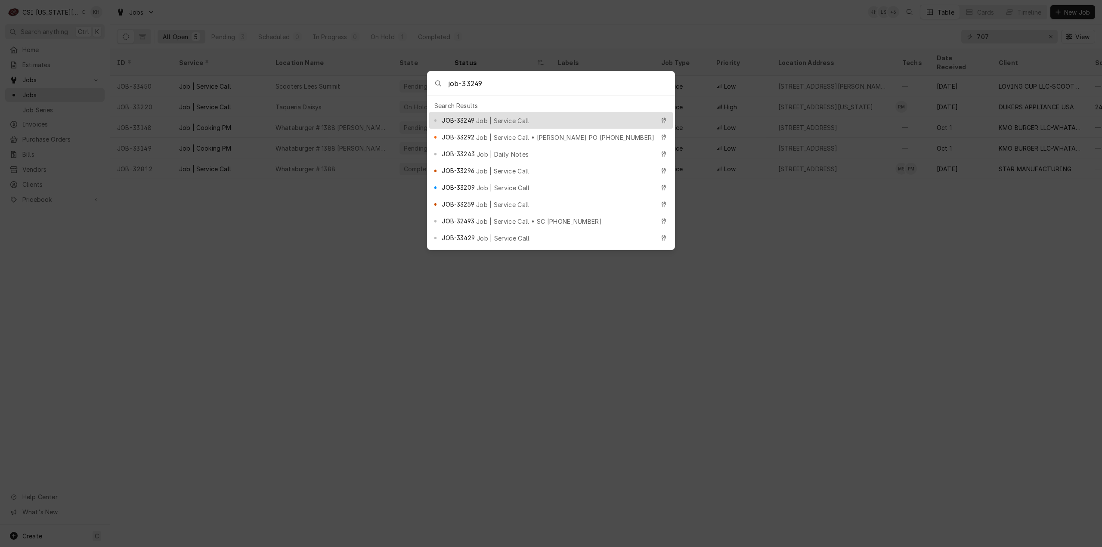
type input "job-33249"
click at [462, 120] on span "JOB-33249" at bounding box center [458, 120] width 32 height 9
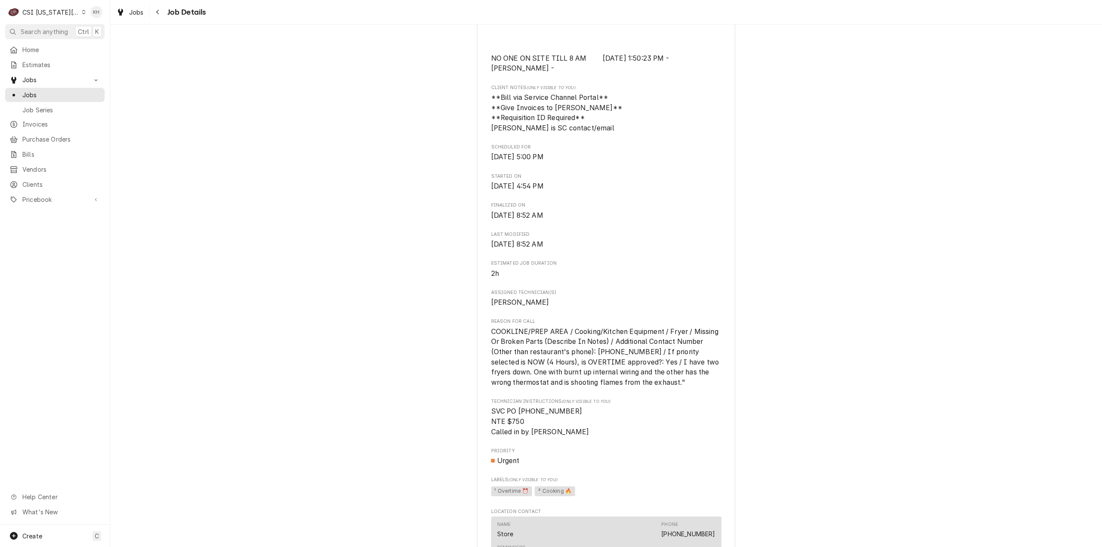
scroll to position [430, 0]
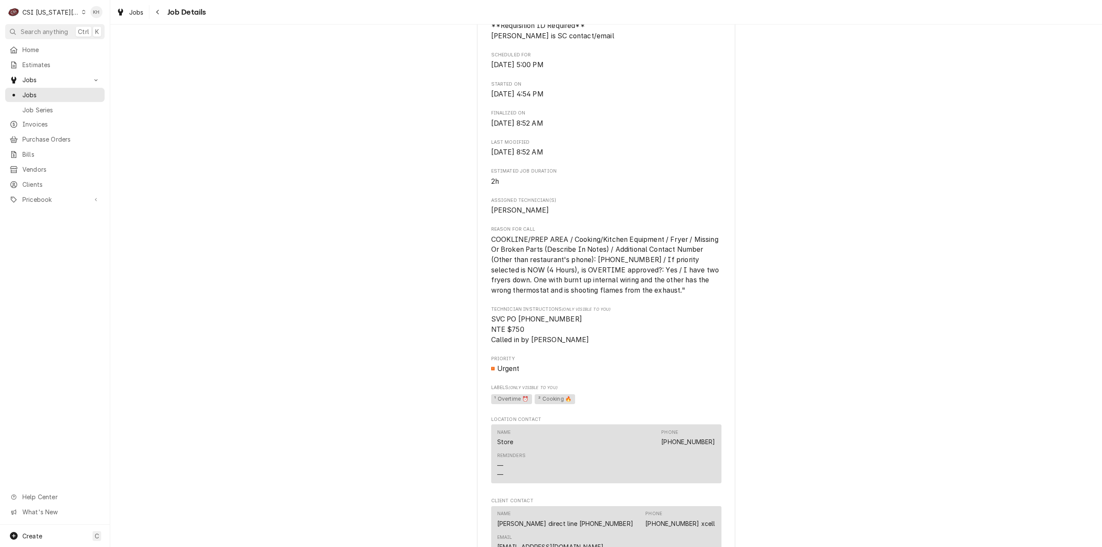
click at [533, 321] on span "SVC PO [PHONE_NUMBER] NTE $750 Called in by [PERSON_NAME]" at bounding box center [540, 329] width 98 height 28
click at [533, 322] on span "SVC PO 327871529 NTE $750 Called in by David Murphy" at bounding box center [540, 329] width 98 height 28
copy span "327871529"
click at [40, 32] on span "Search anything" at bounding box center [44, 31] width 47 height 9
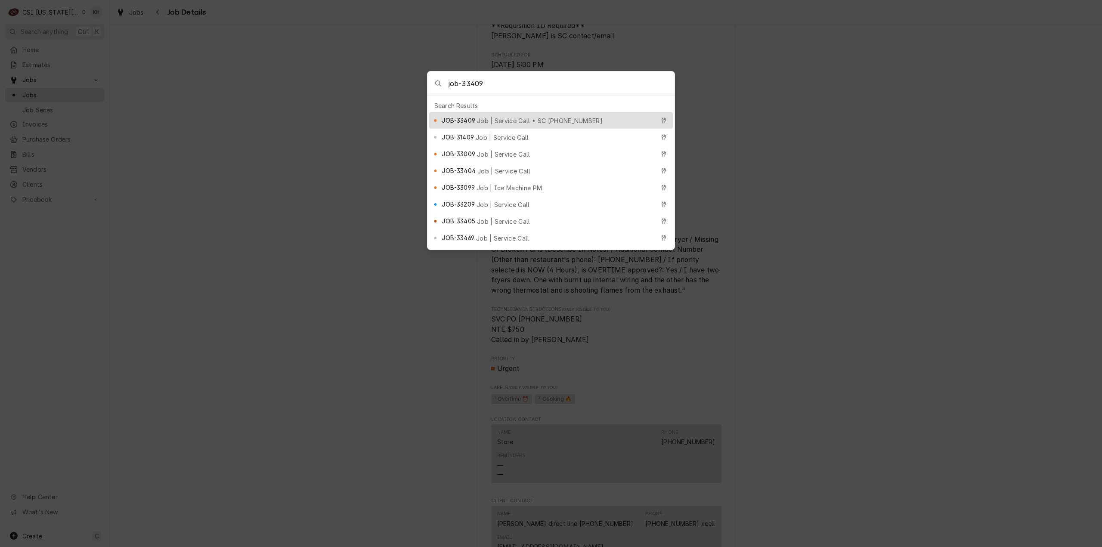
type input "job-33409"
click at [515, 109] on div "Search Results" at bounding box center [551, 105] width 244 height 12
click at [501, 115] on div "JOB-33409 Job | Service Call • SC 328540754" at bounding box center [548, 120] width 213 height 10
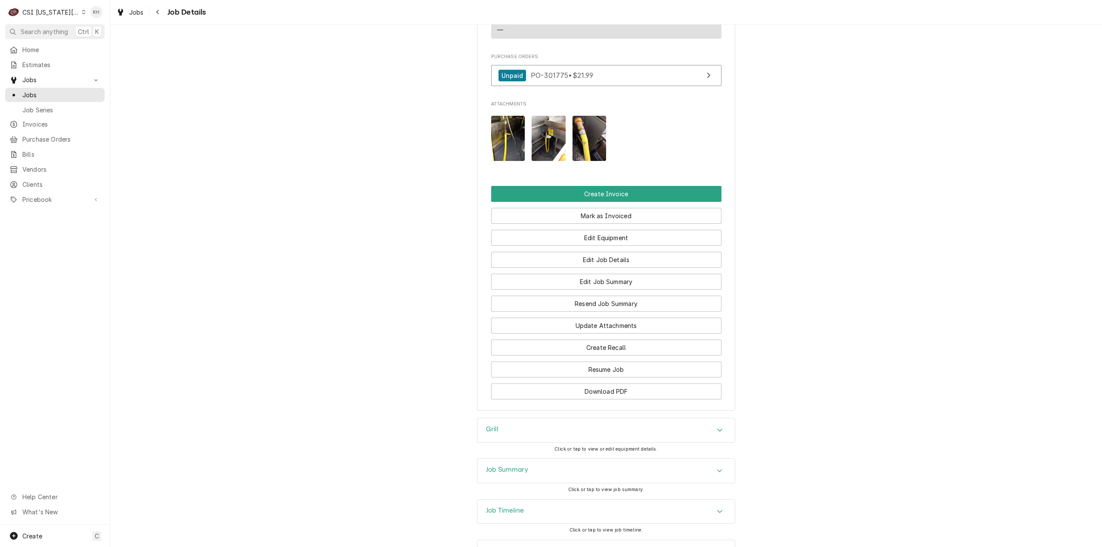
scroll to position [1253, 0]
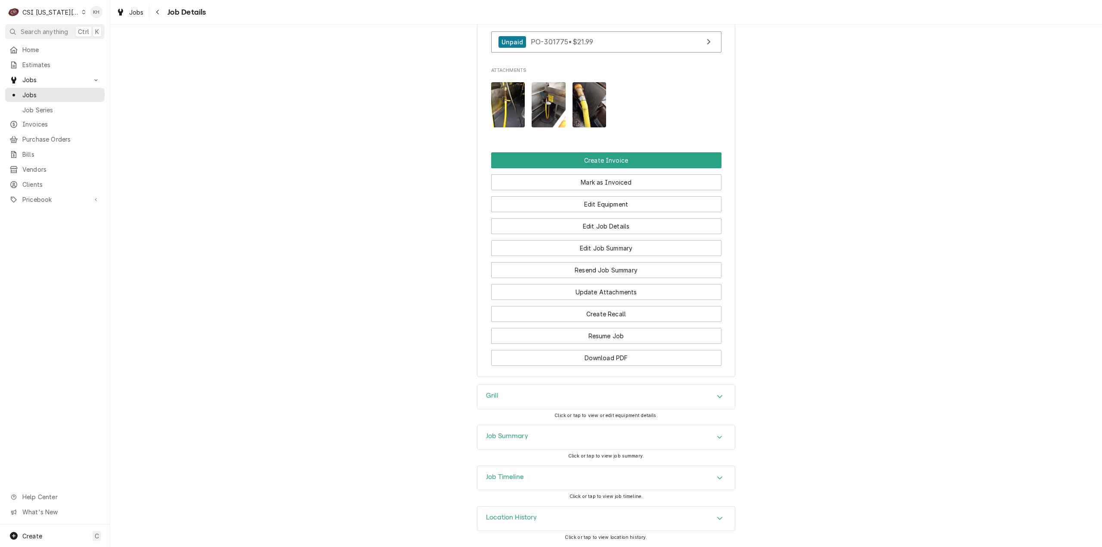
click at [551, 435] on div "Job Summary" at bounding box center [605, 437] width 257 height 24
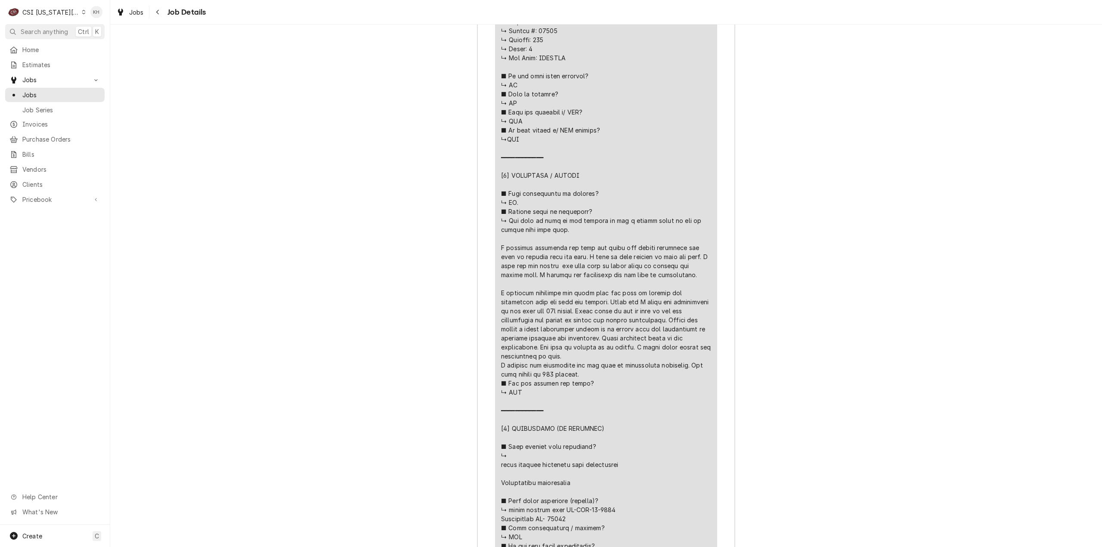
scroll to position [2288, 0]
